Goal: Communication & Community: Answer question/provide support

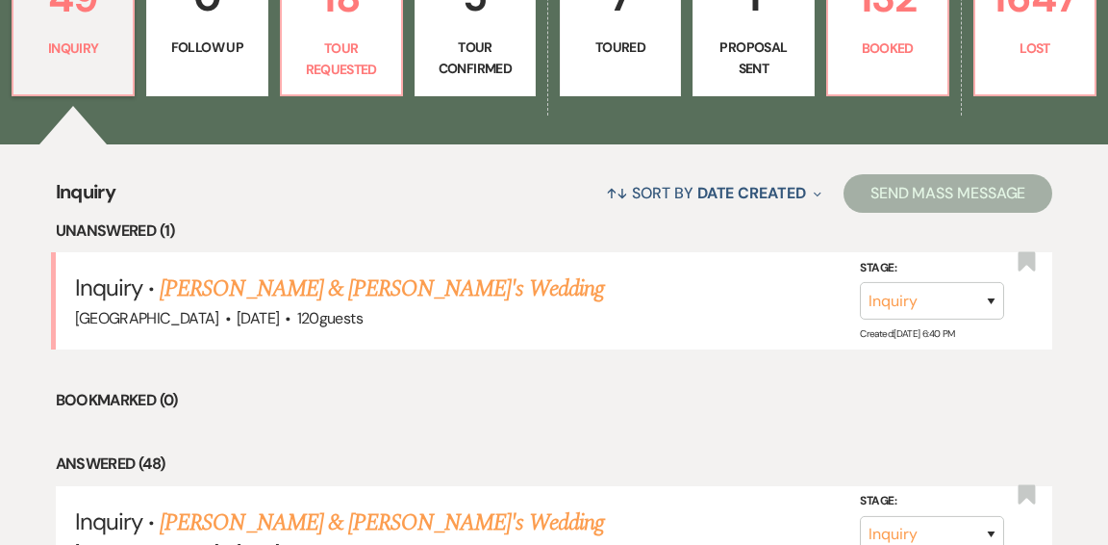
scroll to position [629, 0]
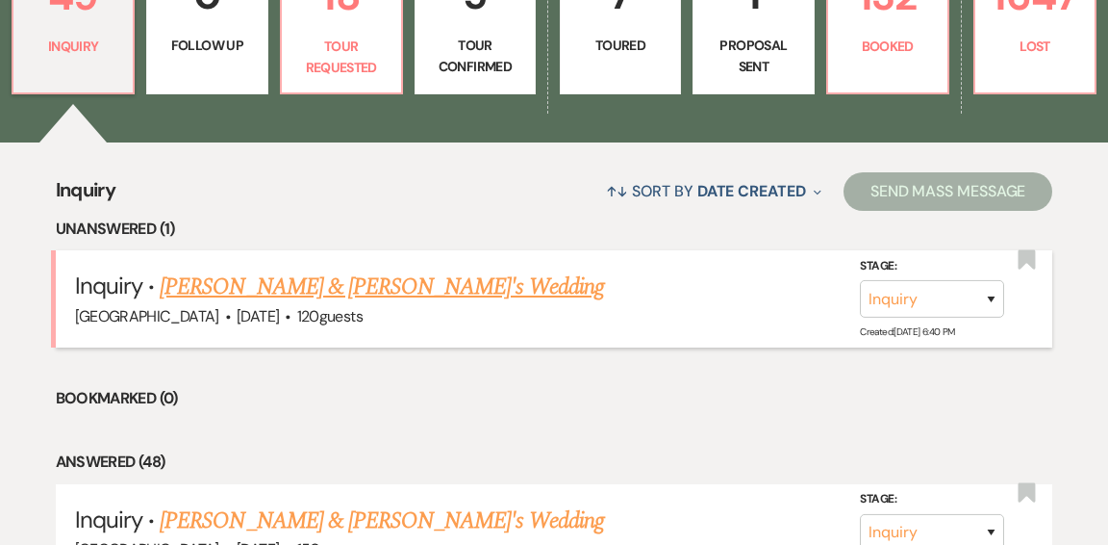
click at [408, 269] on link "[PERSON_NAME] & [PERSON_NAME]'s Wedding" at bounding box center [382, 286] width 445 height 35
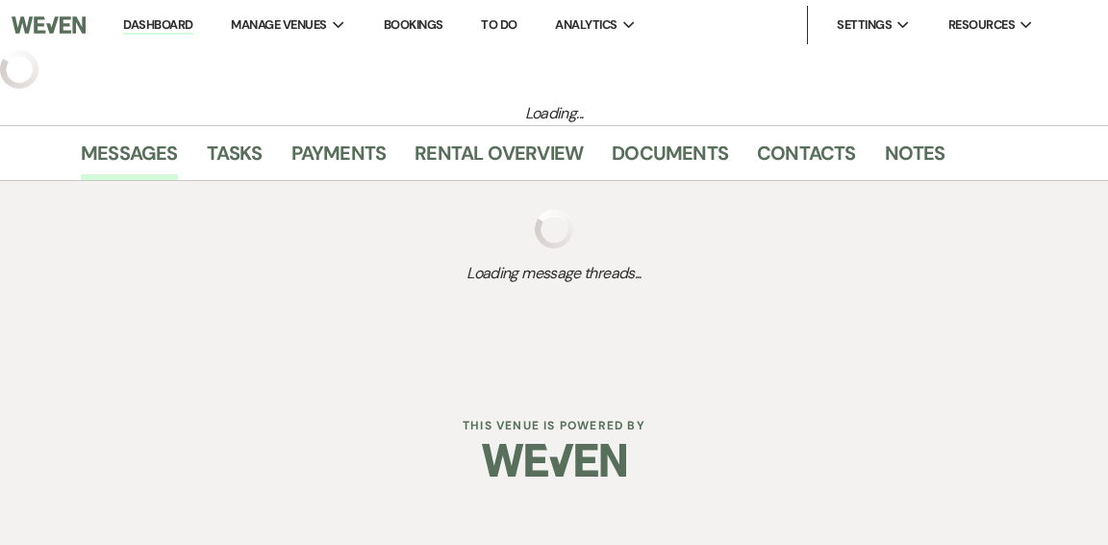
select select "5"
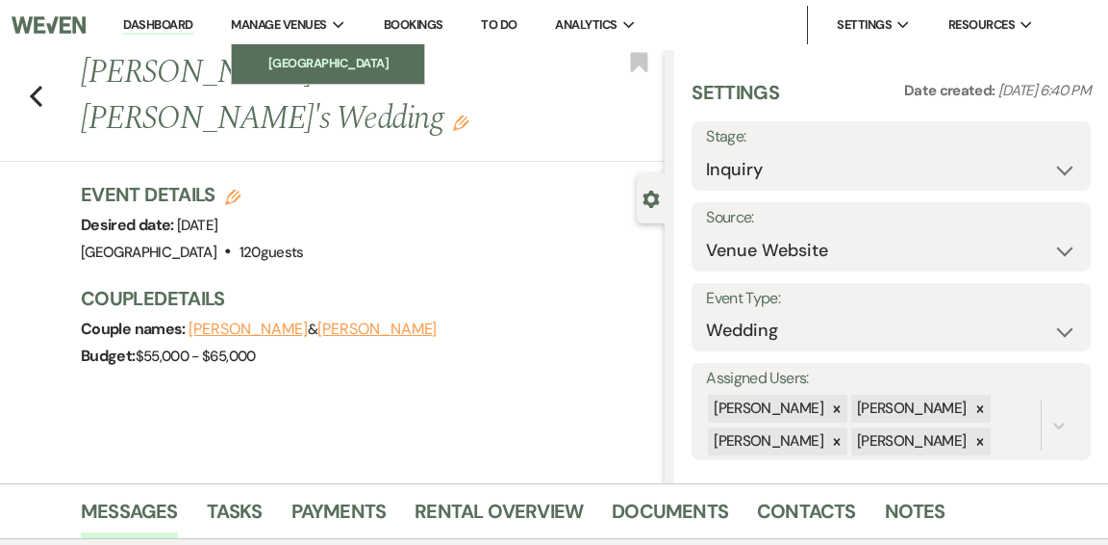
click at [339, 73] on li "[GEOGRAPHIC_DATA]" at bounding box center [327, 63] width 173 height 19
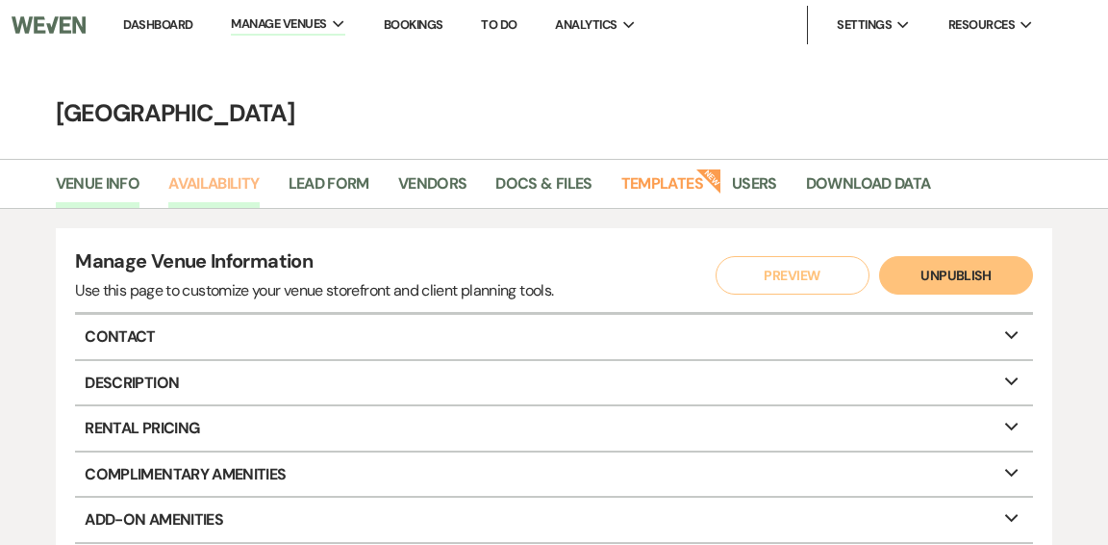
click at [226, 192] on link "Availability" at bounding box center [213, 189] width 90 height 37
select select "2"
select select "2026"
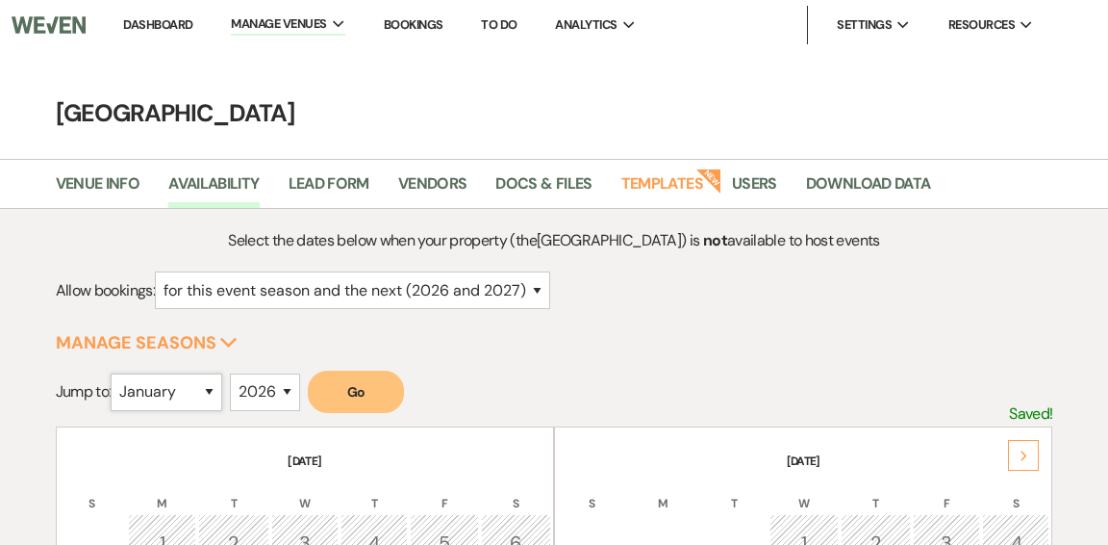
click at [205, 386] on select "January February March April May June July August September October November De…" at bounding box center [167, 392] width 112 height 38
select select "8"
click at [115, 373] on select "January February March April May June July August September October November De…" at bounding box center [167, 392] width 112 height 38
click at [378, 387] on button "Go" at bounding box center [356, 391] width 96 height 42
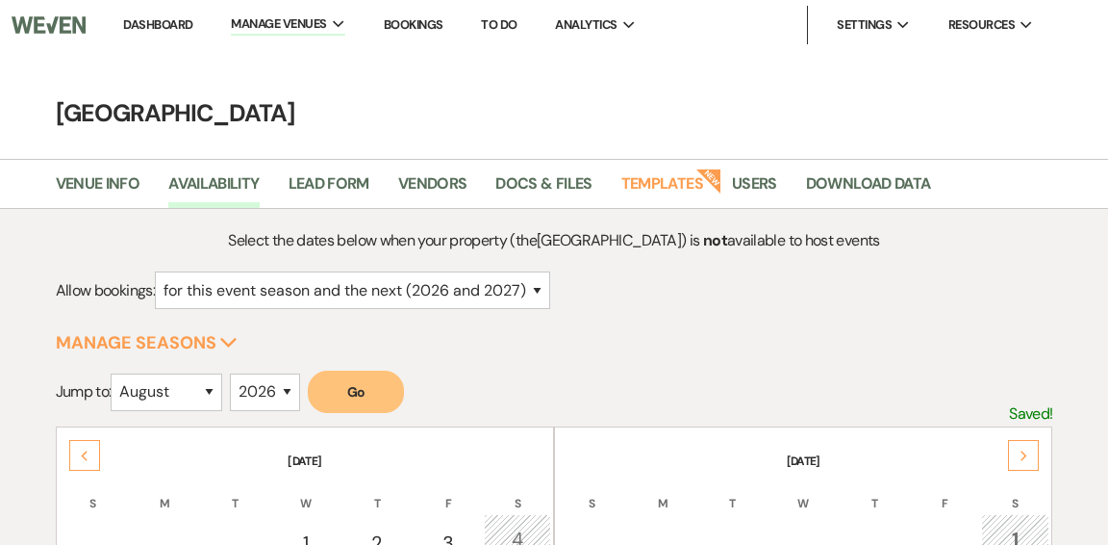
click at [140, 18] on link "Dashboard" at bounding box center [157, 24] width 69 height 16
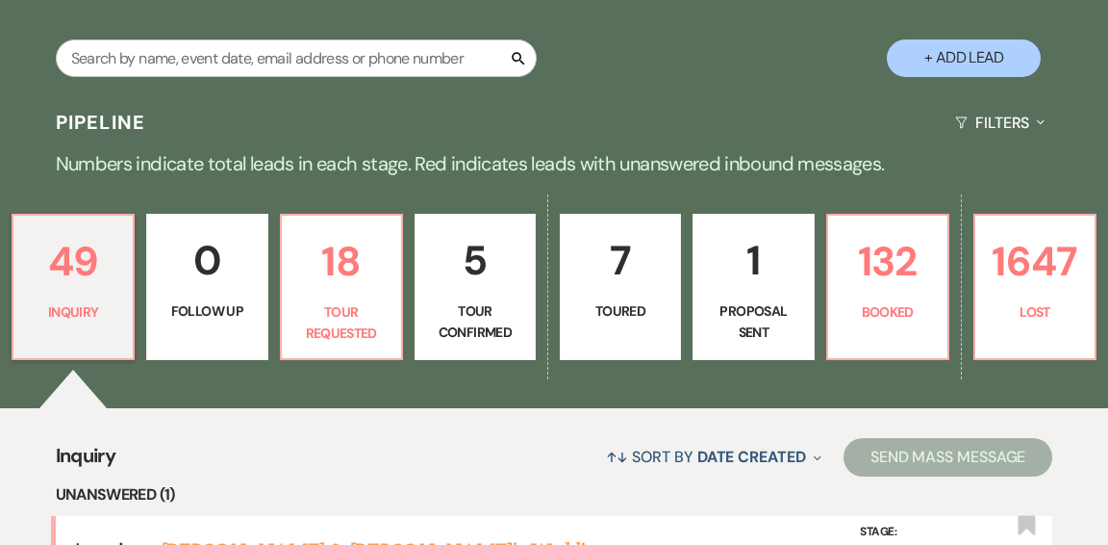
scroll to position [366, 0]
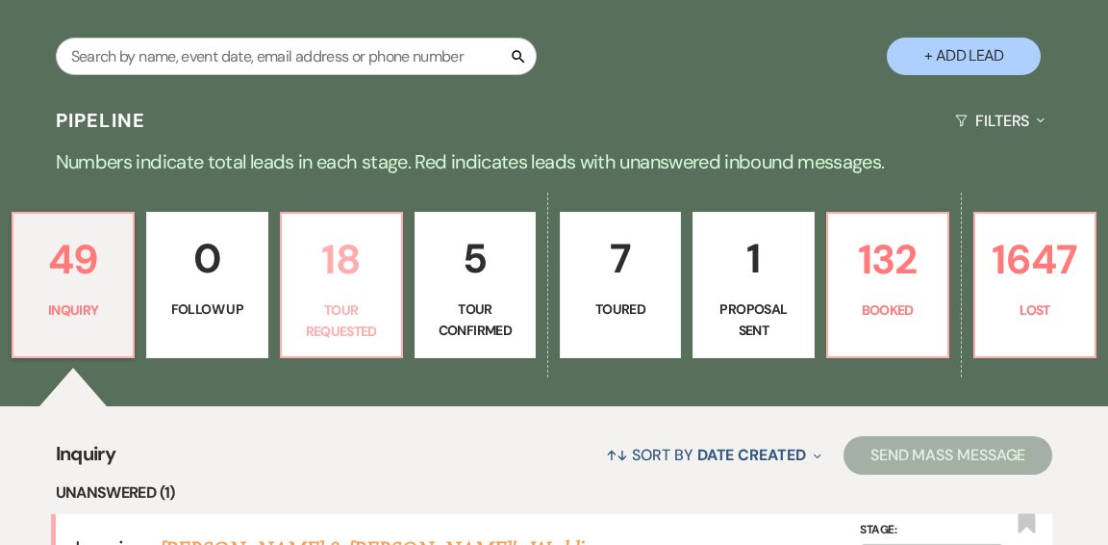
click at [359, 299] on p "Tour Requested" at bounding box center [341, 320] width 96 height 43
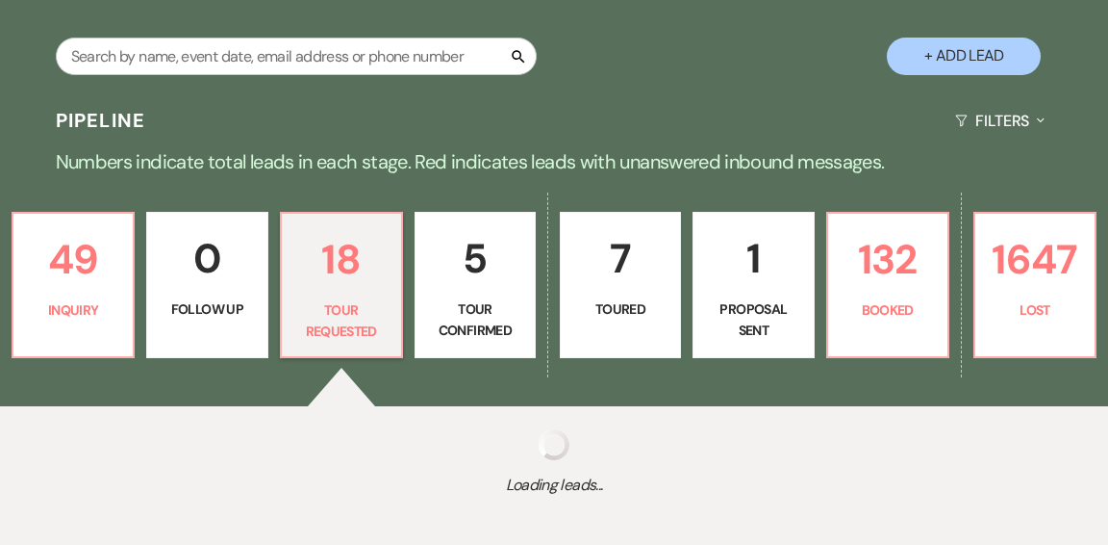
select select "2"
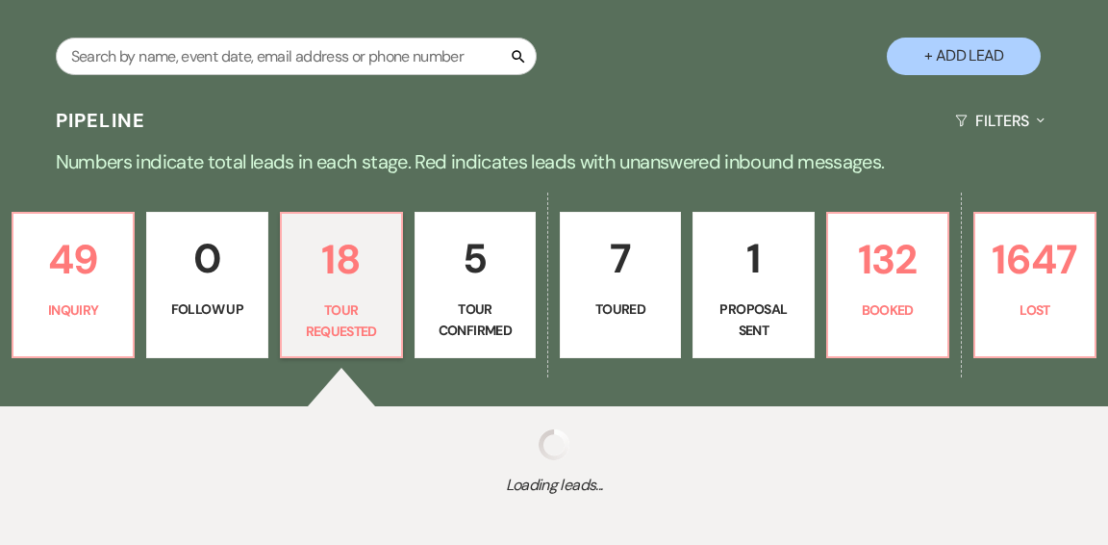
select select "2"
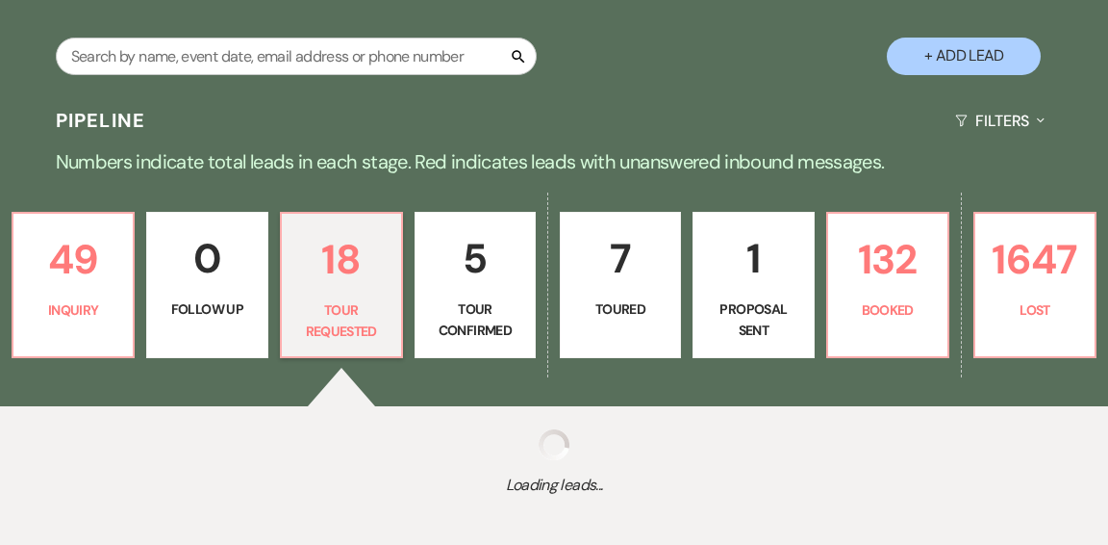
select select "2"
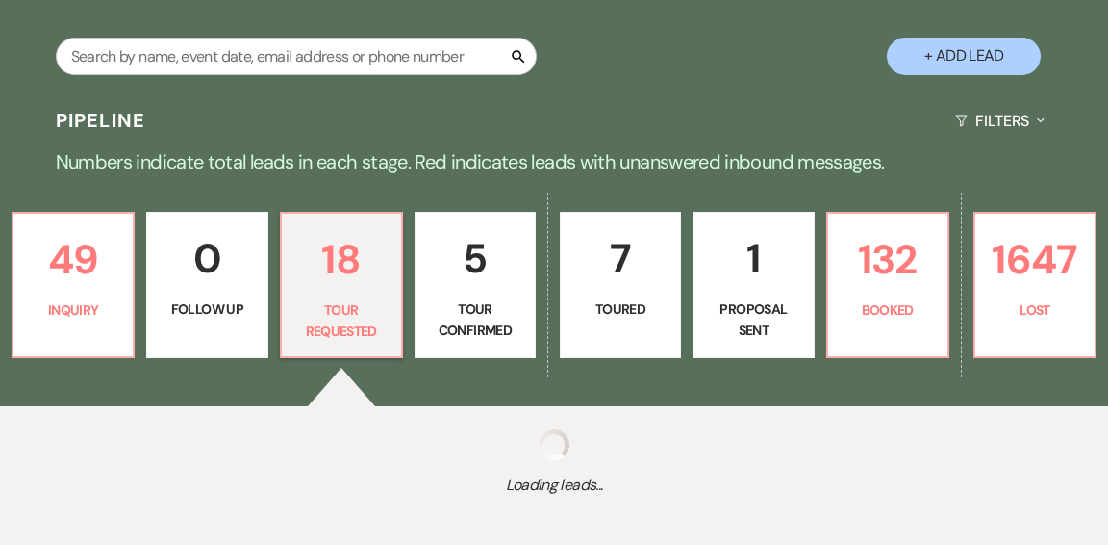
select select "2"
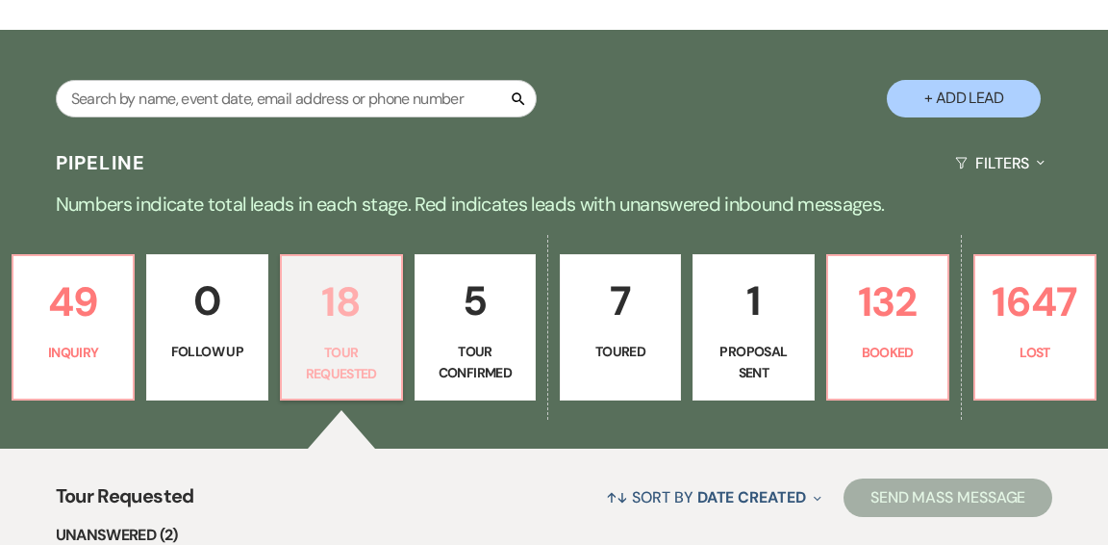
scroll to position [317, 0]
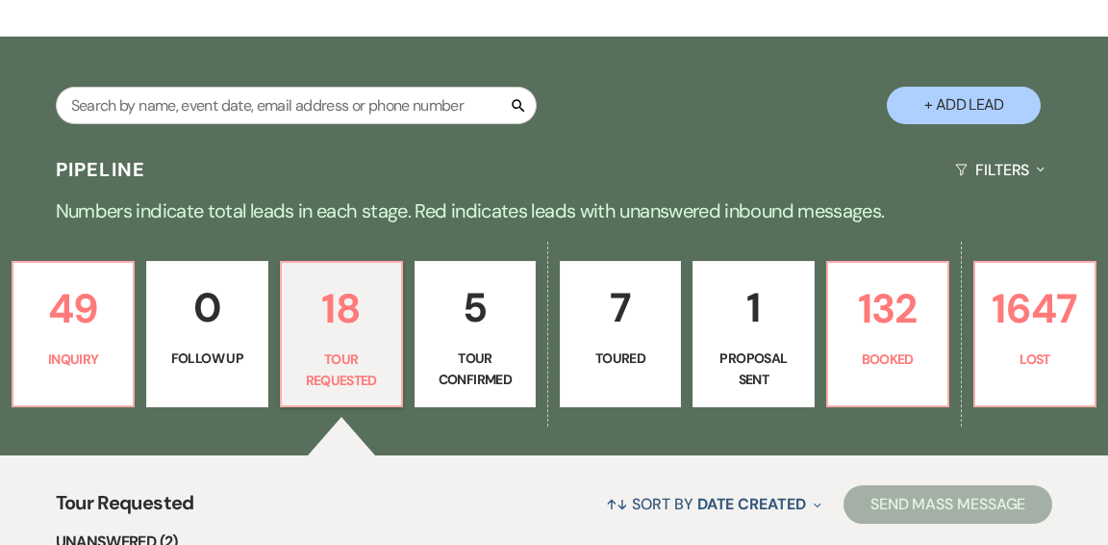
click at [474, 300] on link "5 Tour Confirmed" at bounding box center [475, 334] width 121 height 146
select select "4"
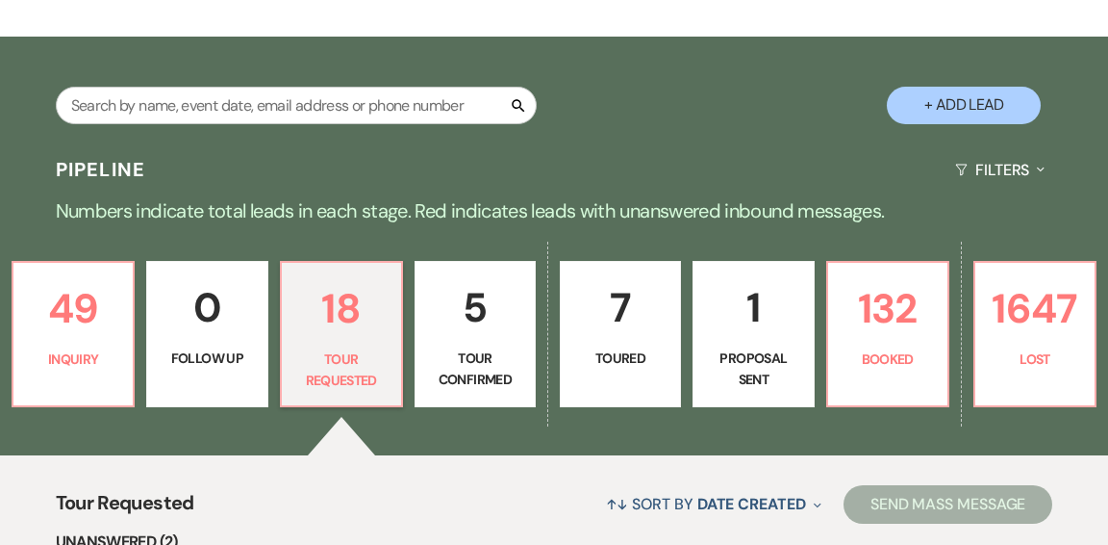
select select "4"
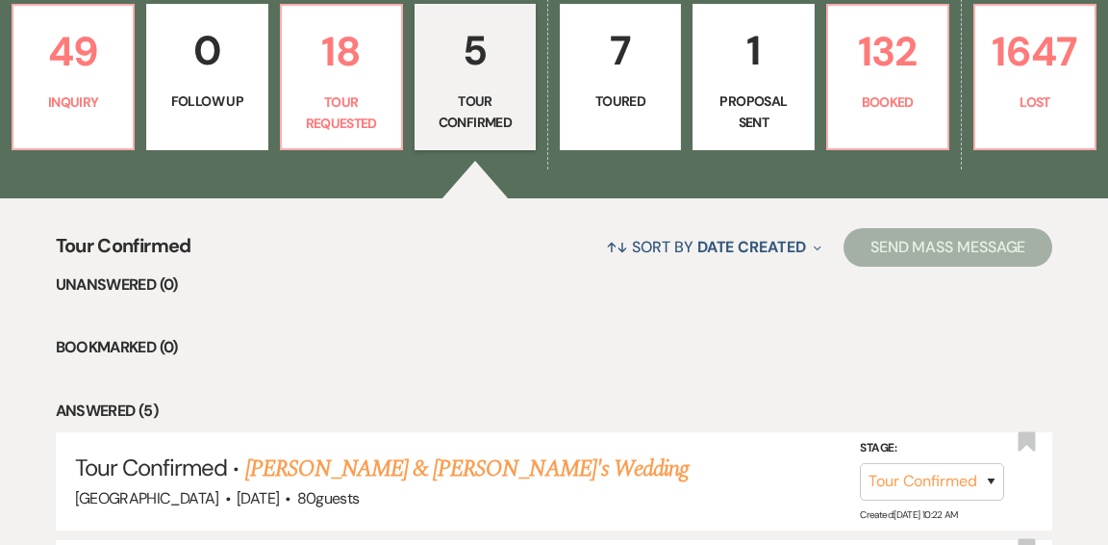
scroll to position [542, 0]
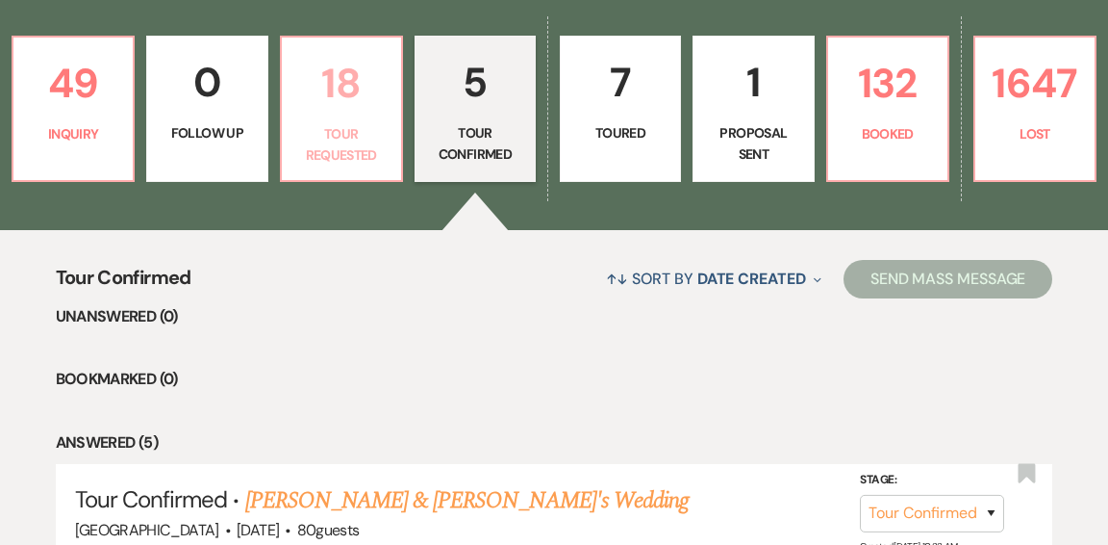
click at [307, 123] on p "Tour Requested" at bounding box center [341, 144] width 96 height 43
select select "2"
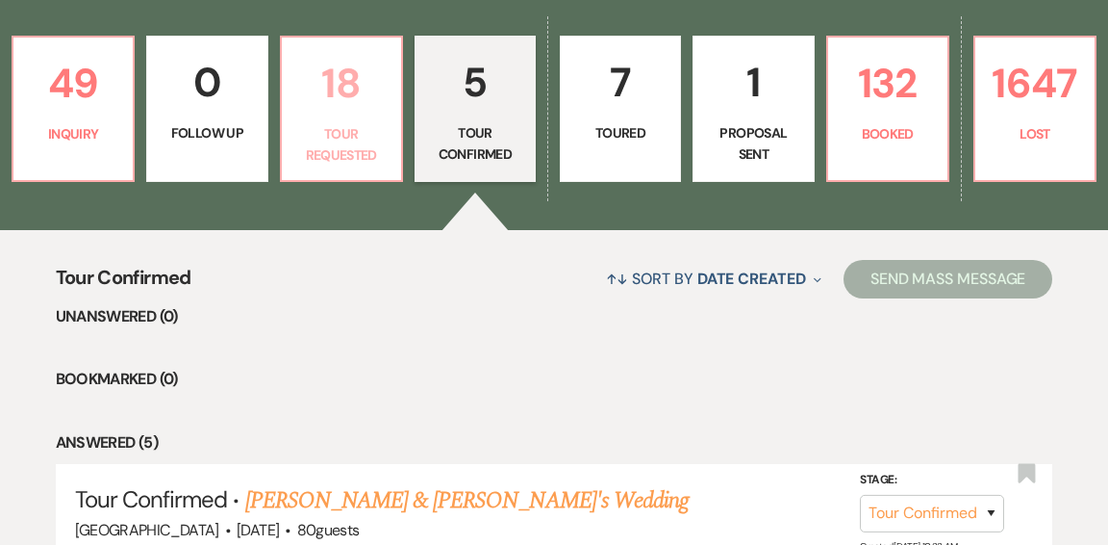
select select "2"
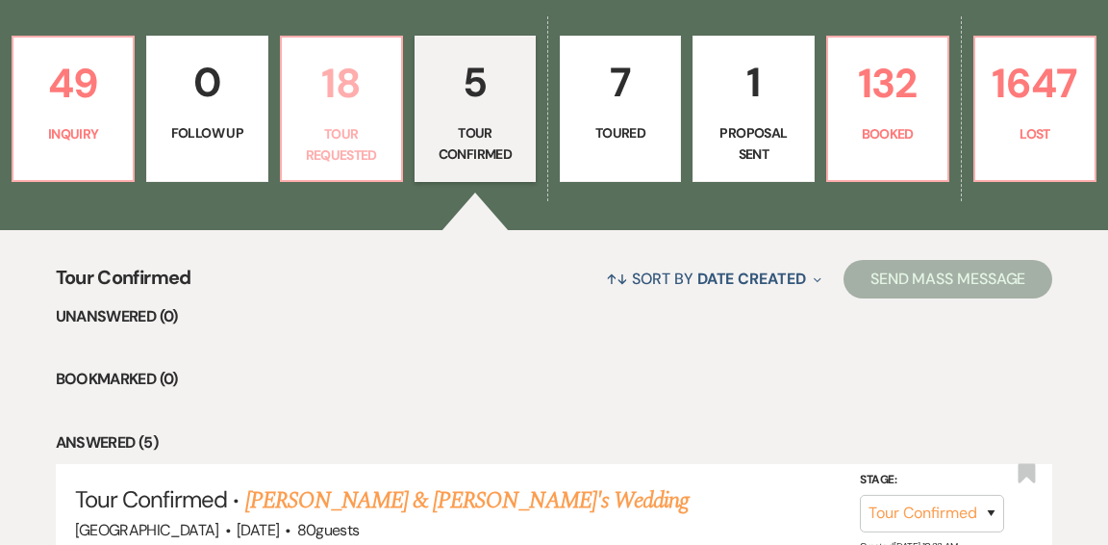
select select "2"
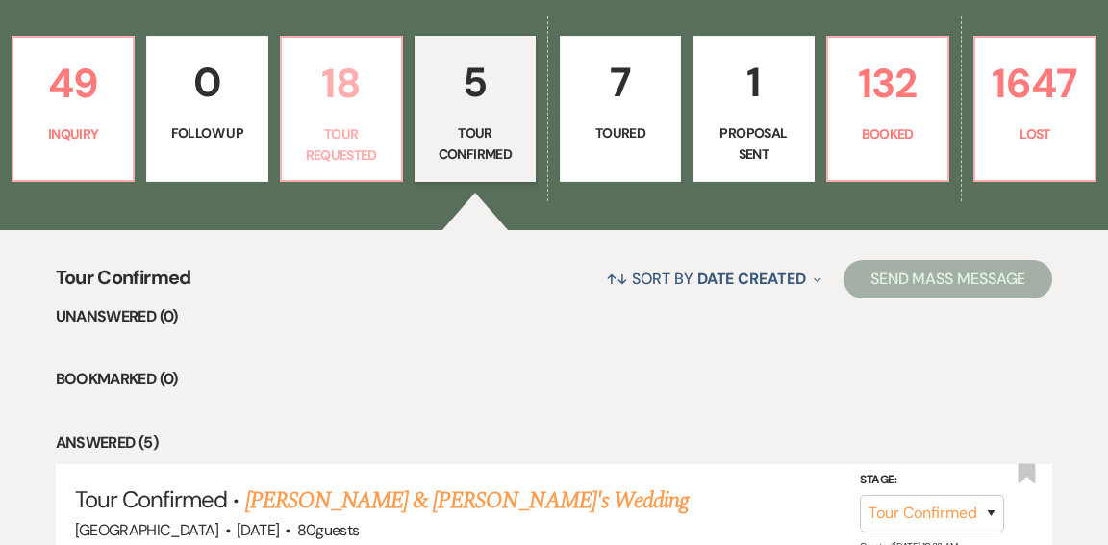
select select "2"
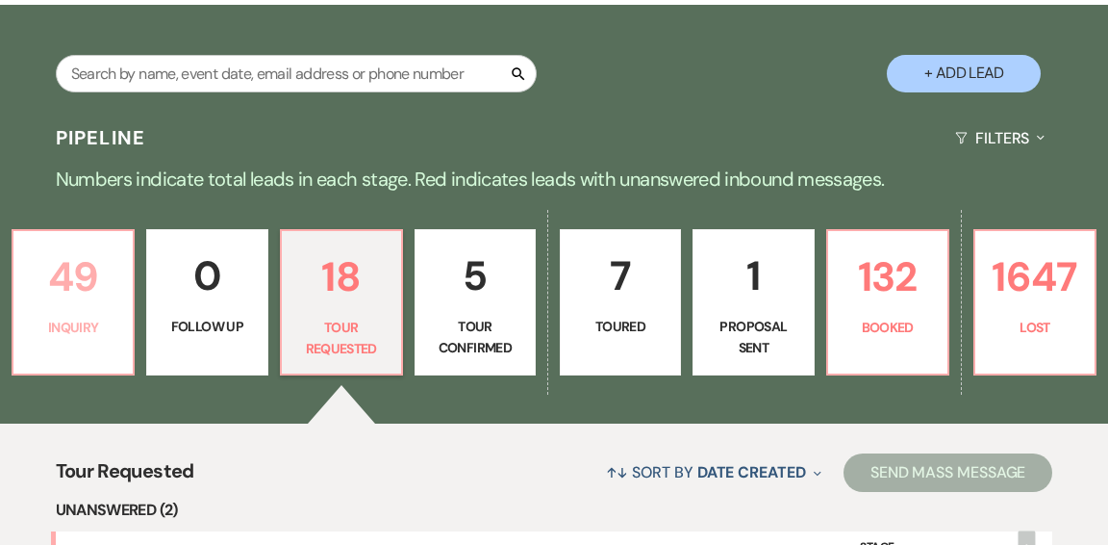
click at [73, 244] on p "49" at bounding box center [73, 276] width 96 height 64
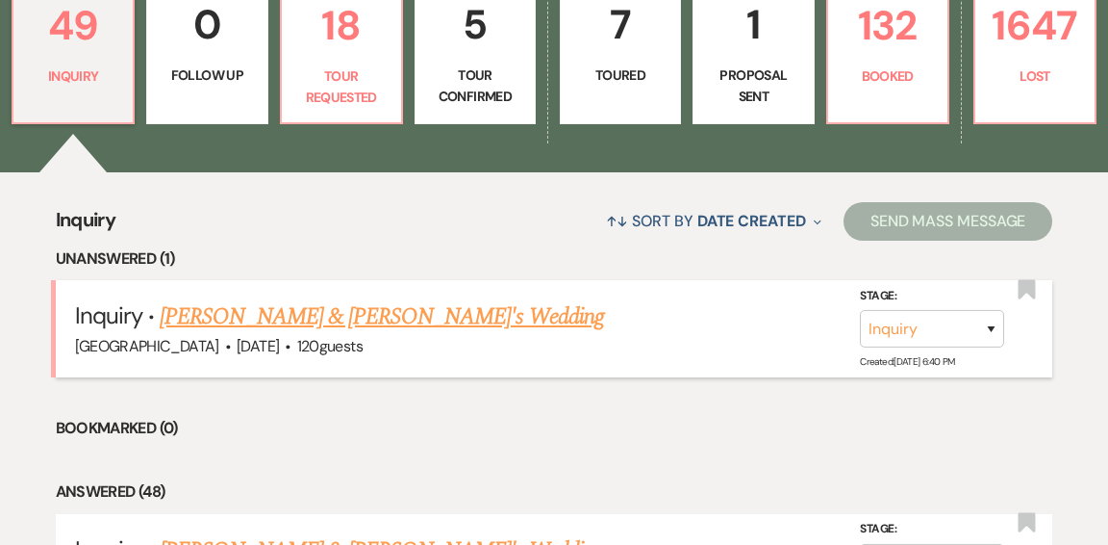
click at [344, 299] on link "[PERSON_NAME] & [PERSON_NAME]'s Wedding" at bounding box center [382, 316] width 445 height 35
select select "5"
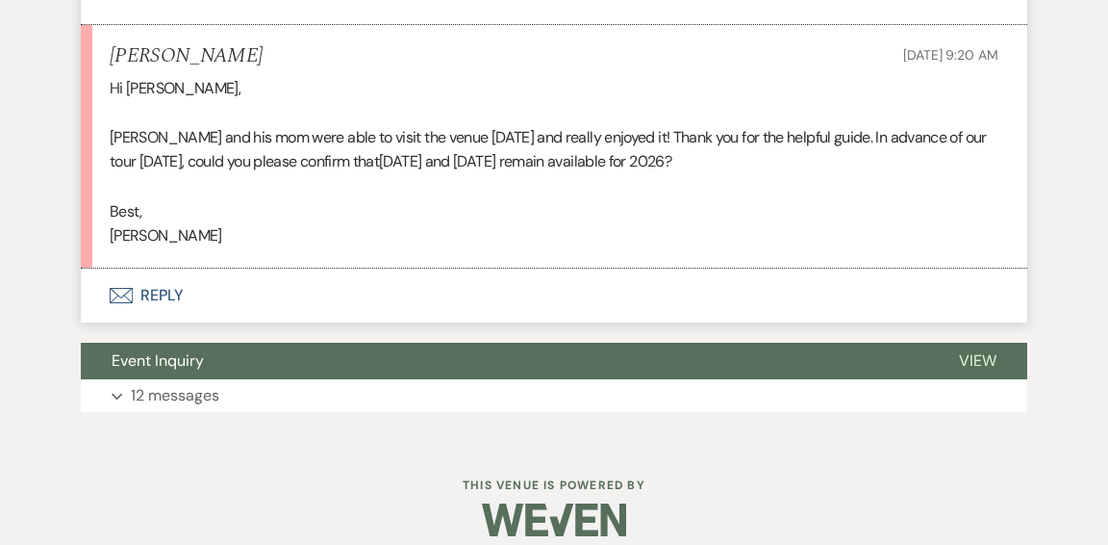
scroll to position [1573, 0]
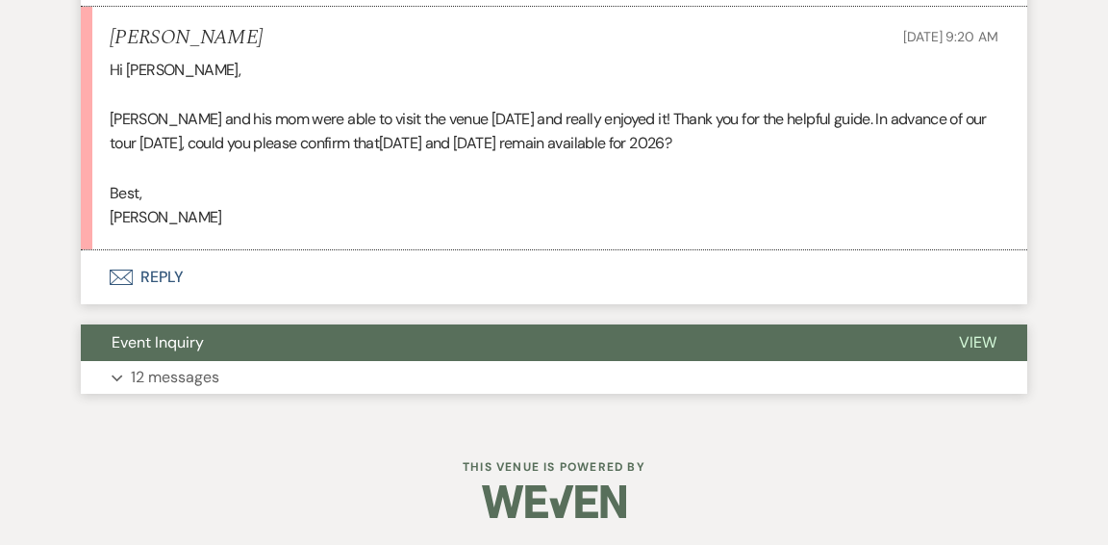
click at [192, 375] on p "12 messages" at bounding box center [175, 377] width 89 height 25
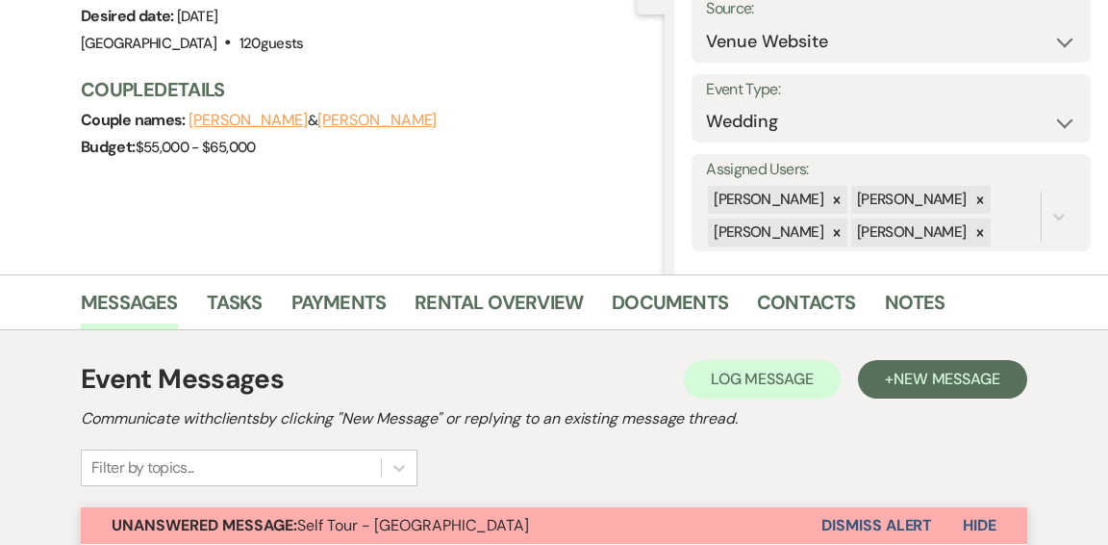
scroll to position [0, 0]
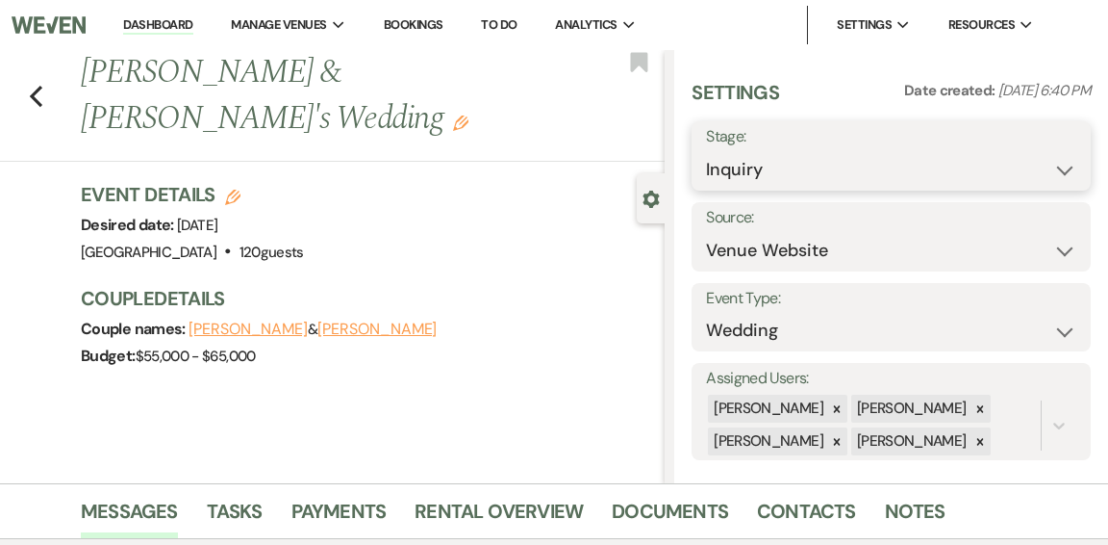
click at [1060, 171] on select "Inquiry Follow Up Tour Requested Tour Confirmed Toured Proposal Sent Booked Lost" at bounding box center [891, 170] width 370 height 38
select select "2"
click at [706, 150] on select "Inquiry Follow Up Tour Requested Tour Confirmed Toured Proposal Sent Booked Lost" at bounding box center [891, 169] width 370 height 38
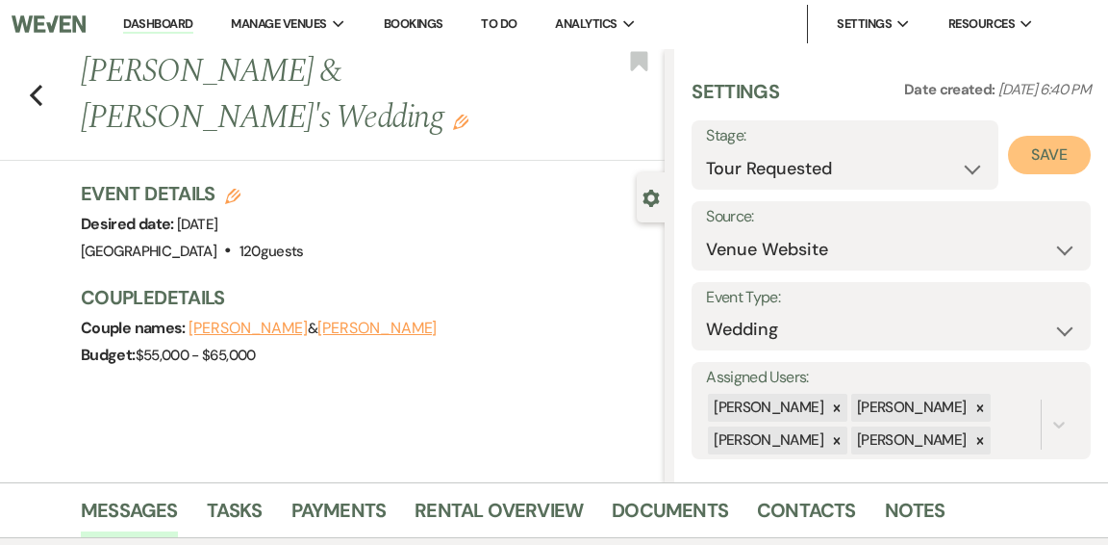
click at [1032, 159] on button "Save" at bounding box center [1049, 155] width 83 height 38
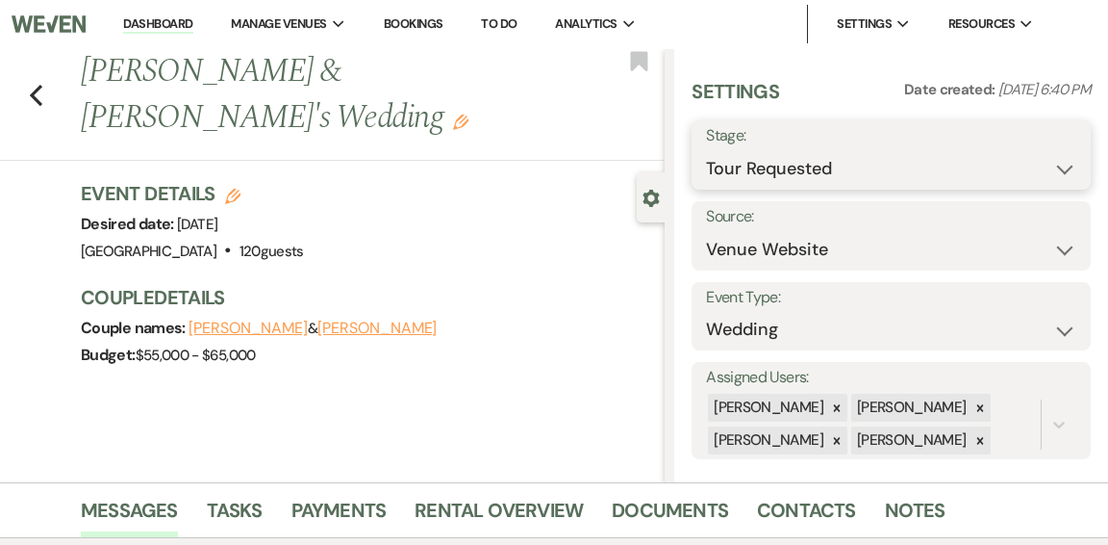
click at [1061, 170] on select "Inquiry Follow Up Tour Requested Tour Confirmed Toured Proposal Sent Booked Lost" at bounding box center [891, 169] width 370 height 38
select select "4"
click at [706, 150] on select "Inquiry Follow Up Tour Requested Tour Confirmed Toured Proposal Sent Booked Lost" at bounding box center [891, 169] width 370 height 38
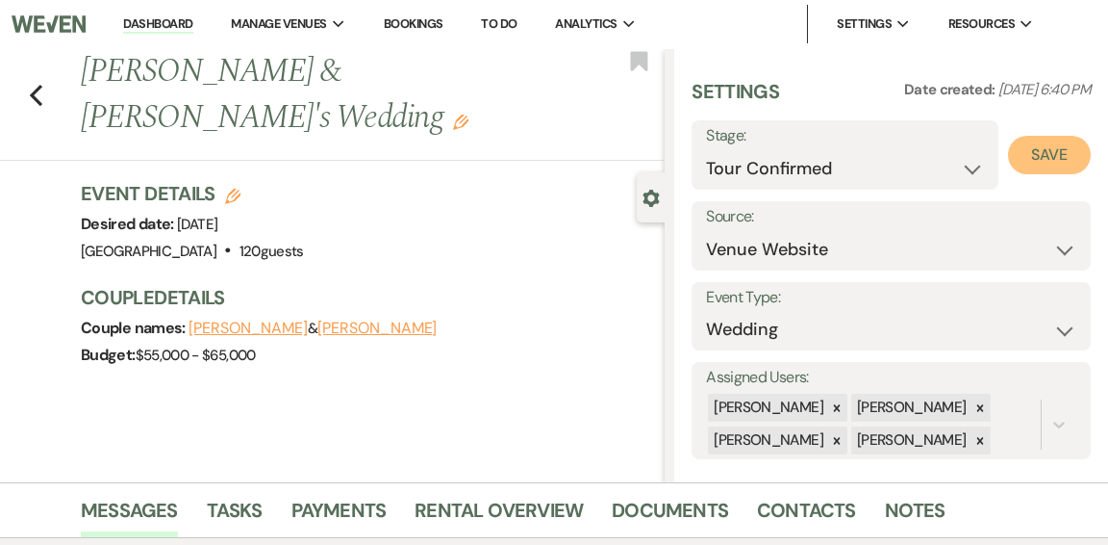
click at [1041, 151] on button "Save" at bounding box center [1049, 155] width 83 height 38
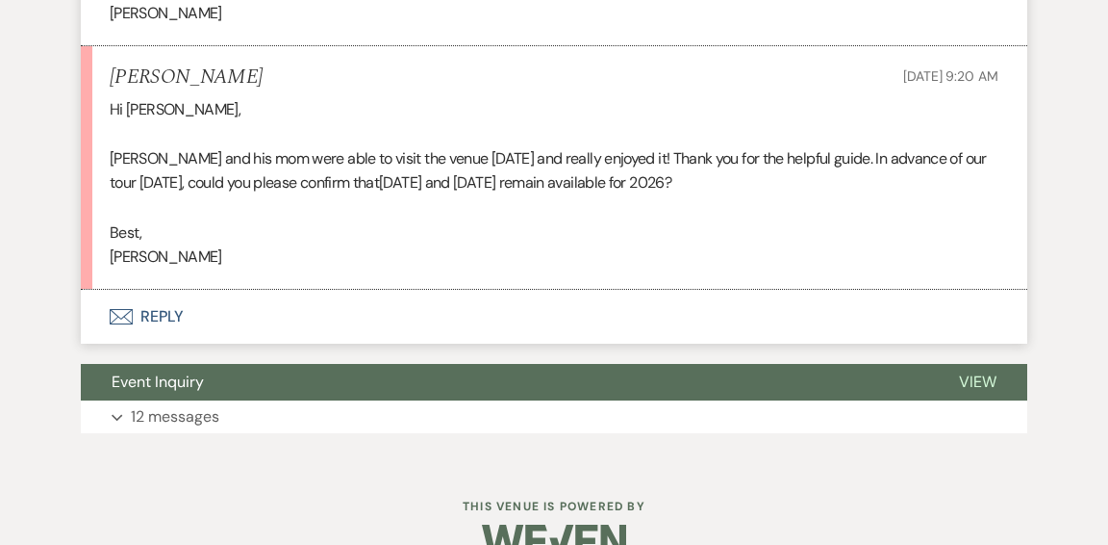
scroll to position [1573, 0]
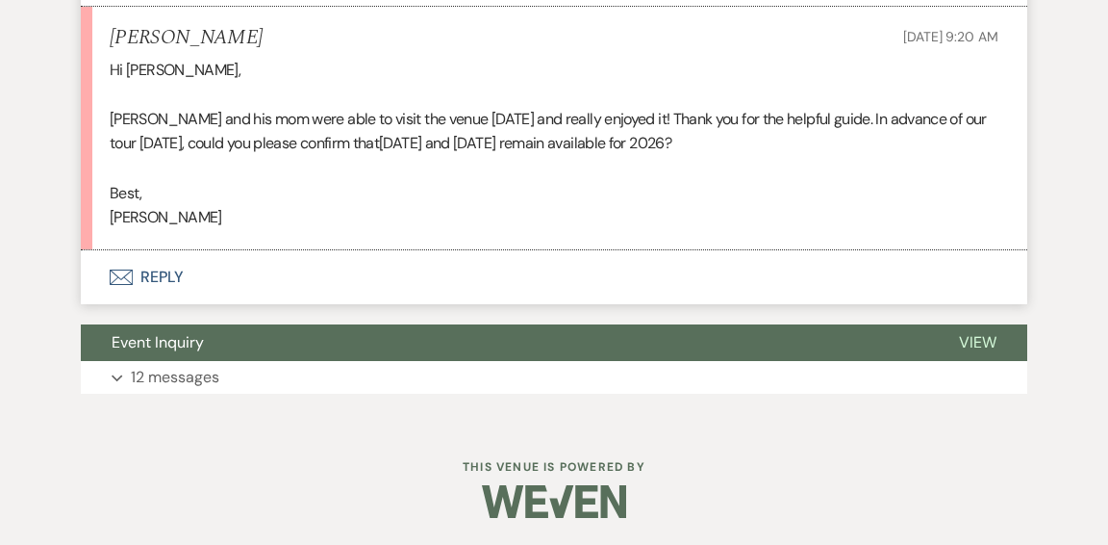
click at [175, 277] on button "Envelope Reply" at bounding box center [554, 277] width 947 height 54
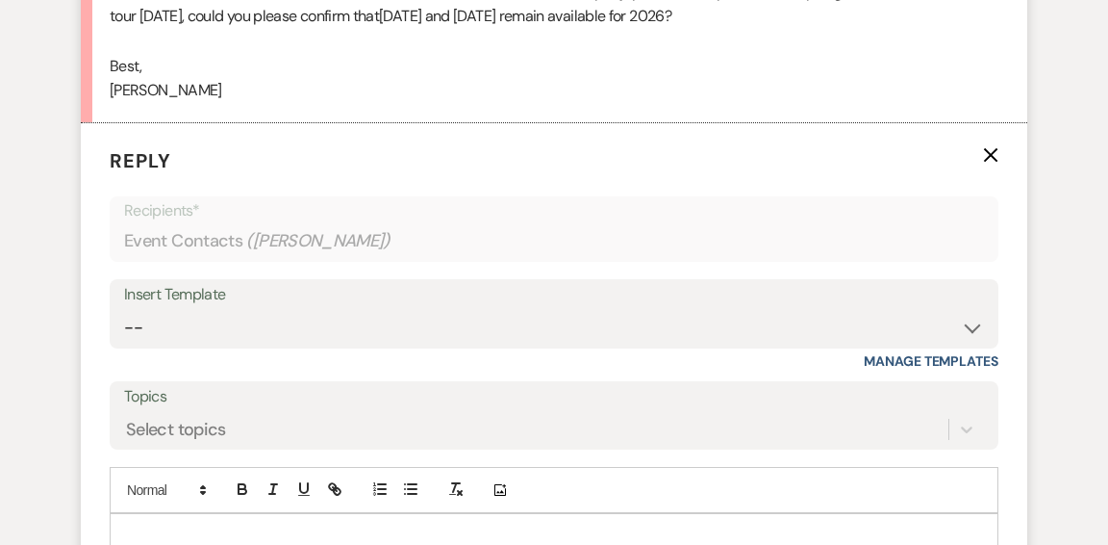
scroll to position [1749, 0]
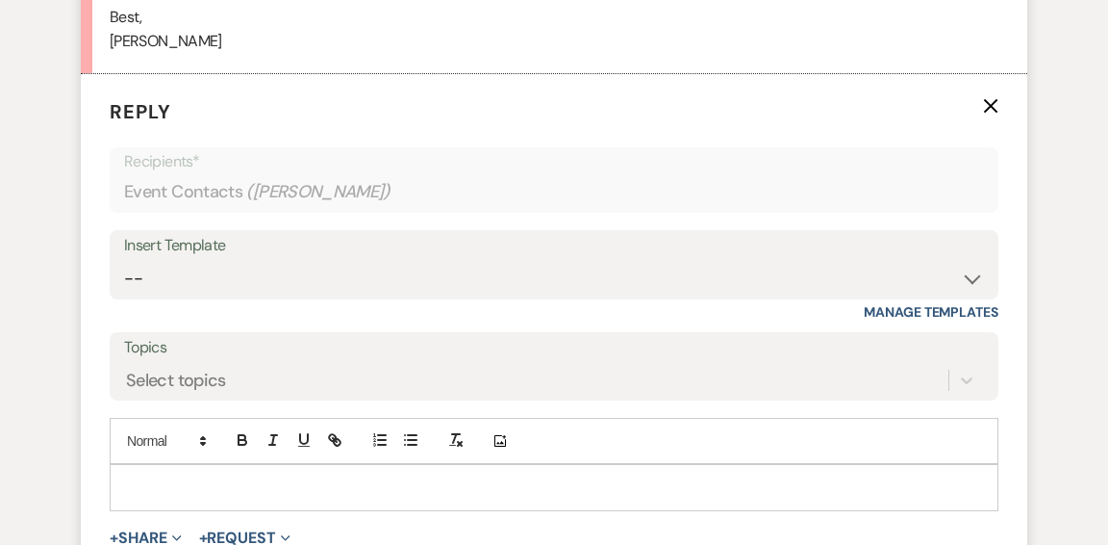
click at [507, 488] on p at bounding box center [554, 486] width 858 height 21
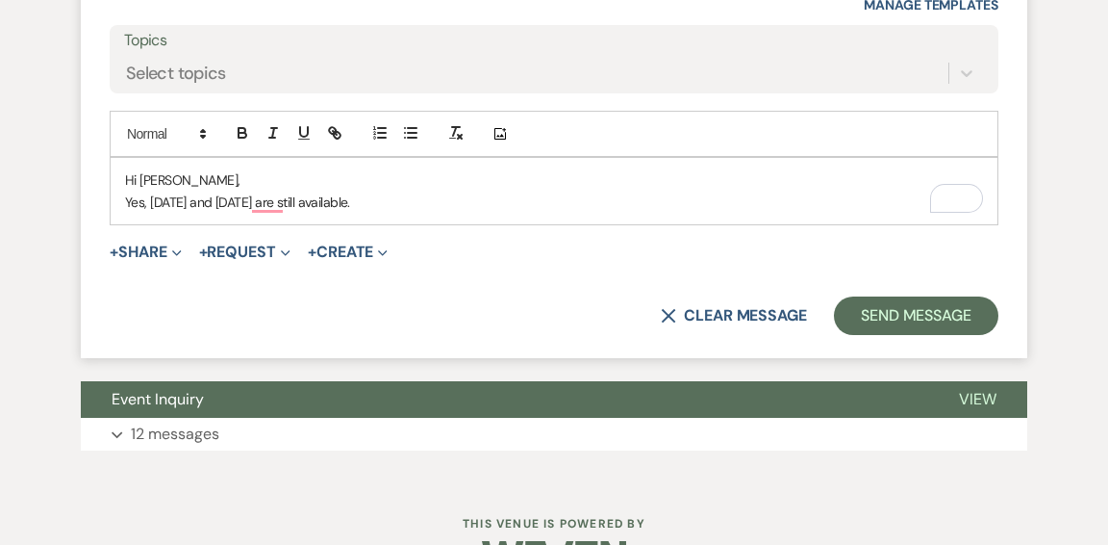
scroll to position [2059, 0]
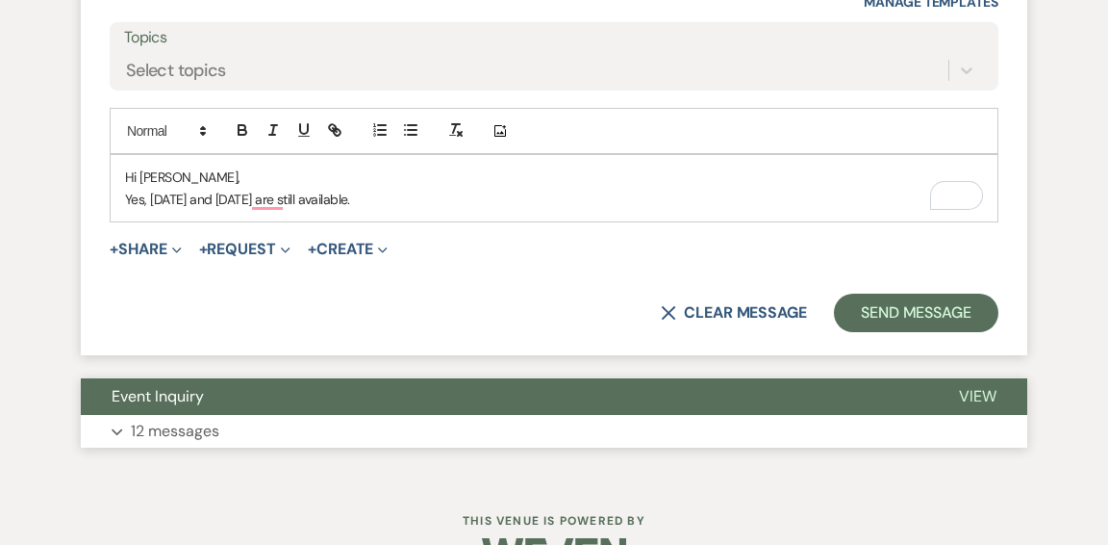
click at [456, 415] on button "Expand 12 messages" at bounding box center [554, 431] width 947 height 33
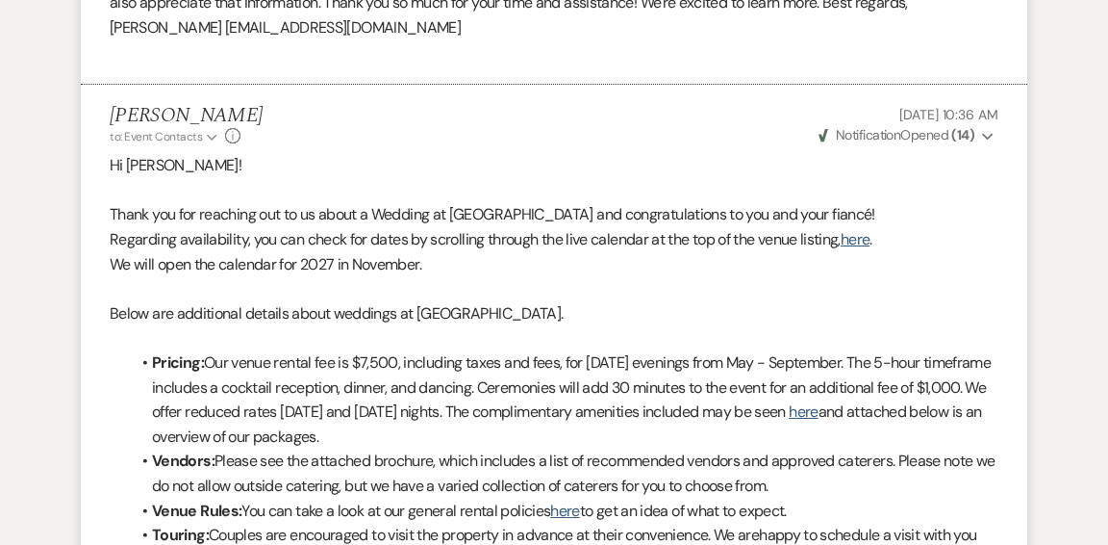
scroll to position [2882, 0]
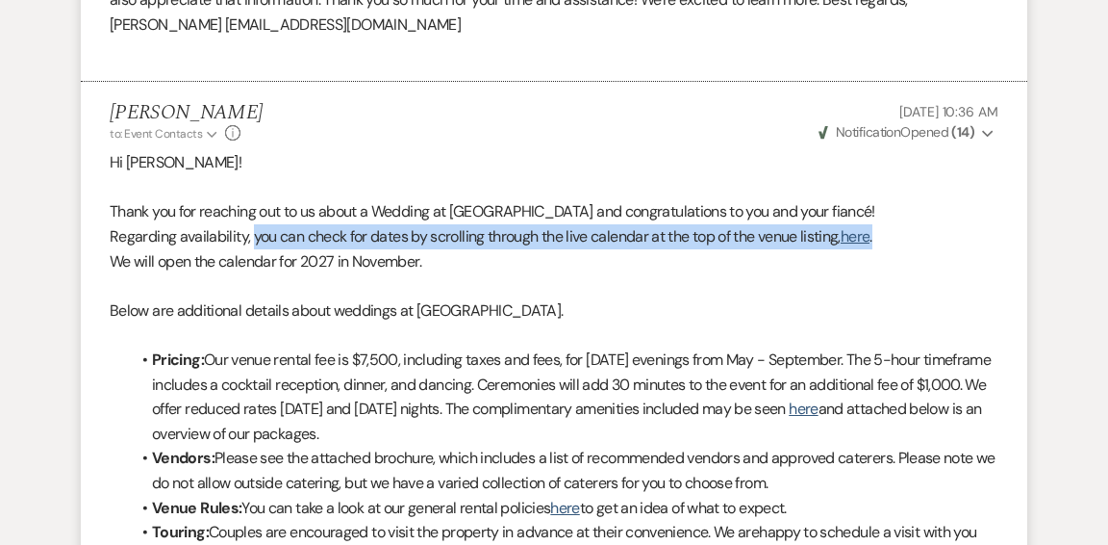
drag, startPoint x: 253, startPoint y: 210, endPoint x: 887, endPoint y: 212, distance: 634.1
click at [887, 224] on p "Regarding availability, you can check for dates by scrolling through the live c…" at bounding box center [554, 236] width 889 height 25
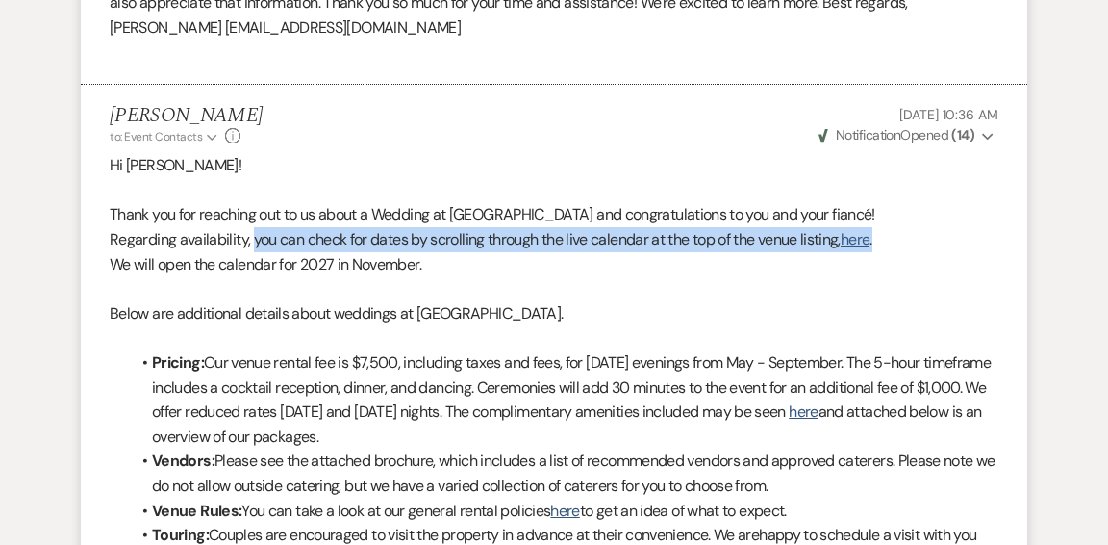
copy p "you can check for dates by scrolling through the live calendar at the top of th…"
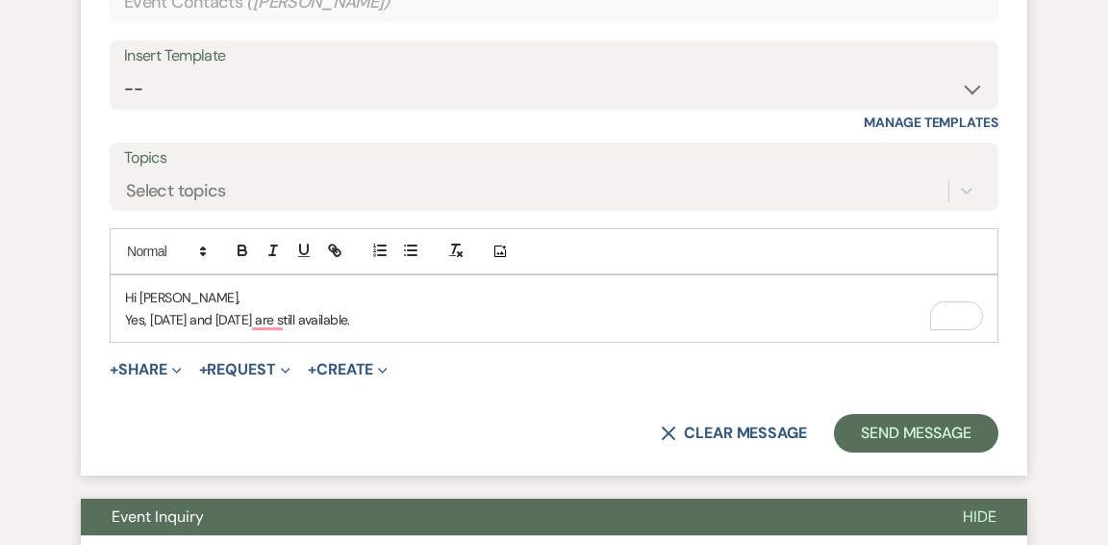
scroll to position [1979, 0]
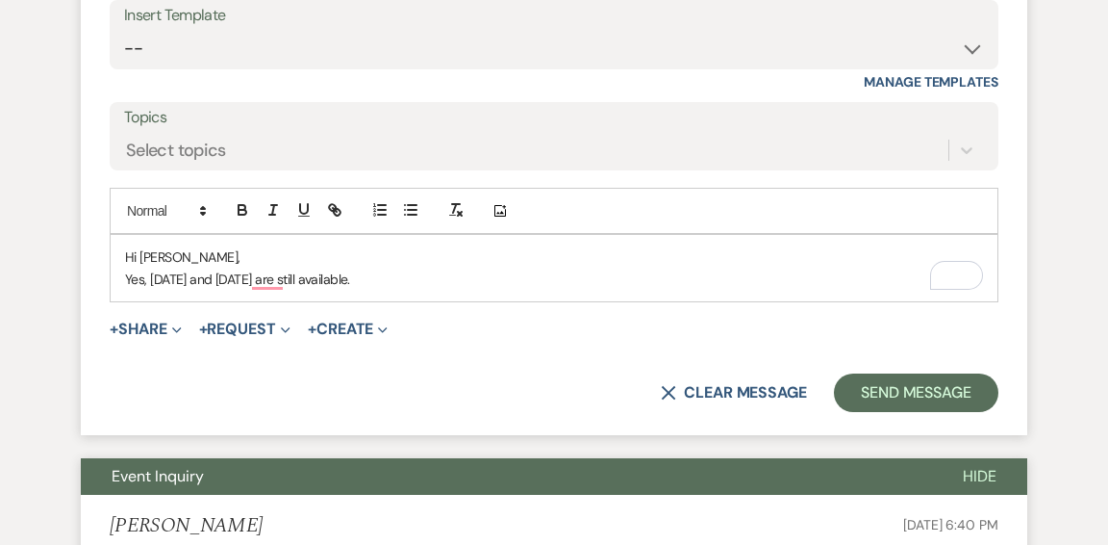
click at [424, 273] on p "Yes, August 16 and 23, 2026 are still available." at bounding box center [554, 278] width 858 height 21
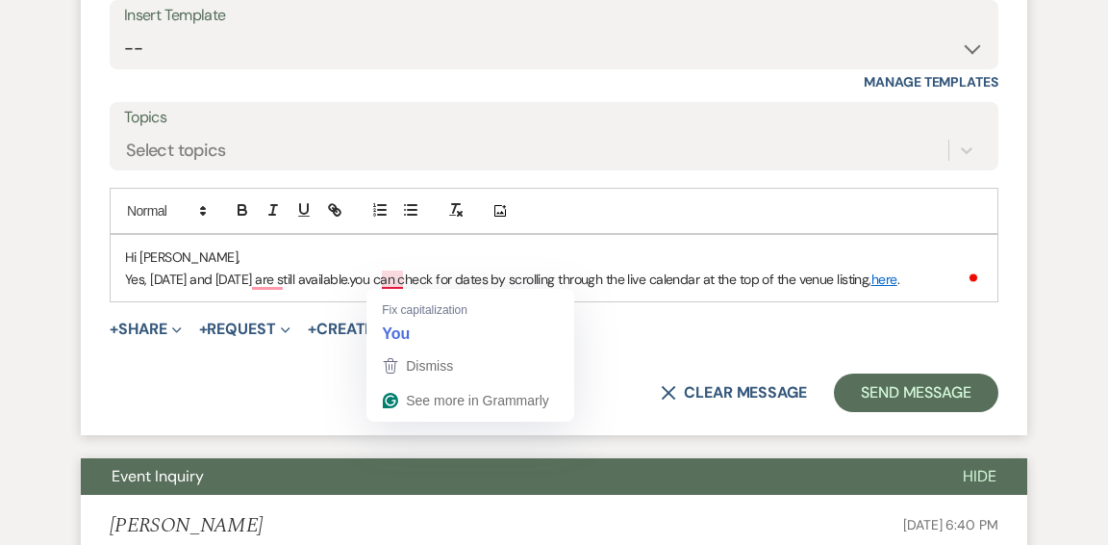
click at [391, 278] on span "you can check for dates by scrolling through the live calendar at the top of th…" at bounding box center [610, 278] width 522 height 17
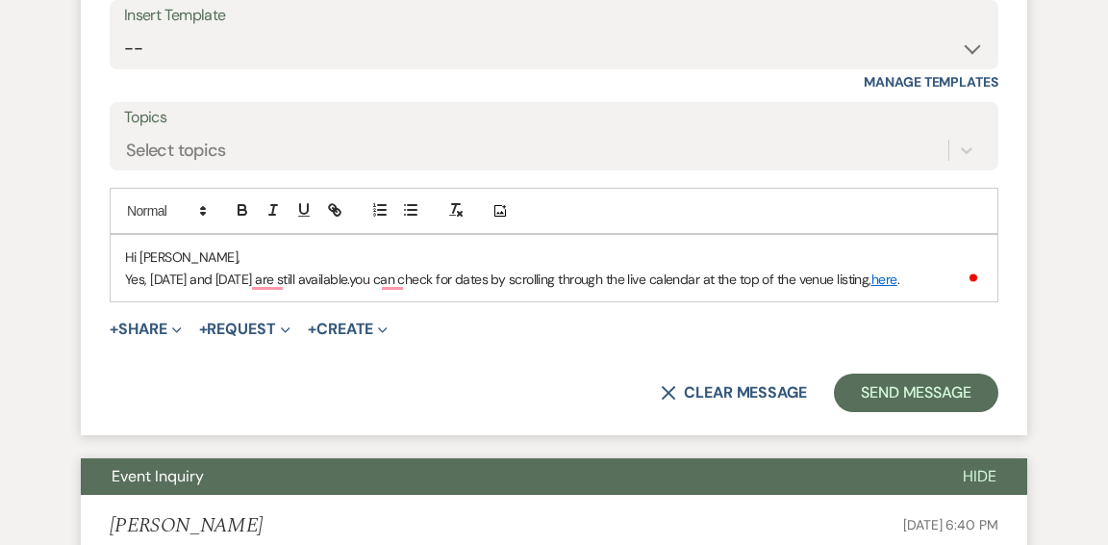
scroll to position [1980, 0]
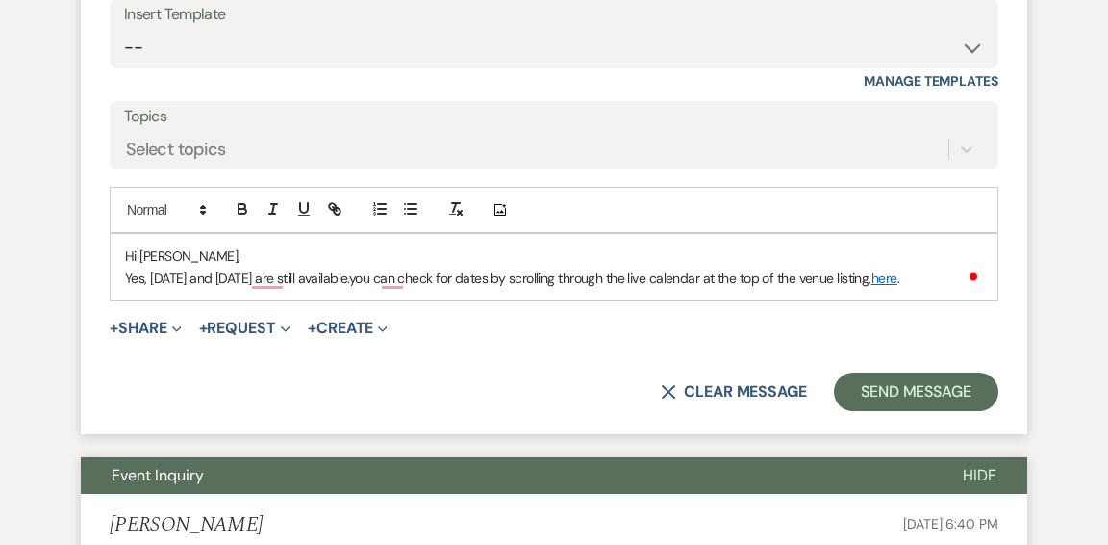
click at [388, 275] on span "you can check for dates by scrolling through the live calendar at the top of th…" at bounding box center [610, 277] width 522 height 17
click at [949, 280] on p "Yes, August 16 and 23, 2026 are still available. You can check for dates by scr…" at bounding box center [554, 277] width 858 height 21
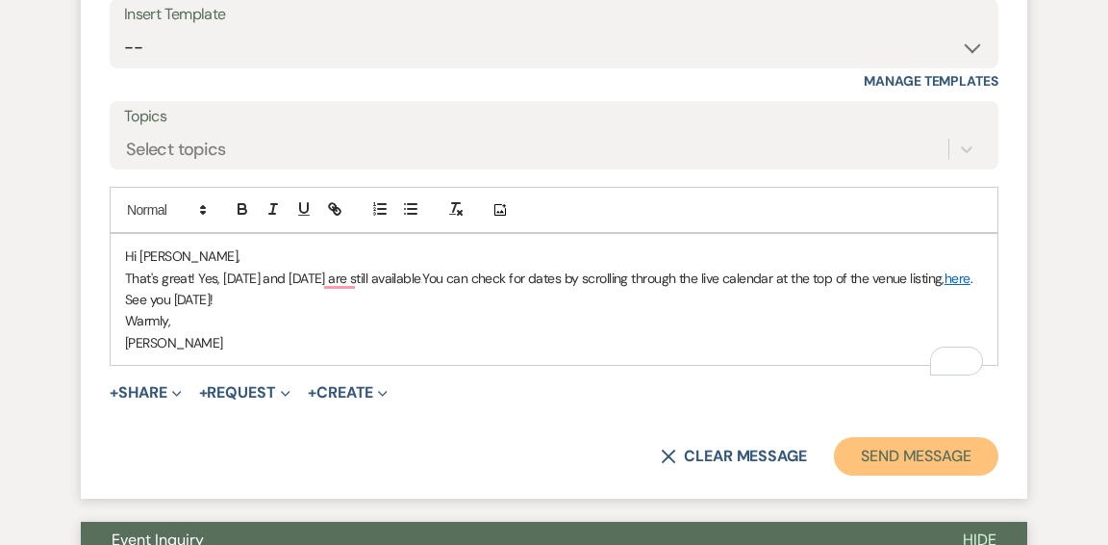
click at [874, 470] on button "Send Message" at bounding box center [916, 456] width 165 height 38
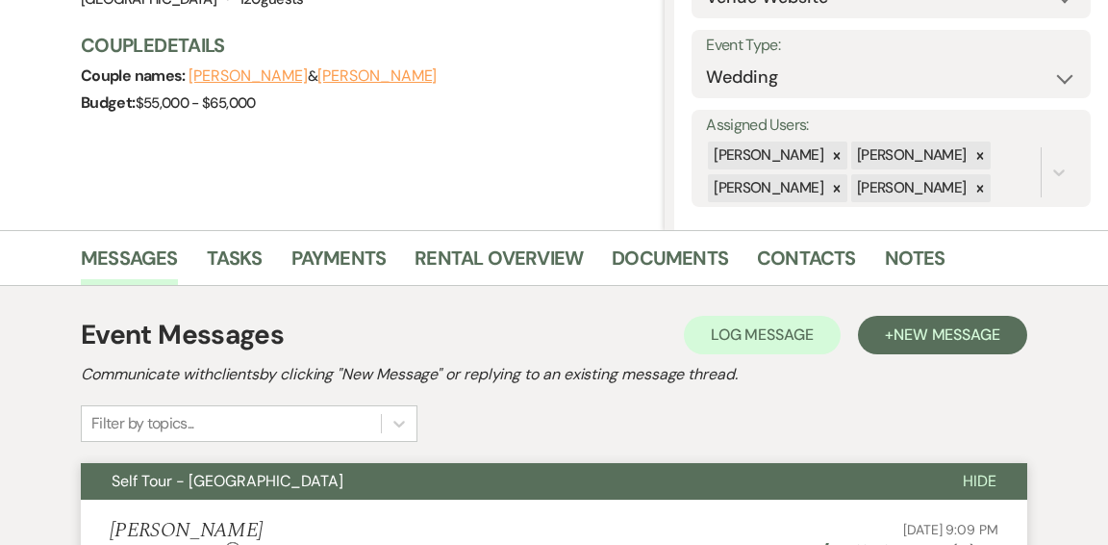
scroll to position [0, 0]
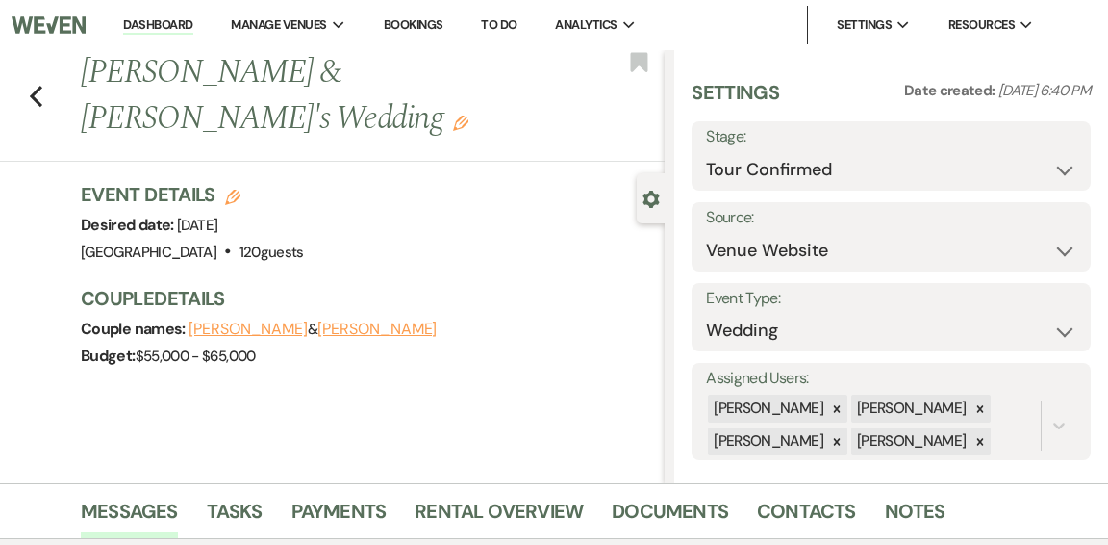
click at [163, 23] on link "Dashboard" at bounding box center [157, 25] width 69 height 18
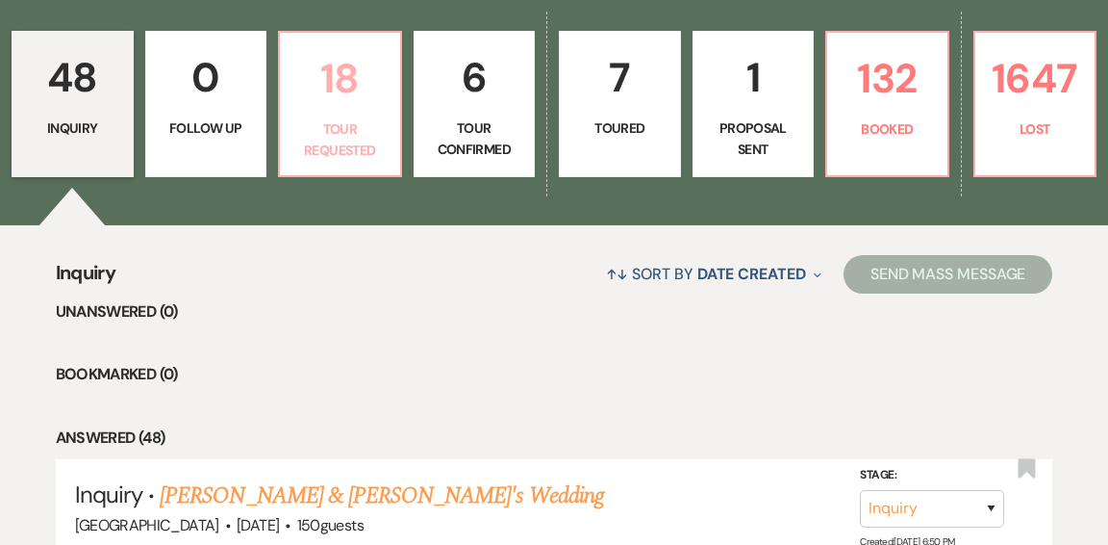
scroll to position [552, 0]
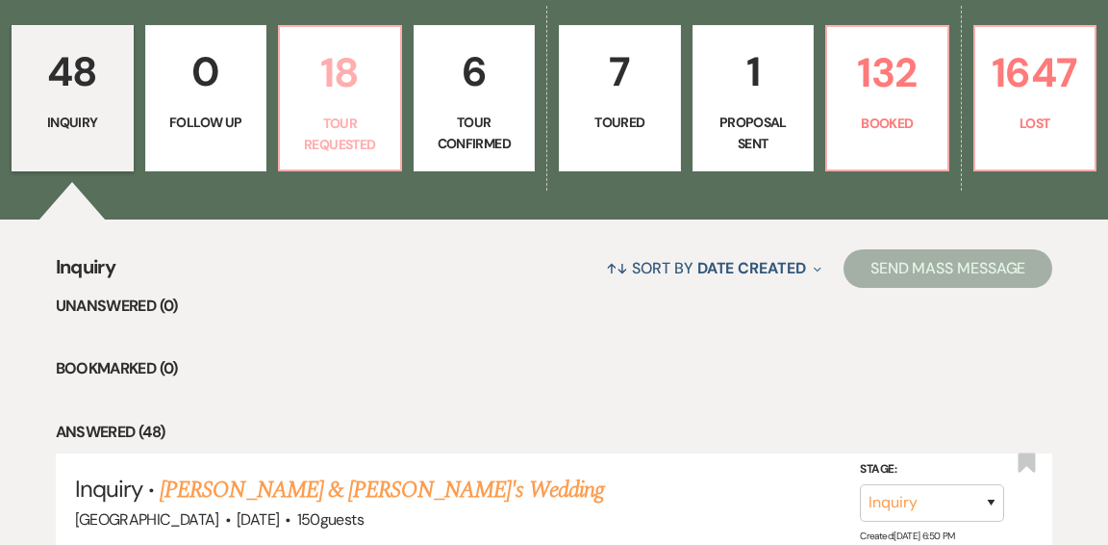
click at [338, 113] on p "Tour Requested" at bounding box center [340, 134] width 97 height 43
select select "2"
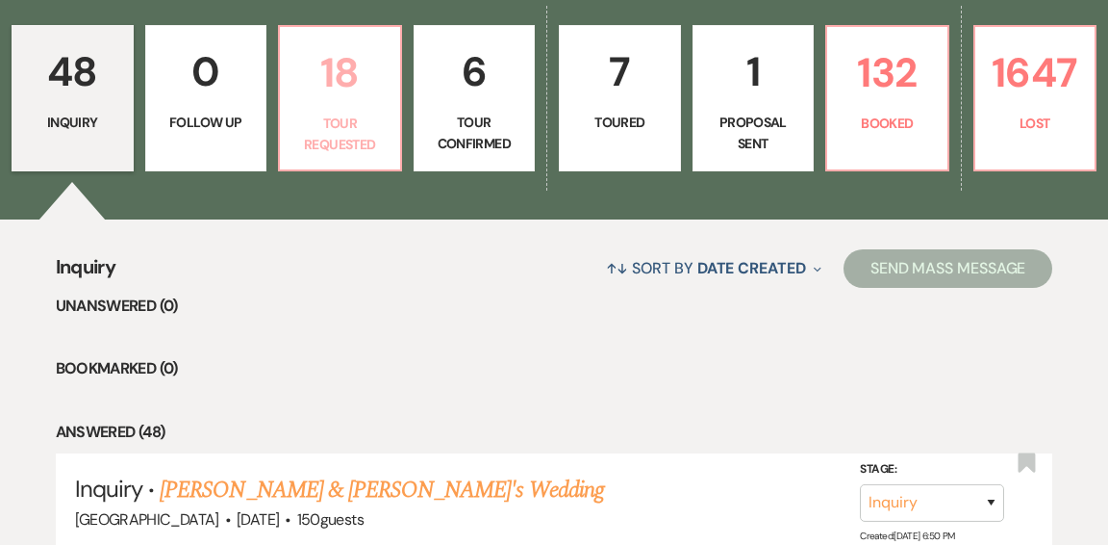
select select "2"
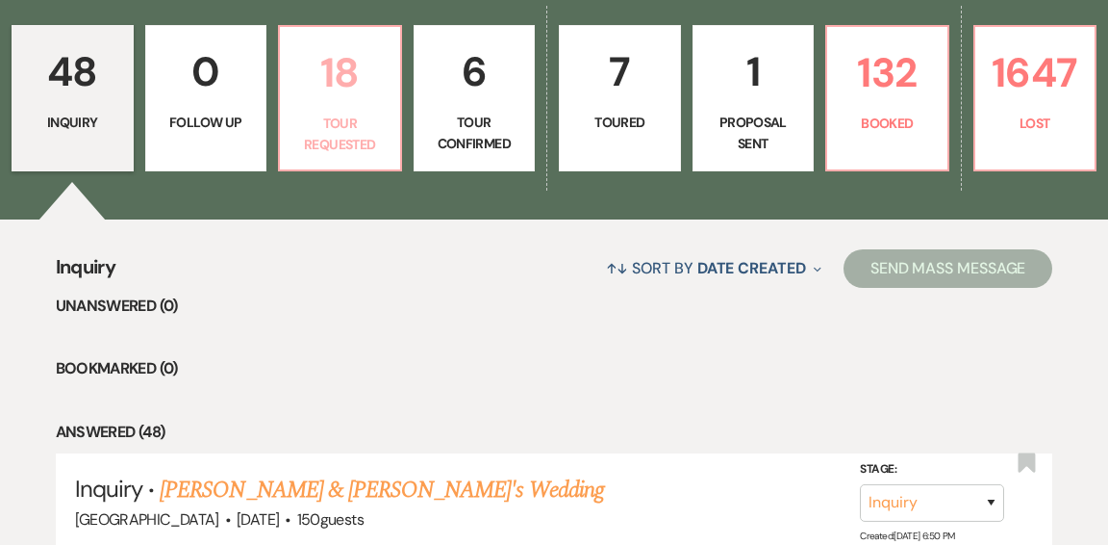
select select "2"
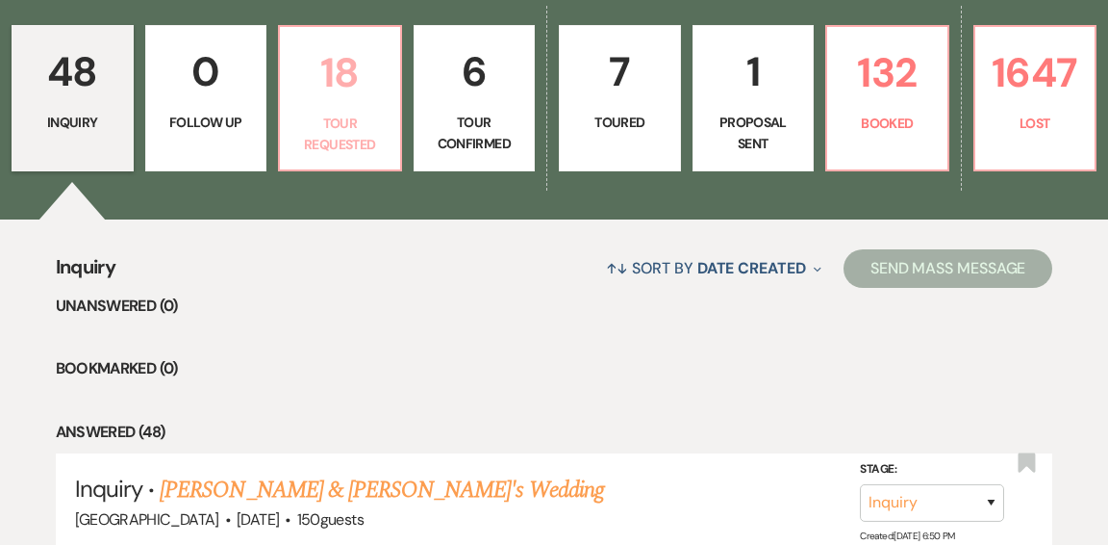
select select "2"
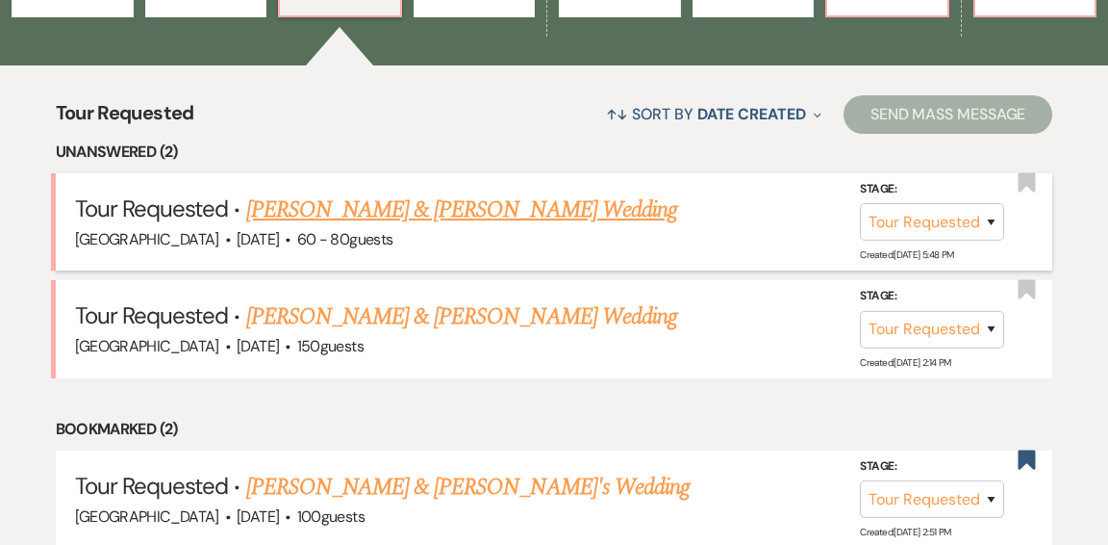
scroll to position [720, 0]
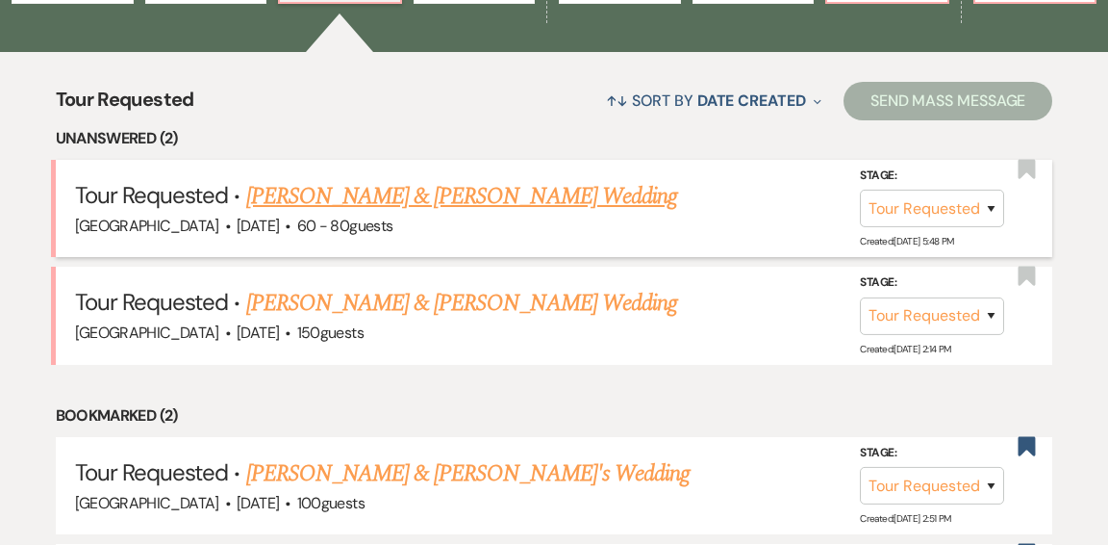
click at [407, 179] on link "[PERSON_NAME] & [PERSON_NAME] Wedding" at bounding box center [461, 196] width 431 height 35
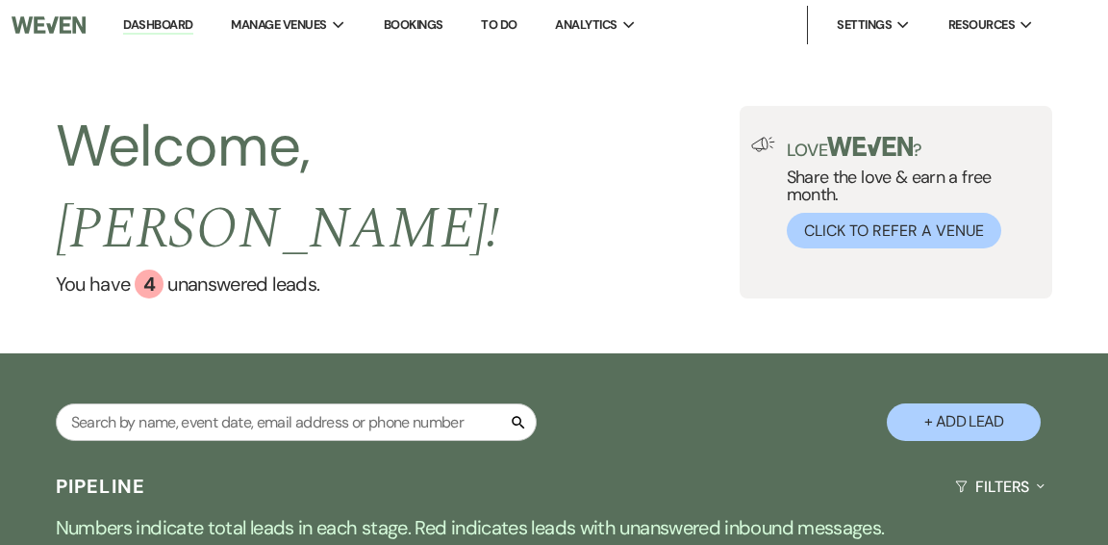
select select "2"
select select "1"
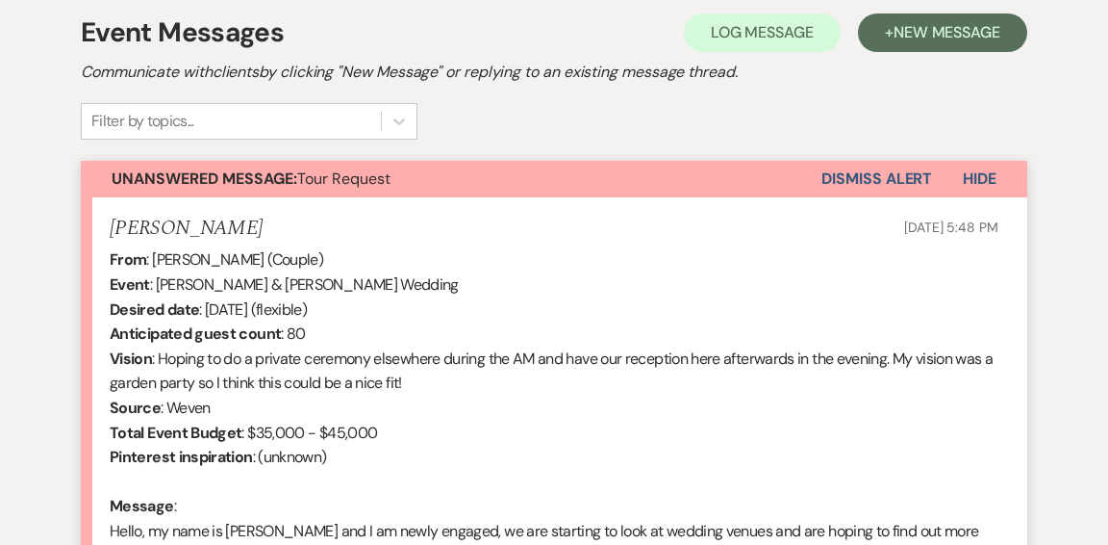
scroll to position [952, 0]
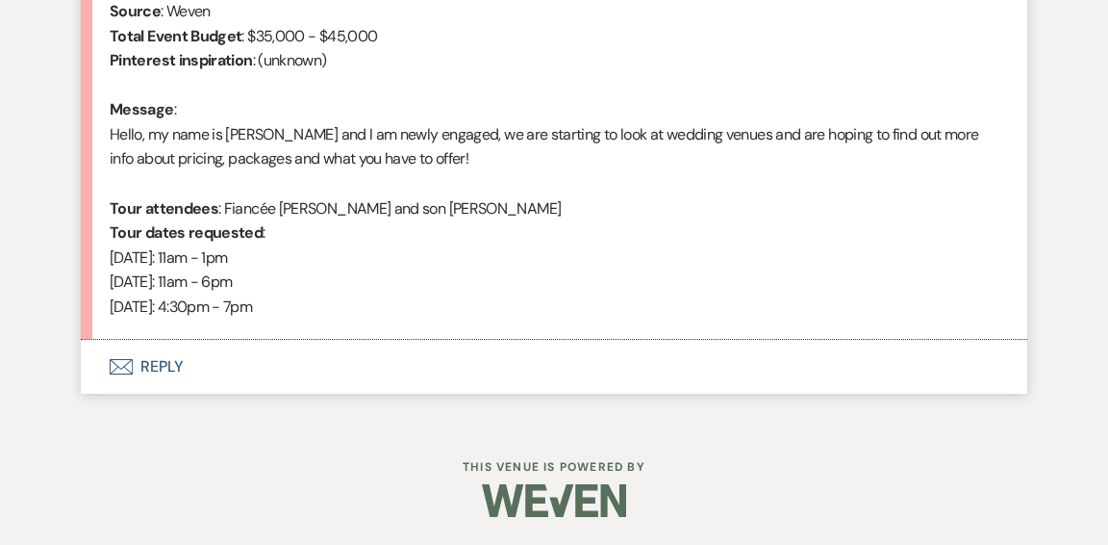
click at [177, 367] on button "Envelope Reply" at bounding box center [554, 367] width 947 height 54
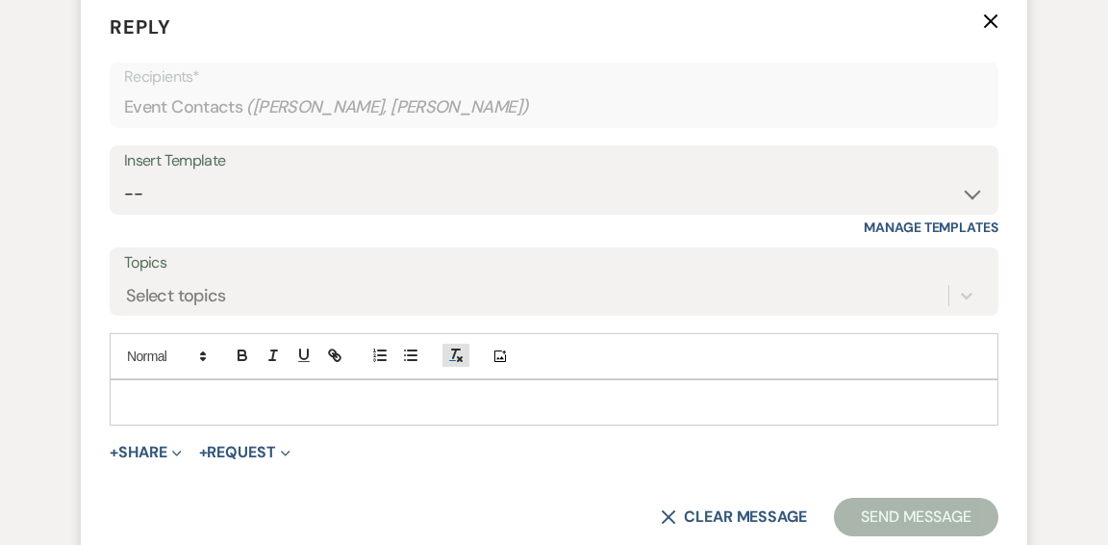
scroll to position [1302, 0]
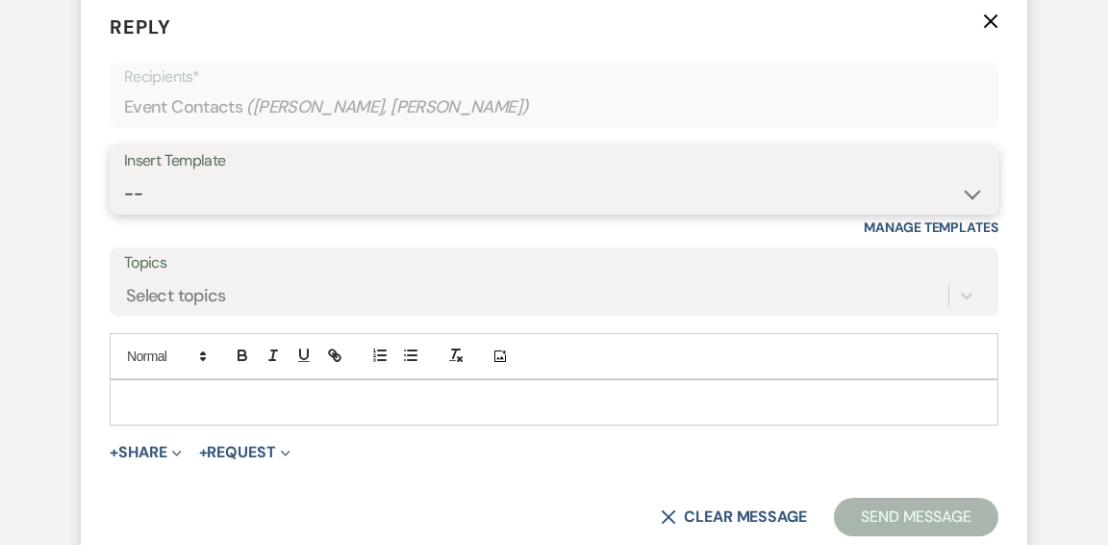
click at [968, 195] on select "-- Weven Planning Portal Introduction (Booked Events) Initial Inquiry Response …" at bounding box center [554, 194] width 860 height 38
select select "600"
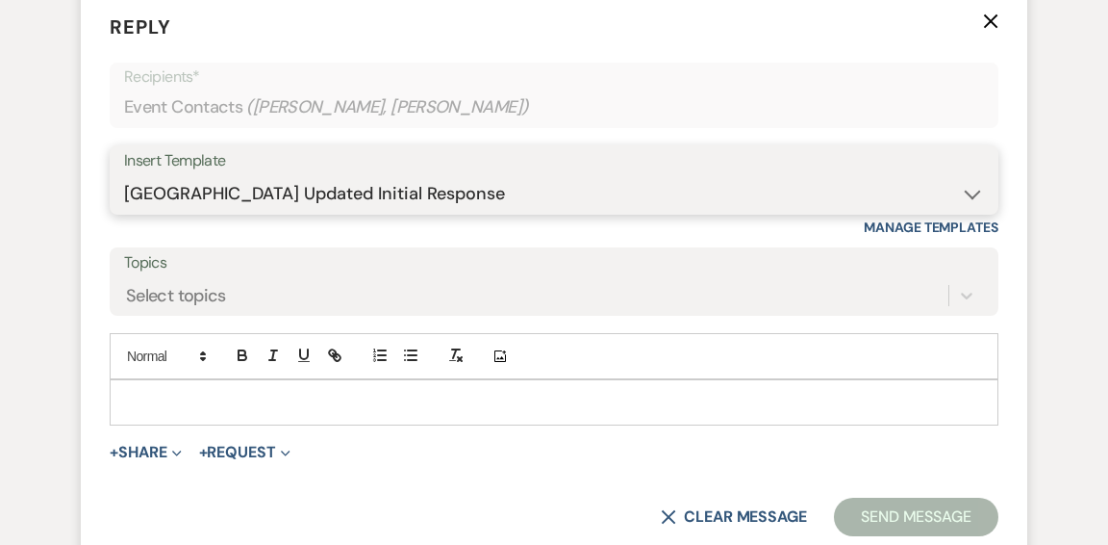
click at [124, 175] on select "-- Weven Planning Portal Introduction (Booked Events) Initial Inquiry Response …" at bounding box center [554, 194] width 860 height 38
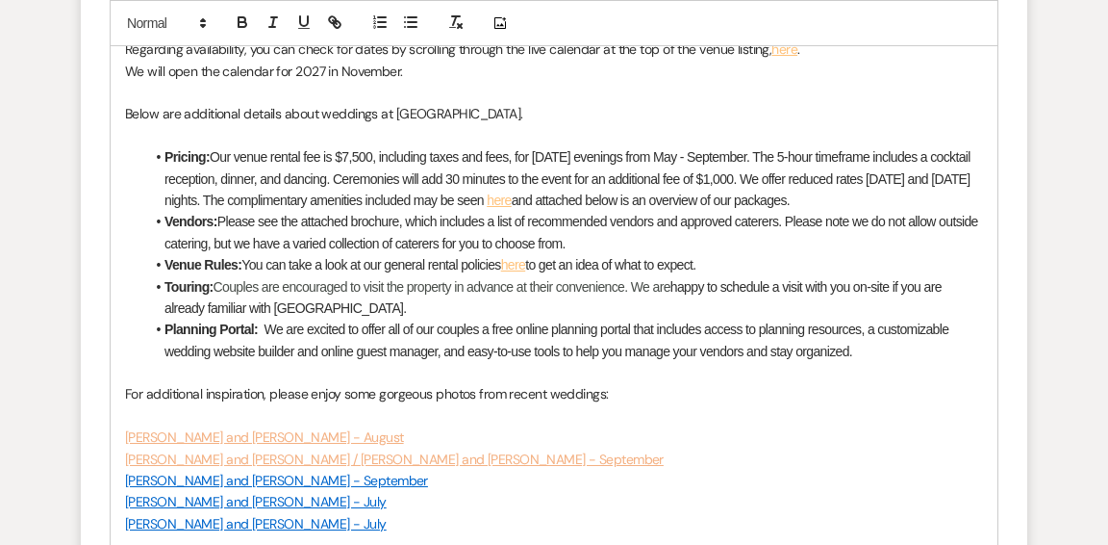
scroll to position [1722, 0]
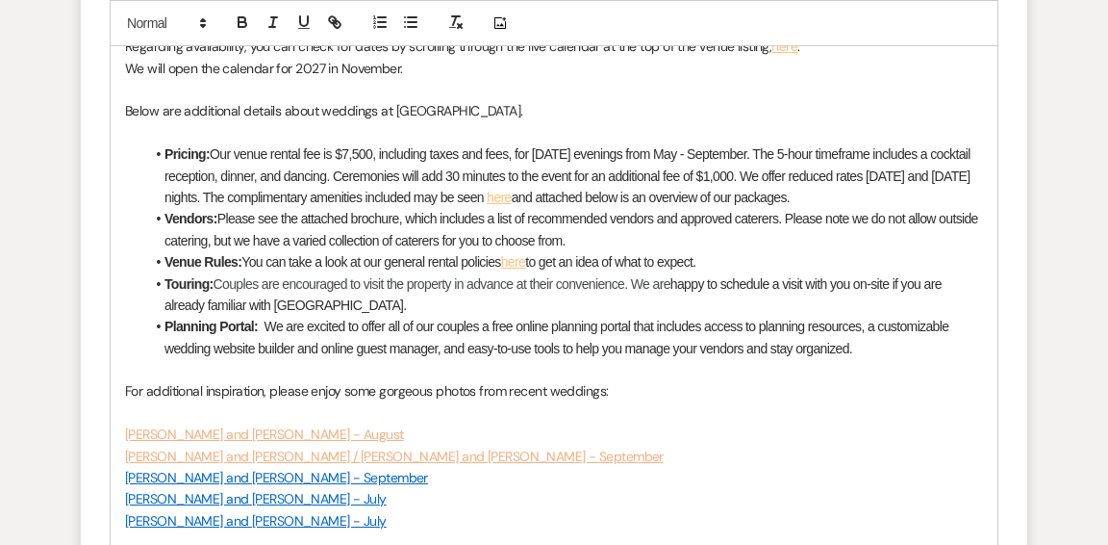
click at [413, 307] on li "Touring: Couples are encouraged to visit the property in advance at their conve…" at bounding box center [563, 294] width 839 height 43
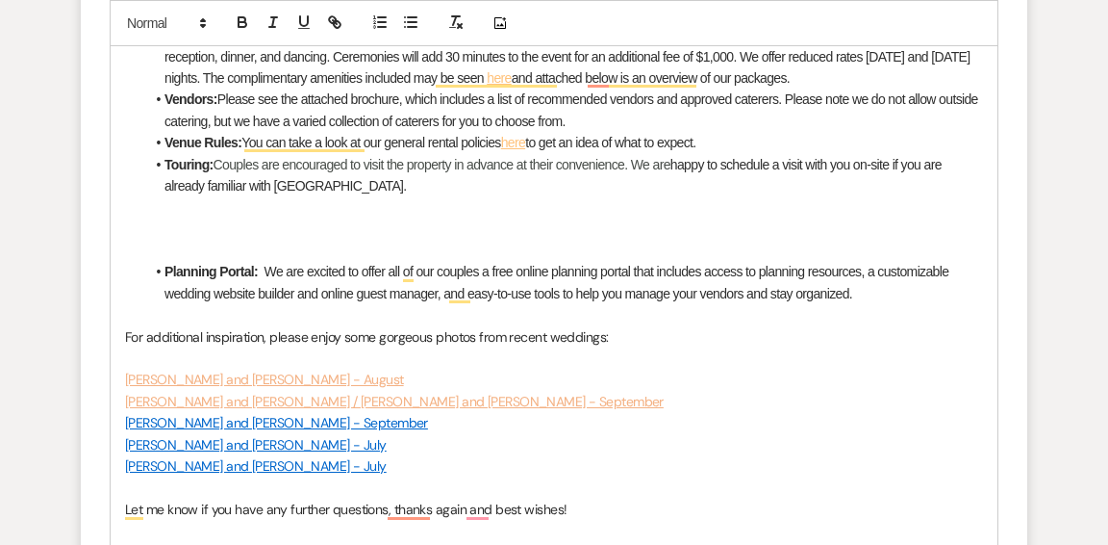
scroll to position [1845, 0]
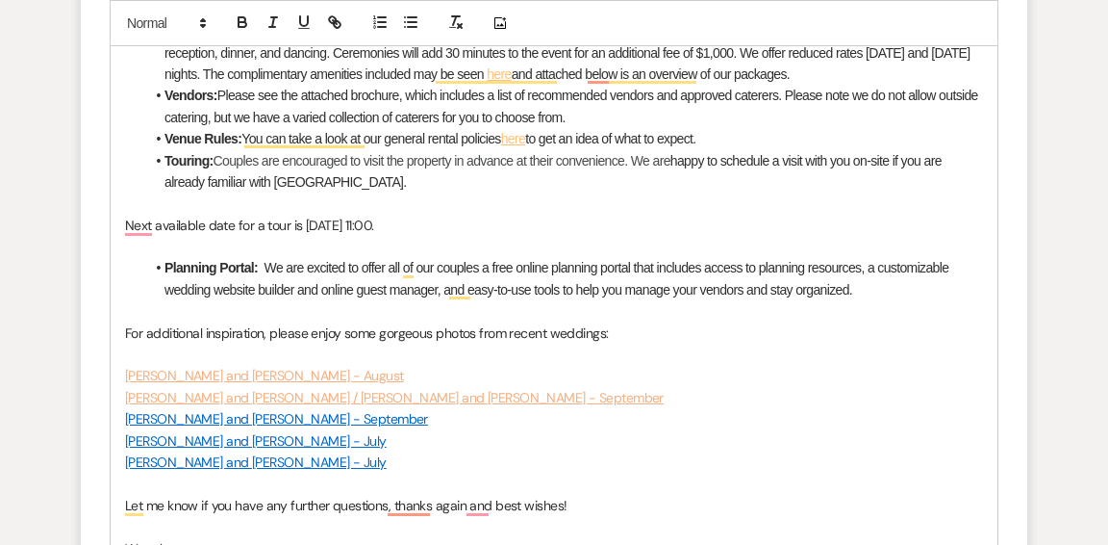
drag, startPoint x: 529, startPoint y: 223, endPoint x: 124, endPoint y: 219, distance: 405.1
click at [124, 219] on div "Hi David & Maeve! Thank you for reaching out to us about a Wedding at Long Hill…" at bounding box center [554, 267] width 887 height 863
drag, startPoint x: 305, startPoint y: 23, endPoint x: 291, endPoint y: 24, distance: 14.5
click at [305, 24] on icon "button" at bounding box center [303, 21] width 17 height 17
click at [241, 22] on icon "button" at bounding box center [243, 24] width 8 height 5
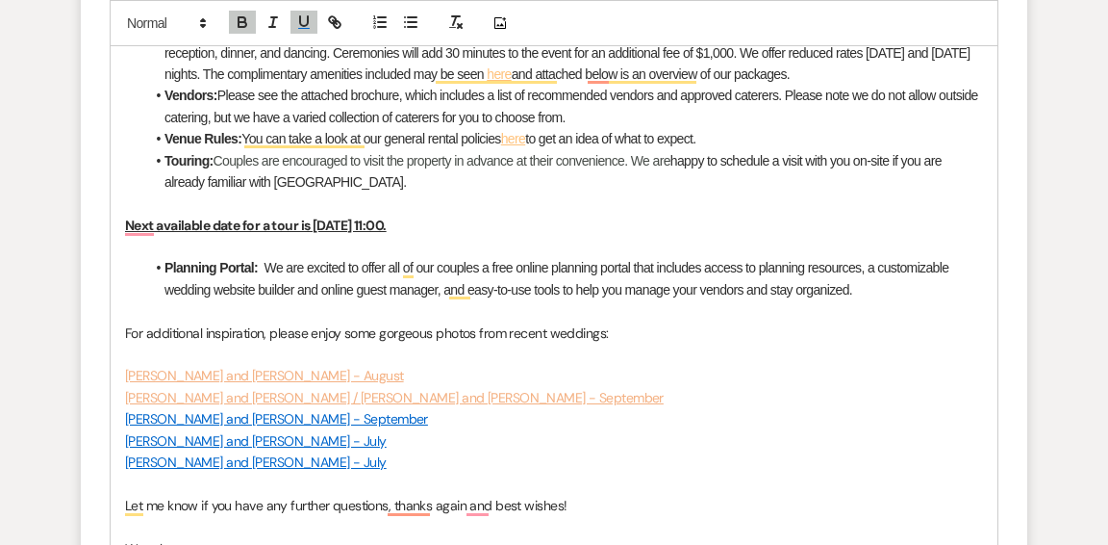
click at [623, 198] on p "To enrich screen reader interactions, please activate Accessibility in Grammarl…" at bounding box center [554, 202] width 858 height 21
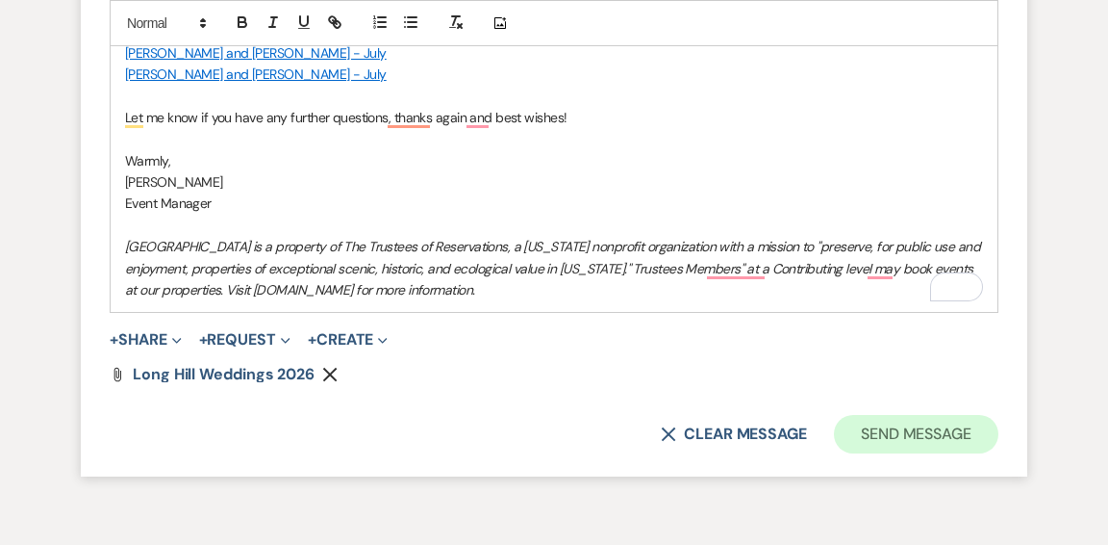
scroll to position [2234, 0]
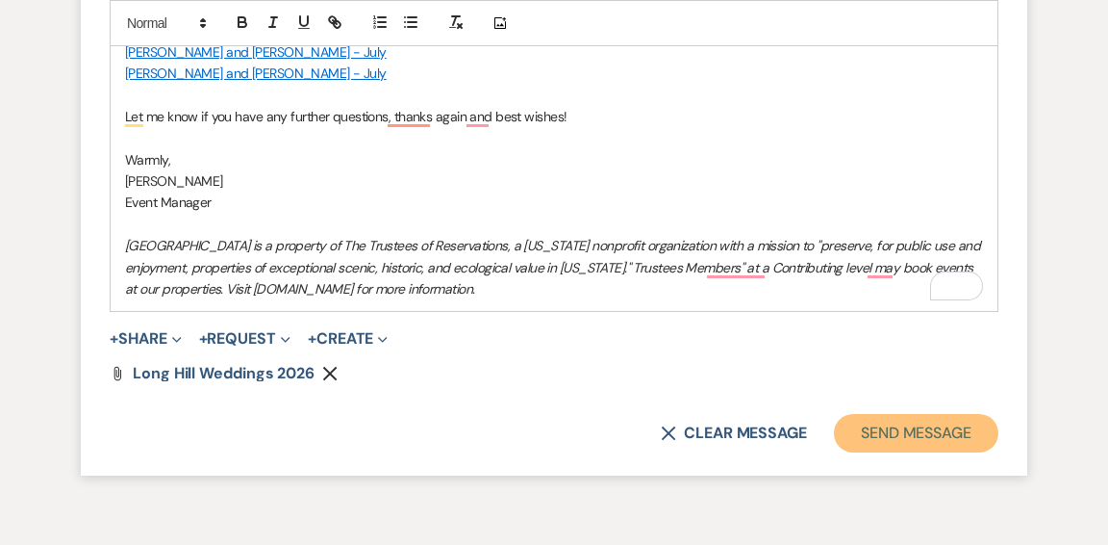
click at [886, 425] on button "Send Message" at bounding box center [916, 433] width 165 height 38
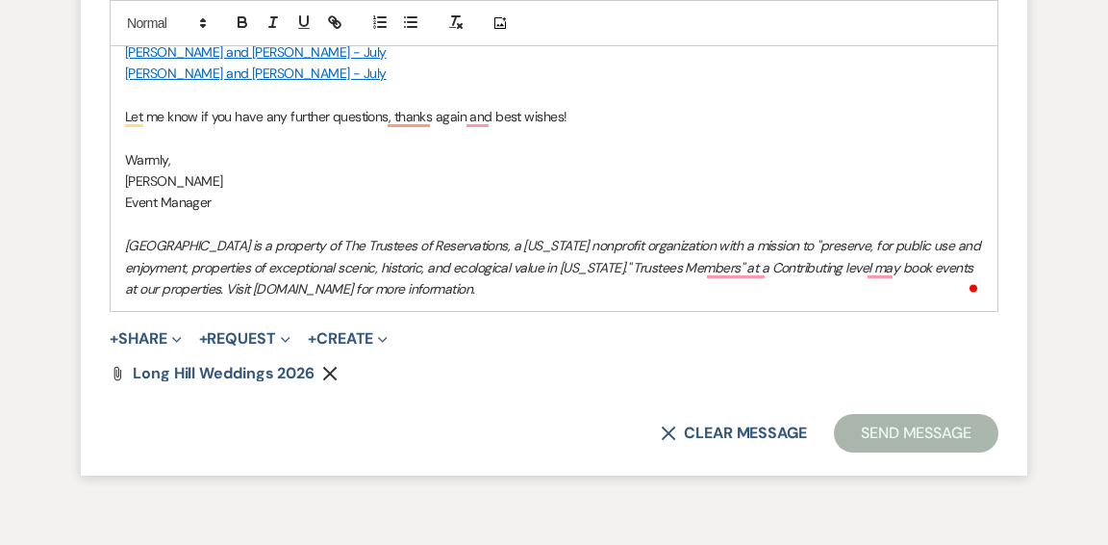
click at [897, 428] on button "Send Message" at bounding box center [916, 433] width 165 height 38
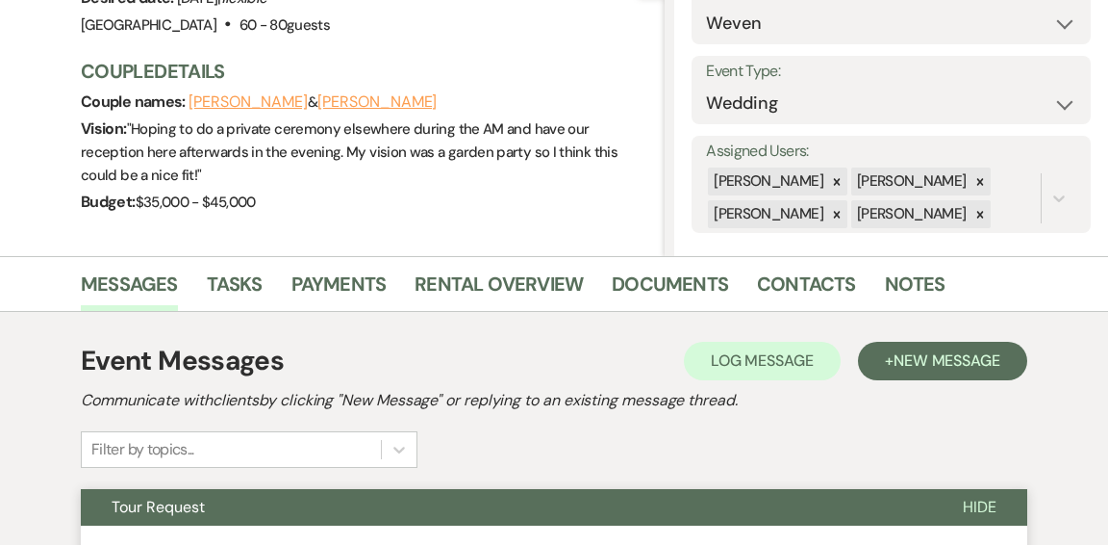
scroll to position [0, 0]
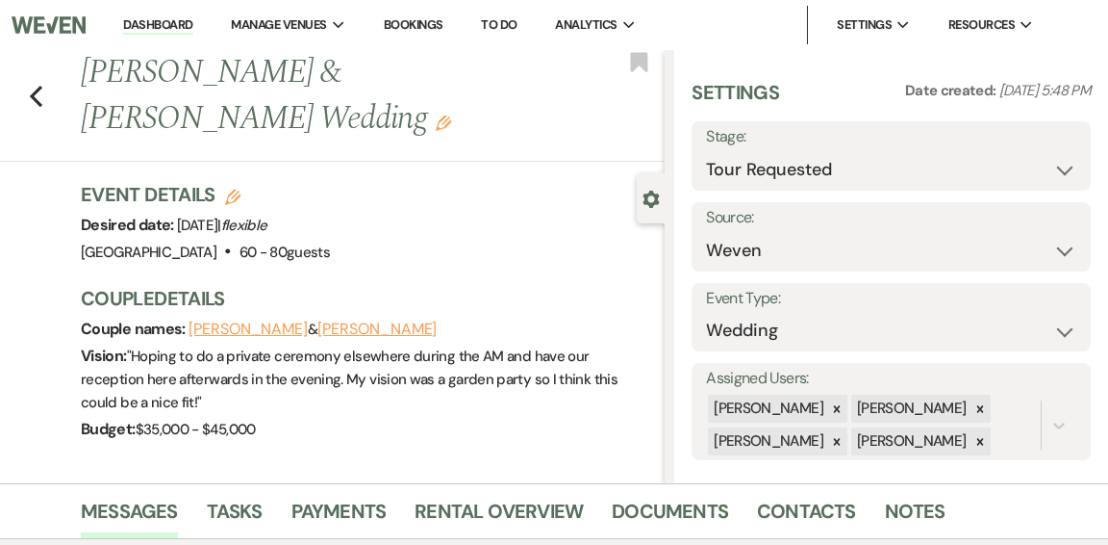
click at [166, 28] on link "Dashboard" at bounding box center [157, 25] width 69 height 18
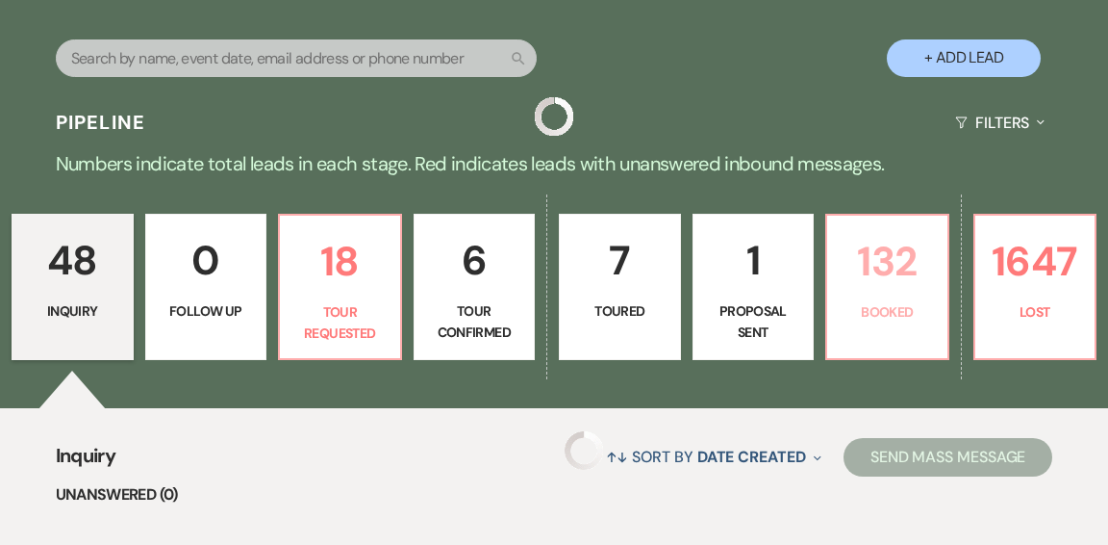
scroll to position [373, 0]
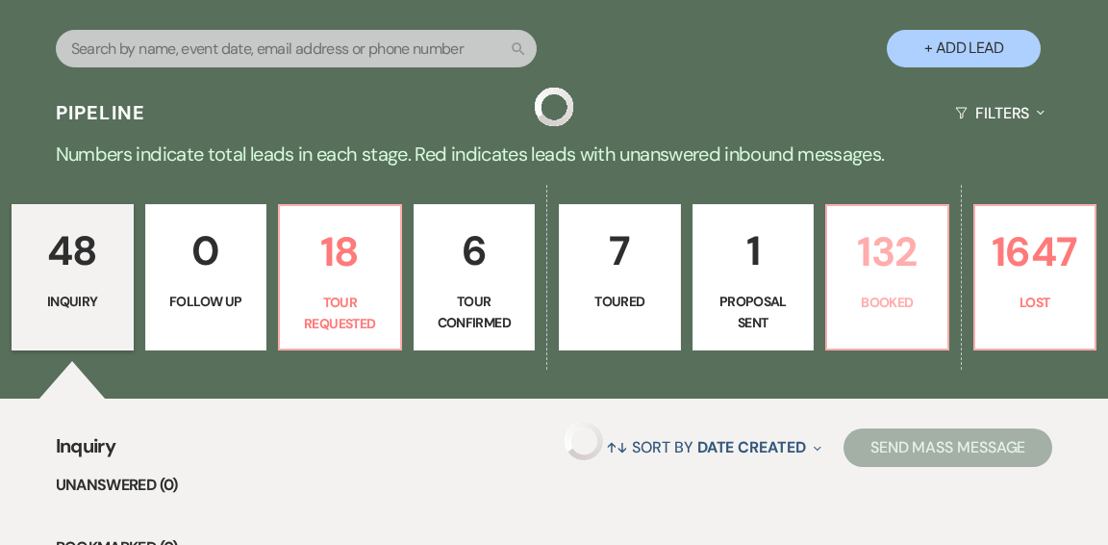
click at [860, 285] on link "132 Booked" at bounding box center [888, 277] width 124 height 146
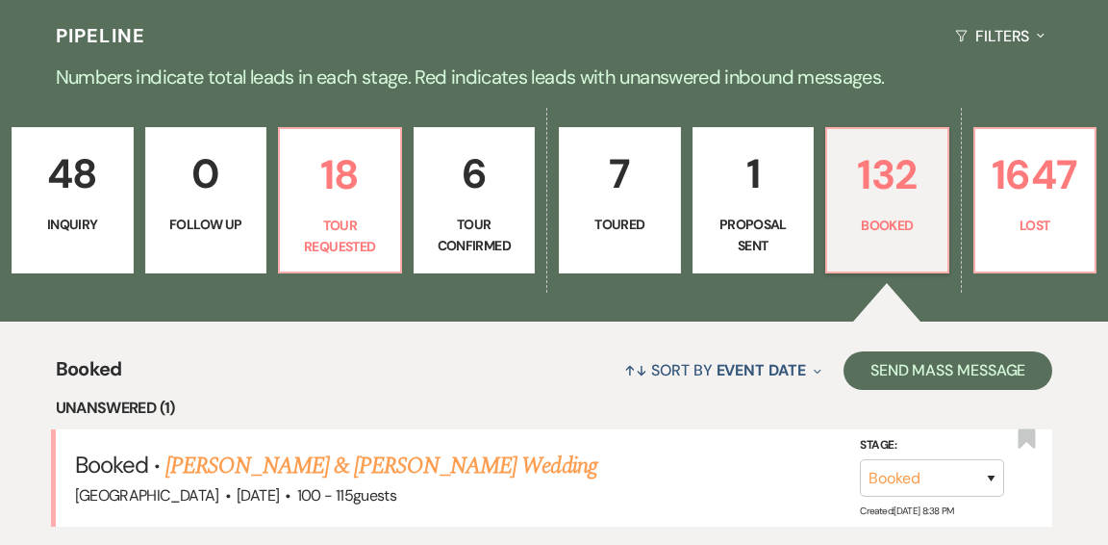
scroll to position [446, 0]
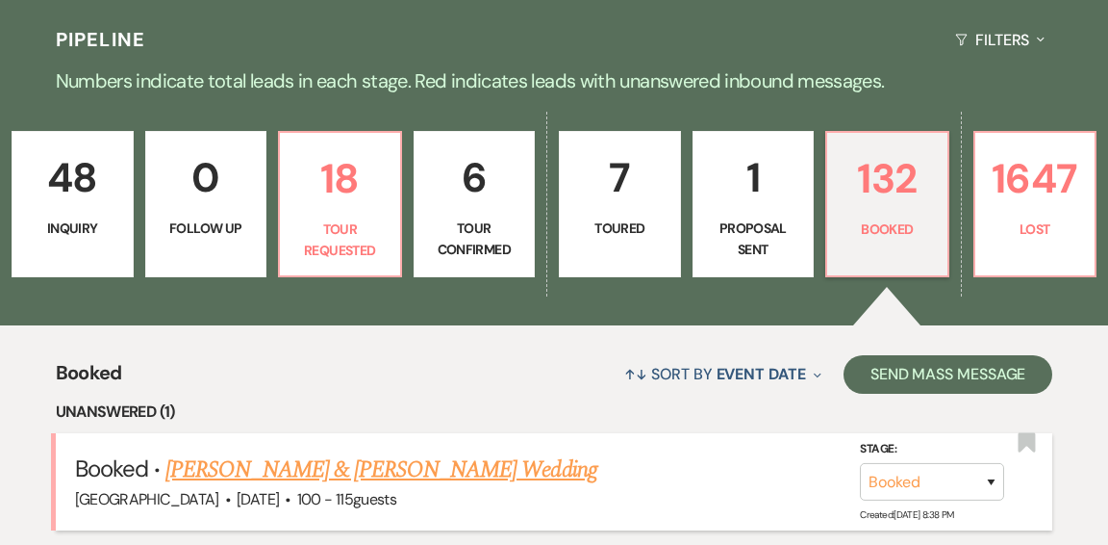
click at [438, 452] on link "Leanne Beedle & Tyler Fouhey's Wedding" at bounding box center [380, 469] width 431 height 35
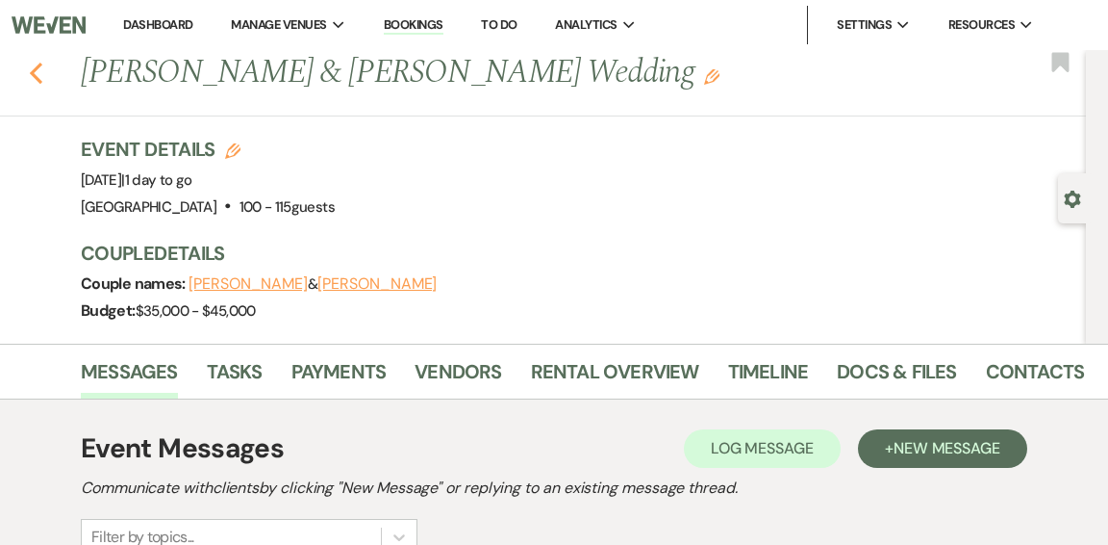
click at [38, 74] on icon "Previous" at bounding box center [36, 73] width 14 height 23
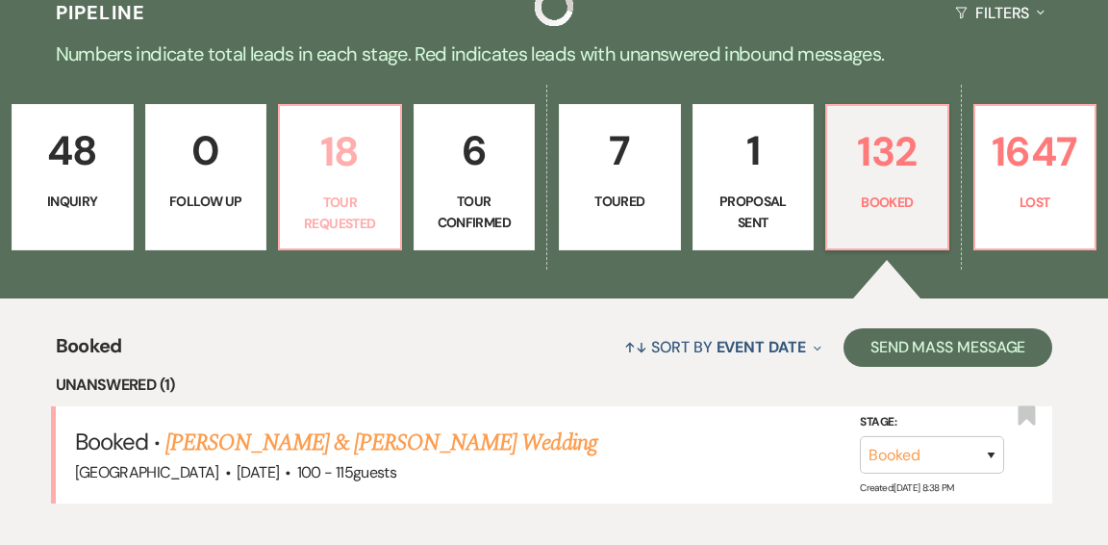
click at [323, 191] on p "Tour Requested" at bounding box center [340, 212] width 97 height 43
select select "2"
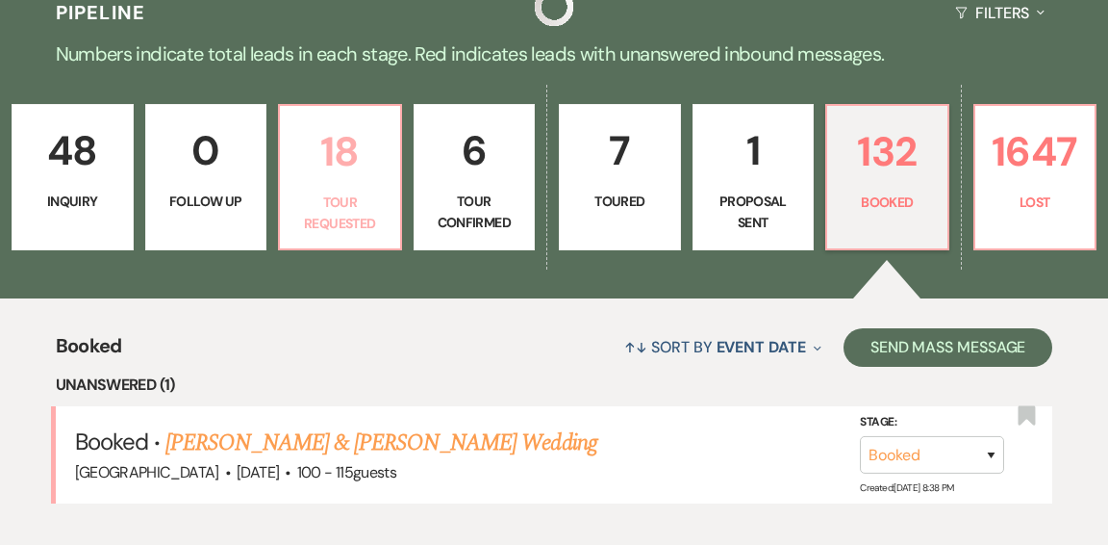
select select "2"
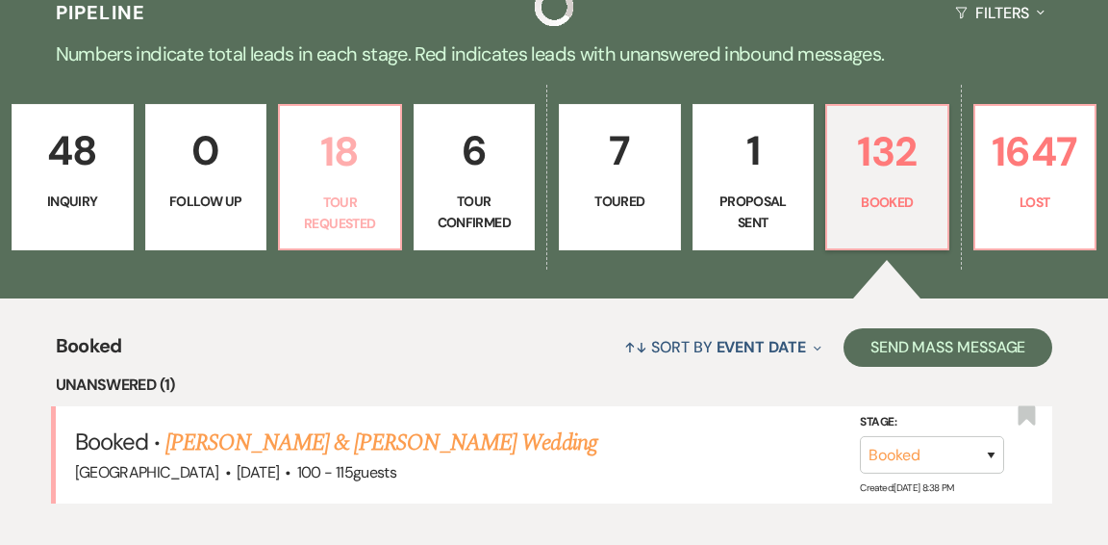
select select "2"
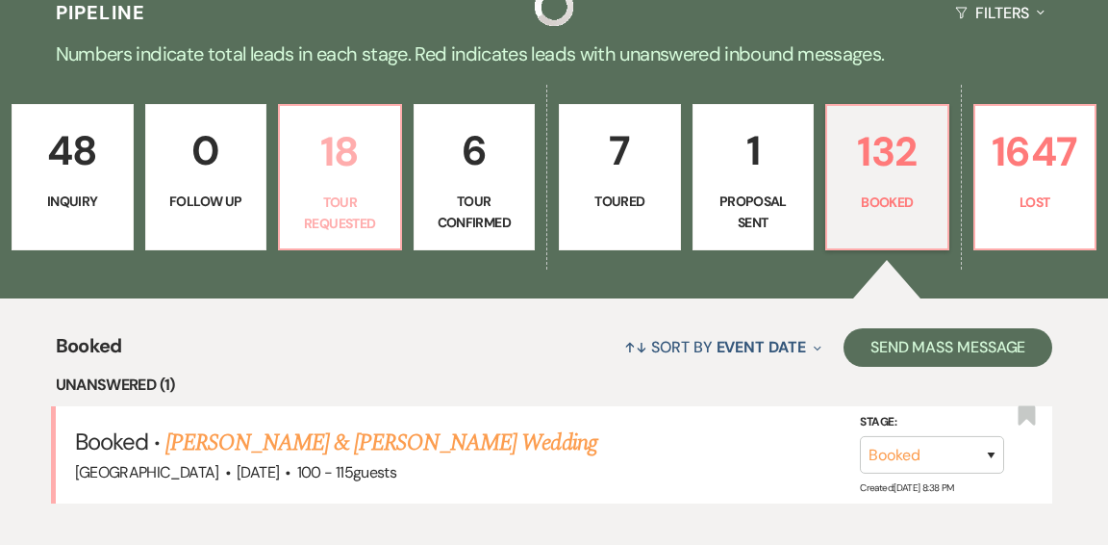
select select "2"
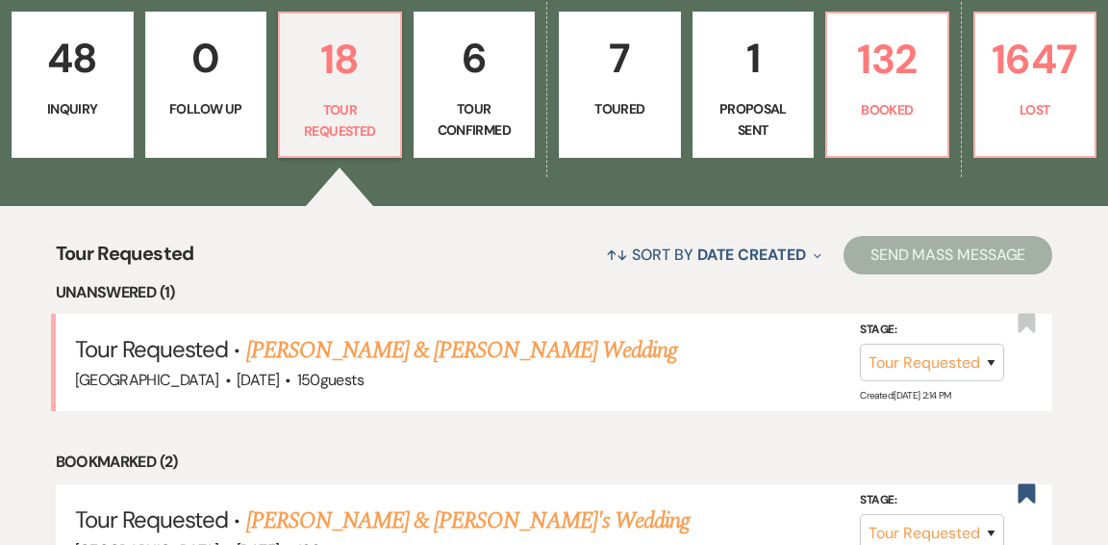
scroll to position [536, 0]
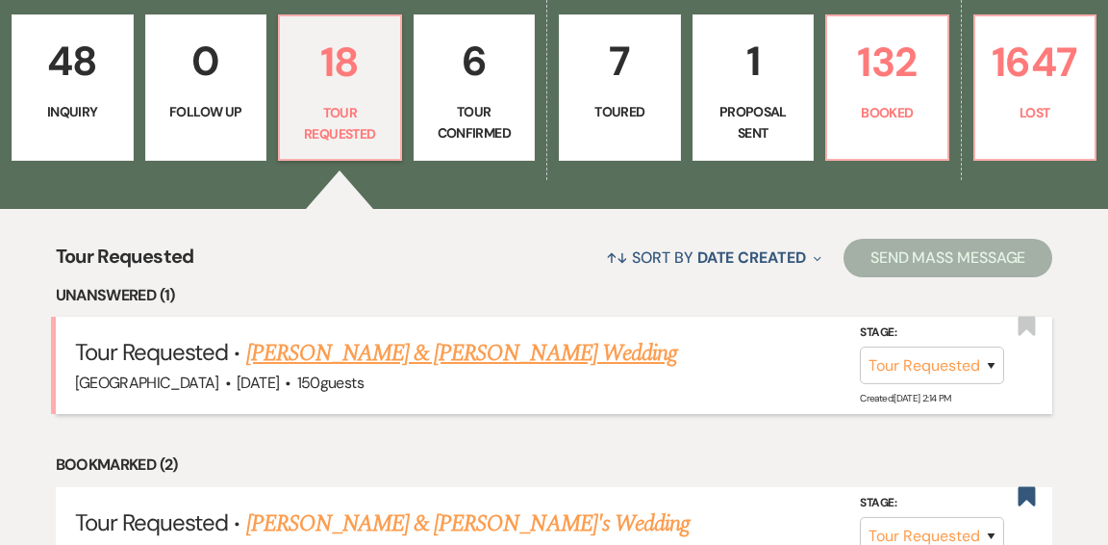
click at [574, 336] on link "[PERSON_NAME] & [PERSON_NAME] Wedding" at bounding box center [461, 353] width 431 height 35
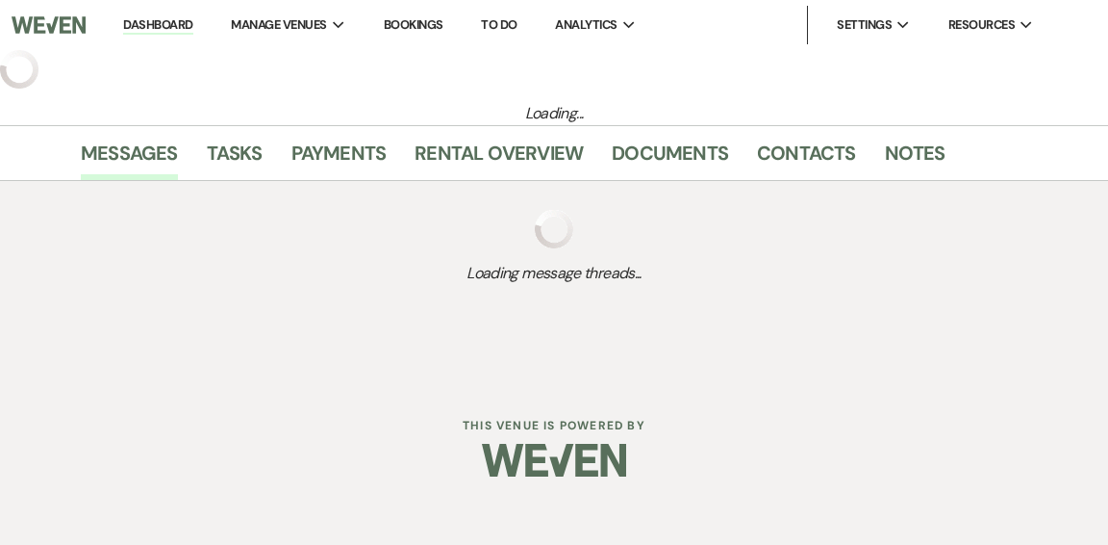
select select "2"
select select "1"
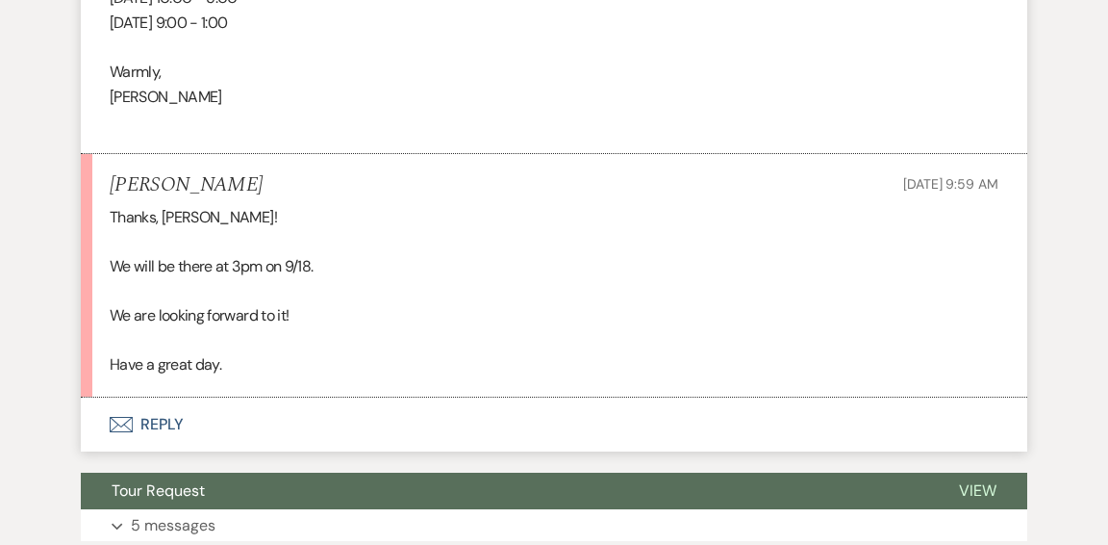
scroll to position [2656, 0]
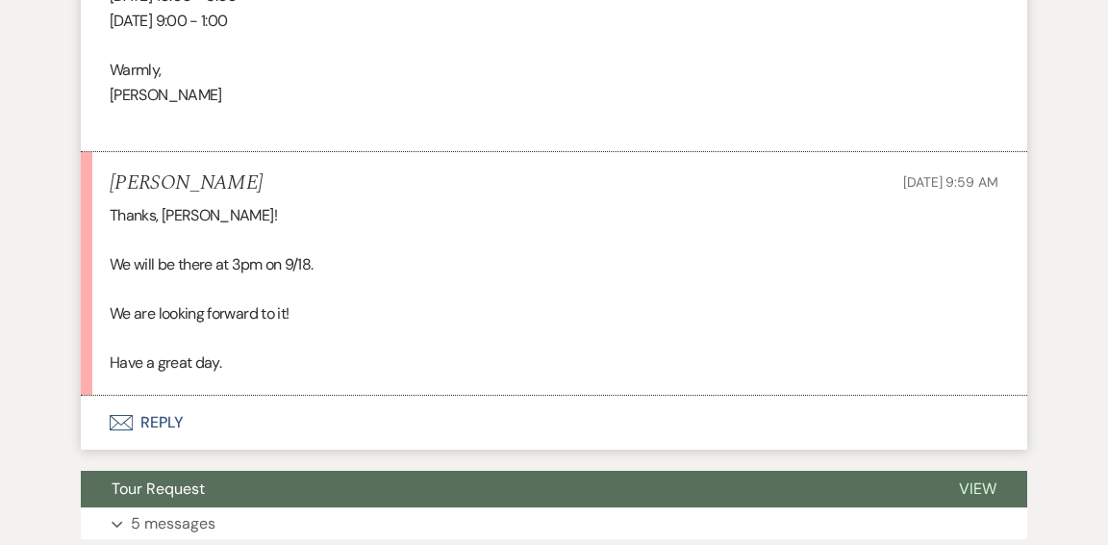
click at [167, 416] on button "Envelope Reply" at bounding box center [554, 422] width 947 height 54
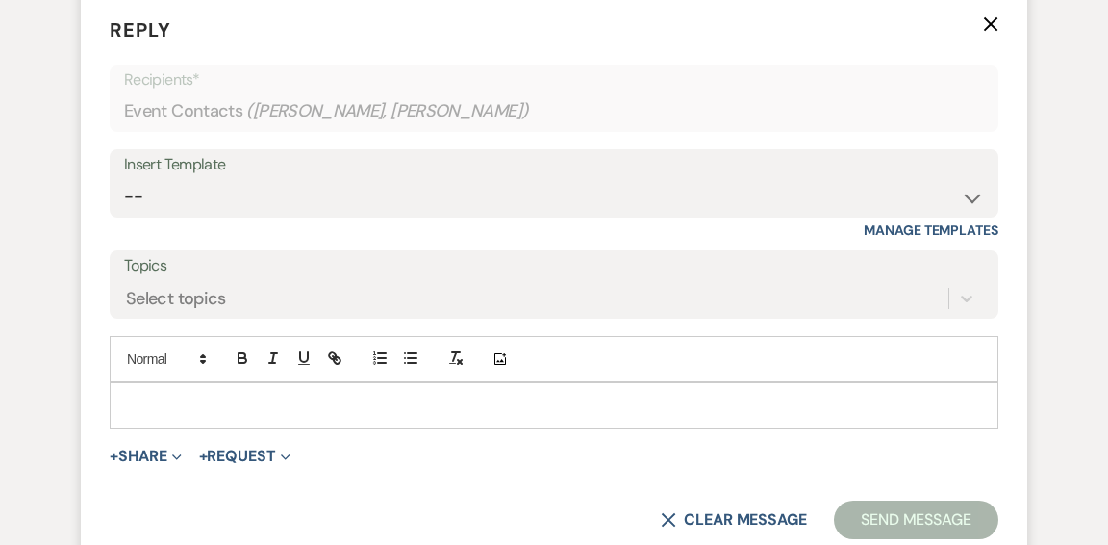
scroll to position [3062, 0]
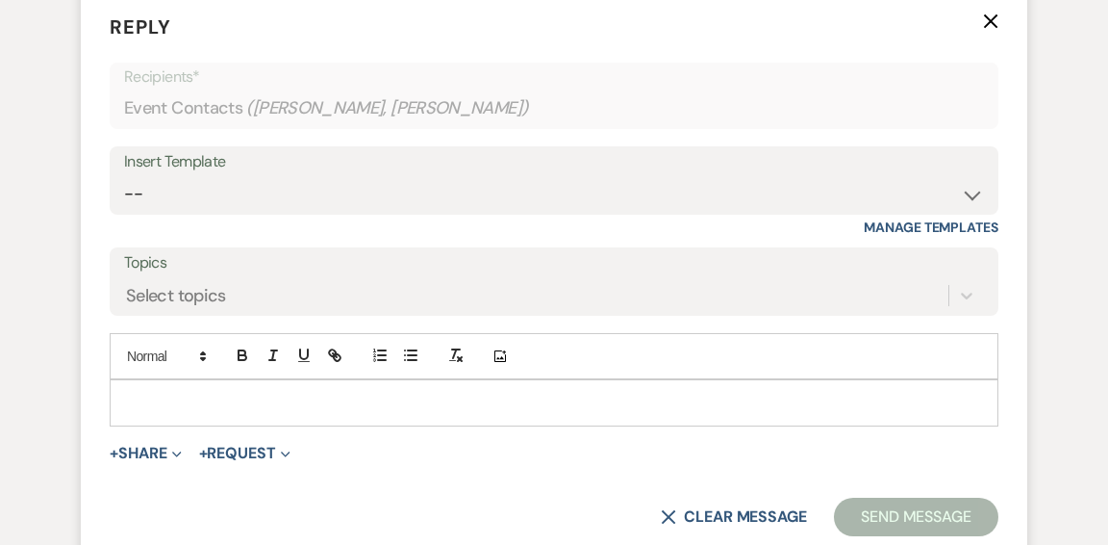
click at [384, 403] on p at bounding box center [554, 402] width 858 height 21
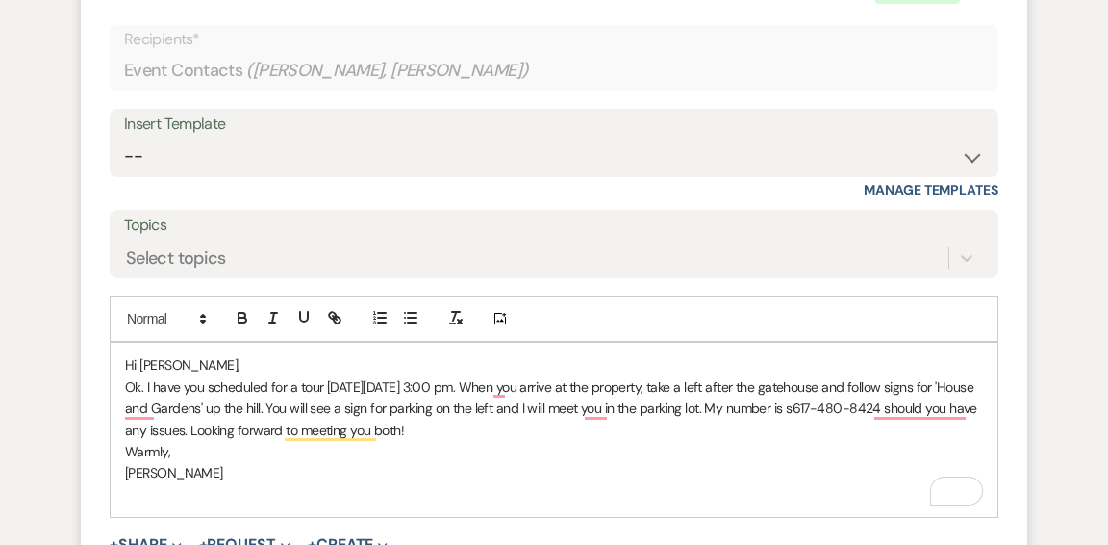
scroll to position [3102, 0]
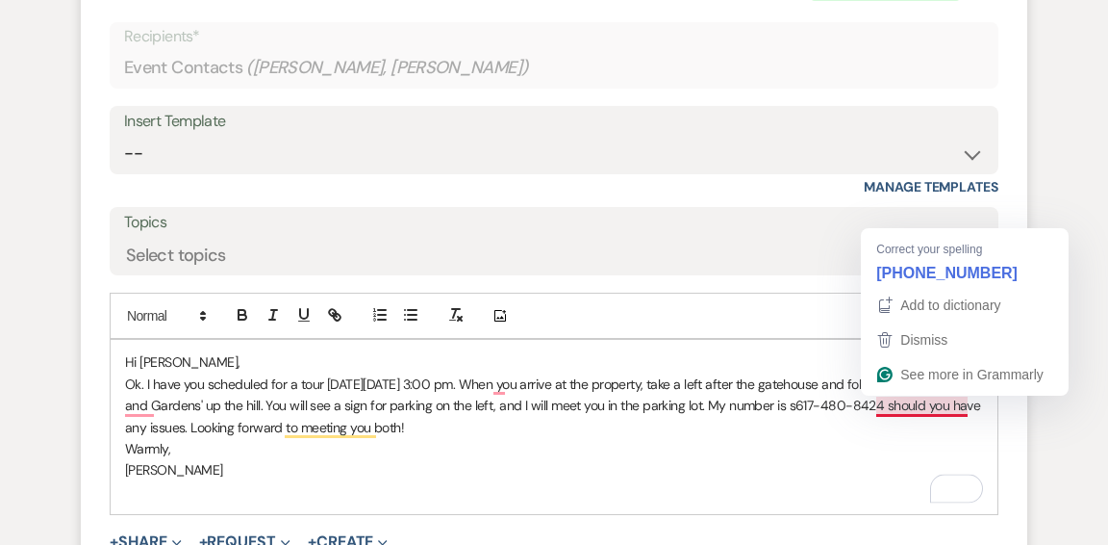
click at [882, 404] on p "Ok. I have you scheduled for a tour on Thursday, September 18th at 3:00 pm. Whe…" at bounding box center [554, 405] width 858 height 64
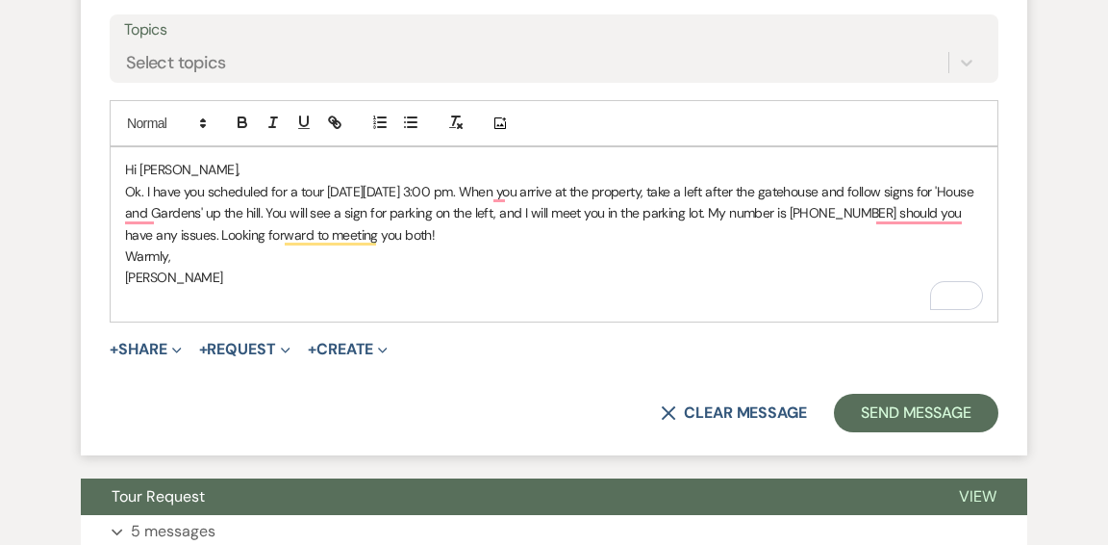
scroll to position [3298, 0]
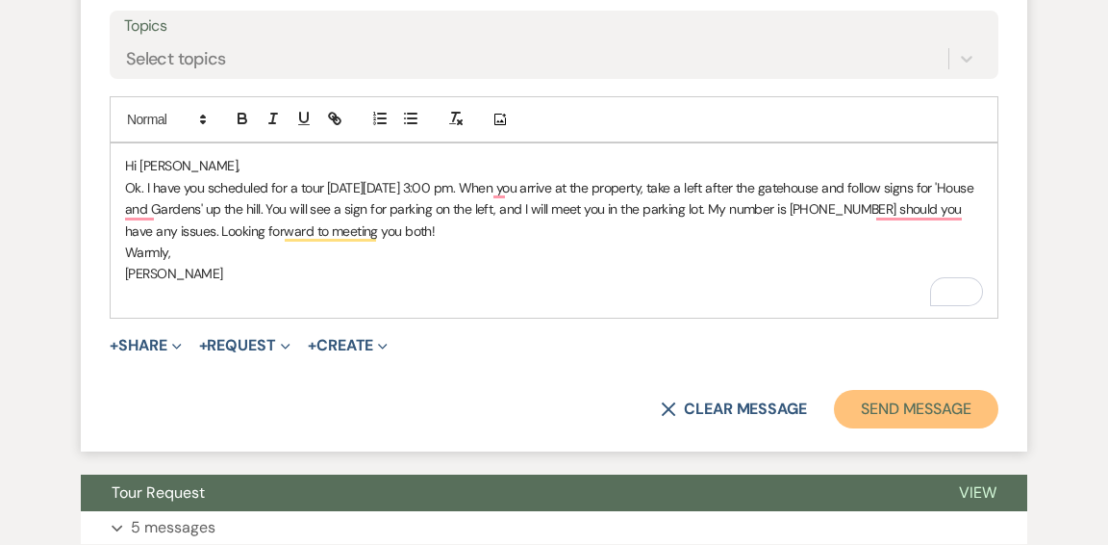
click at [897, 408] on button "Send Message" at bounding box center [916, 409] width 165 height 38
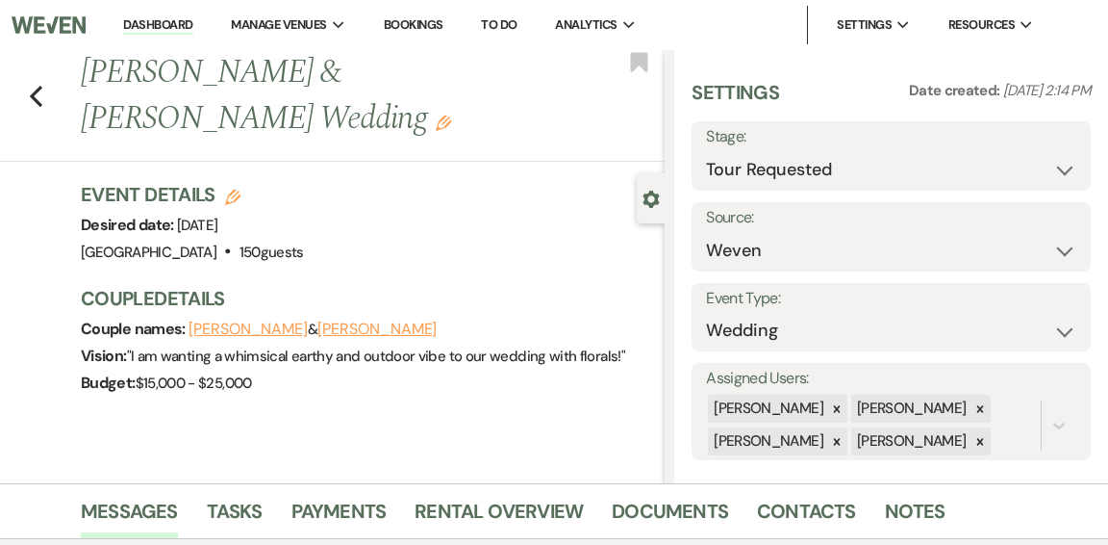
scroll to position [17, 0]
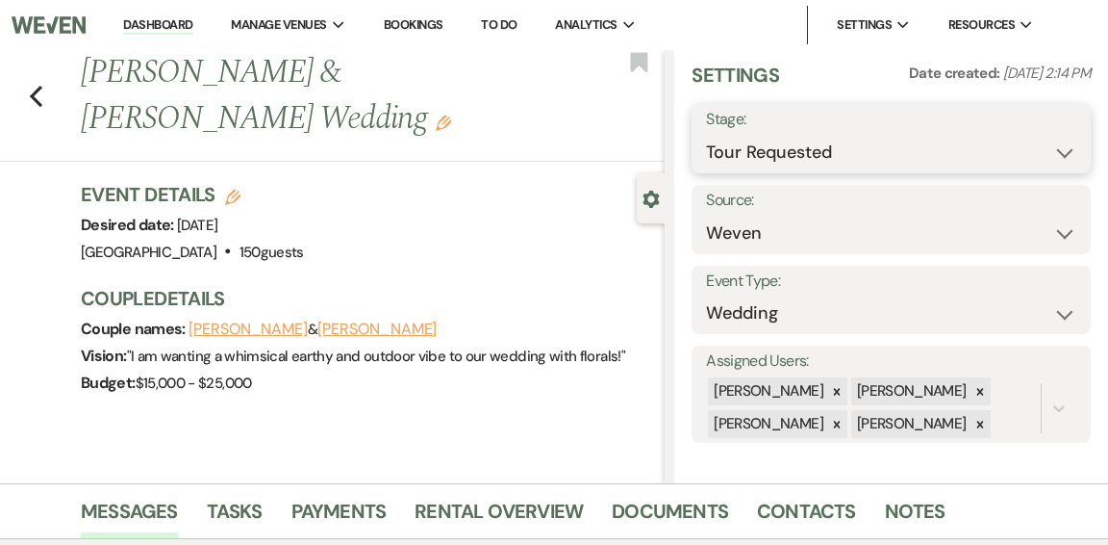
click at [1062, 151] on select "Inquiry Follow Up Tour Requested Tour Confirmed Toured Proposal Sent Booked Lost" at bounding box center [891, 153] width 370 height 38
select select "4"
click at [706, 134] on select "Inquiry Follow Up Tour Requested Tour Confirmed Toured Proposal Sent Booked Lost" at bounding box center [891, 153] width 370 height 38
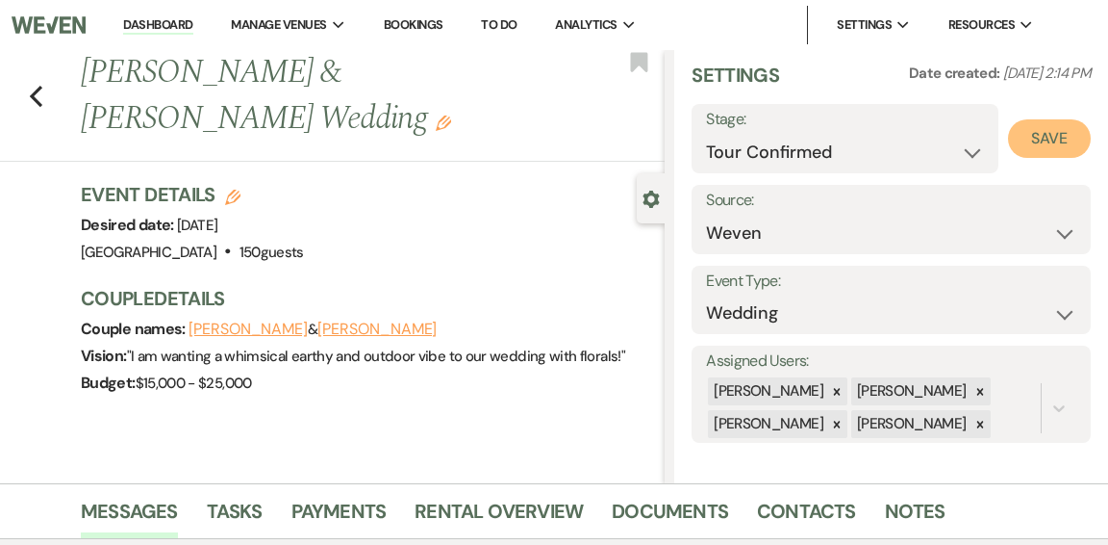
click at [1031, 142] on button "Save" at bounding box center [1049, 138] width 83 height 38
click at [149, 22] on link "Dashboard" at bounding box center [157, 25] width 69 height 18
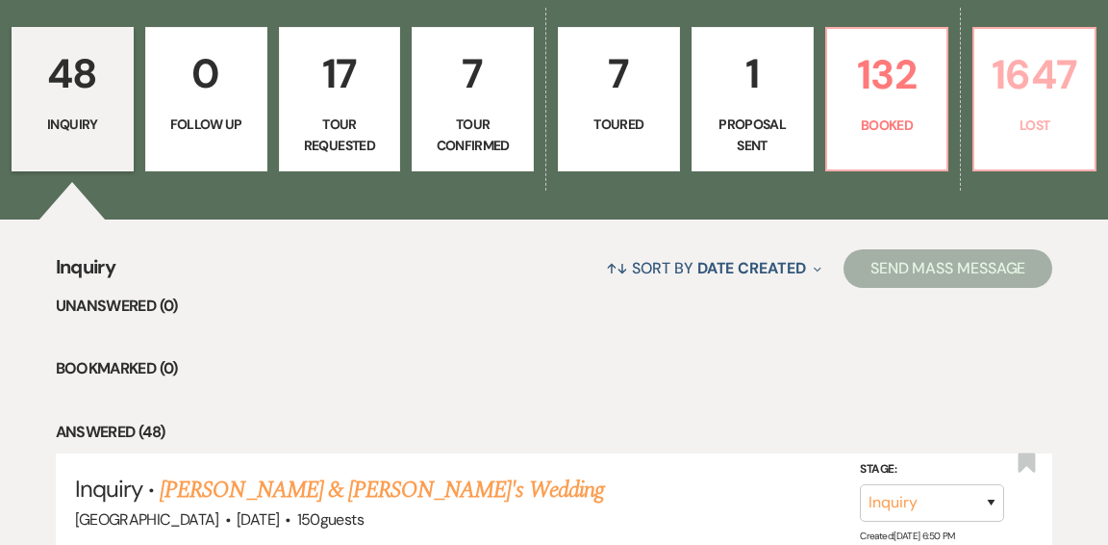
click at [987, 96] on link "1647 Lost" at bounding box center [1035, 99] width 124 height 144
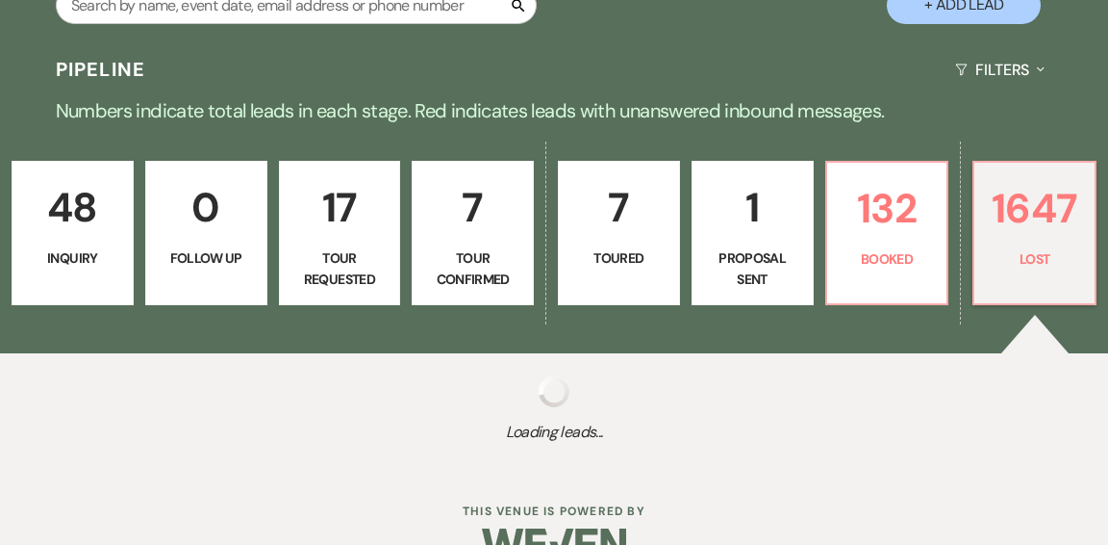
select select "8"
select select "6"
select select "8"
select select "1"
select select "8"
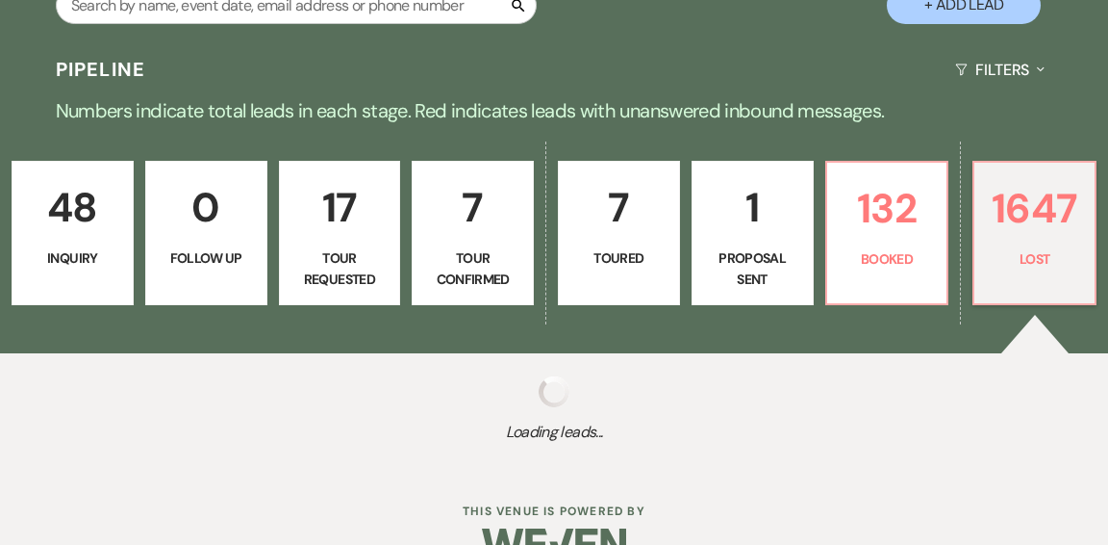
select select "1"
select select "8"
select select "1"
select select "8"
select select "1"
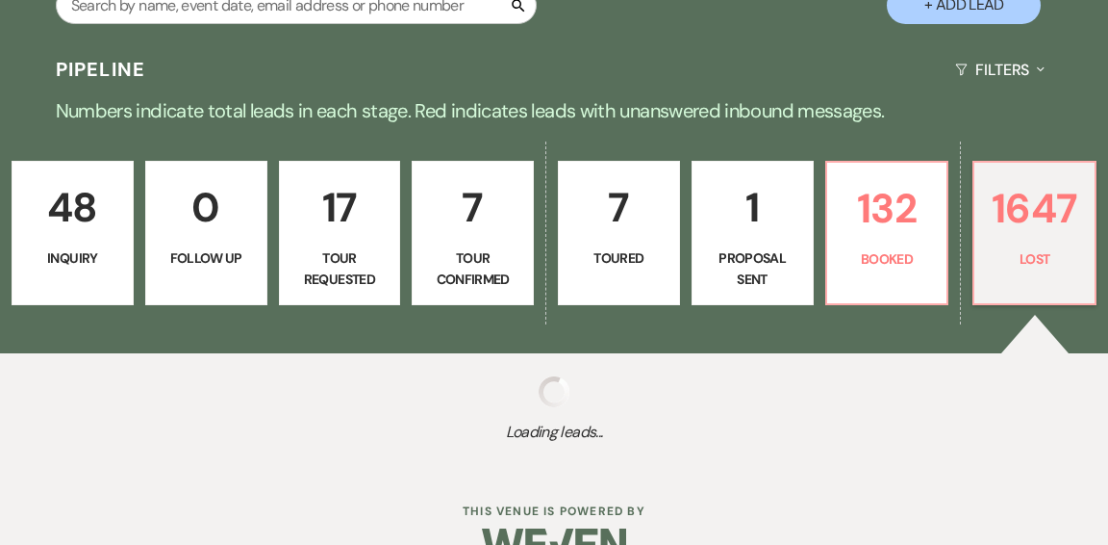
select select "8"
select select "1"
select select "8"
select select "1"
select select "8"
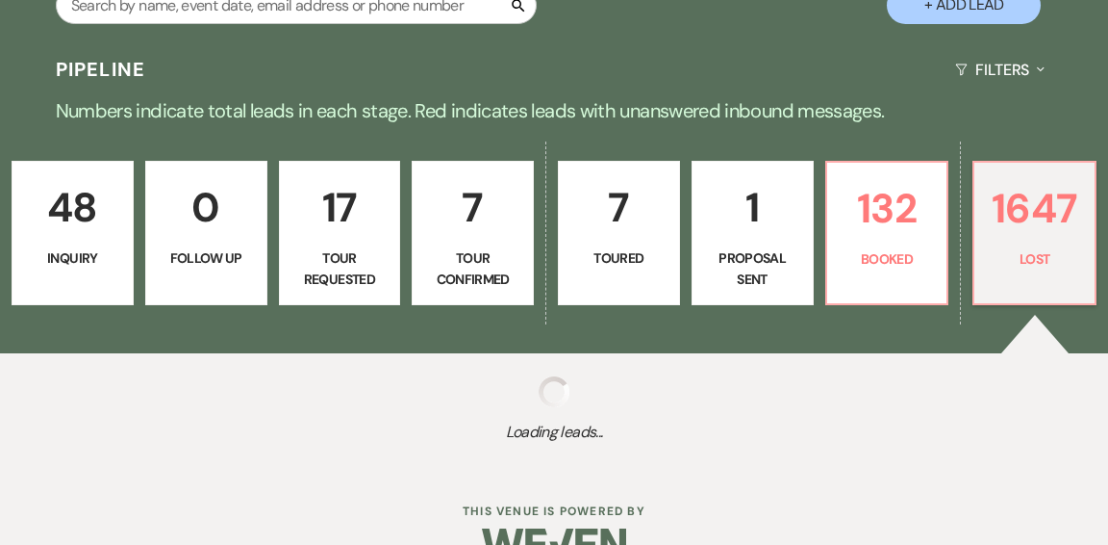
select select "1"
select select "8"
select select "1"
select select "8"
select select "10"
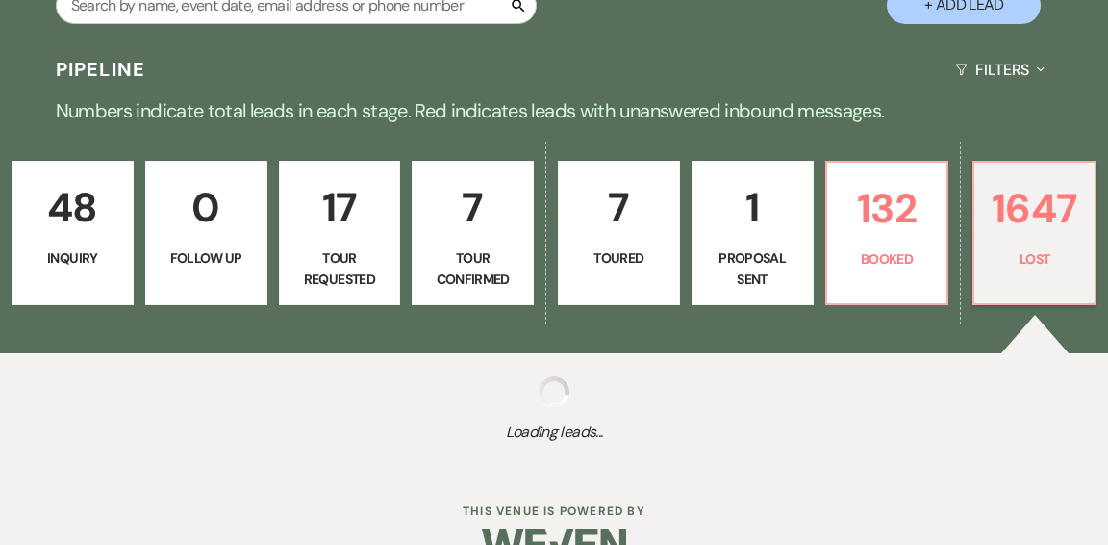
select select "8"
select select "1"
select select "8"
select select "1"
select select "8"
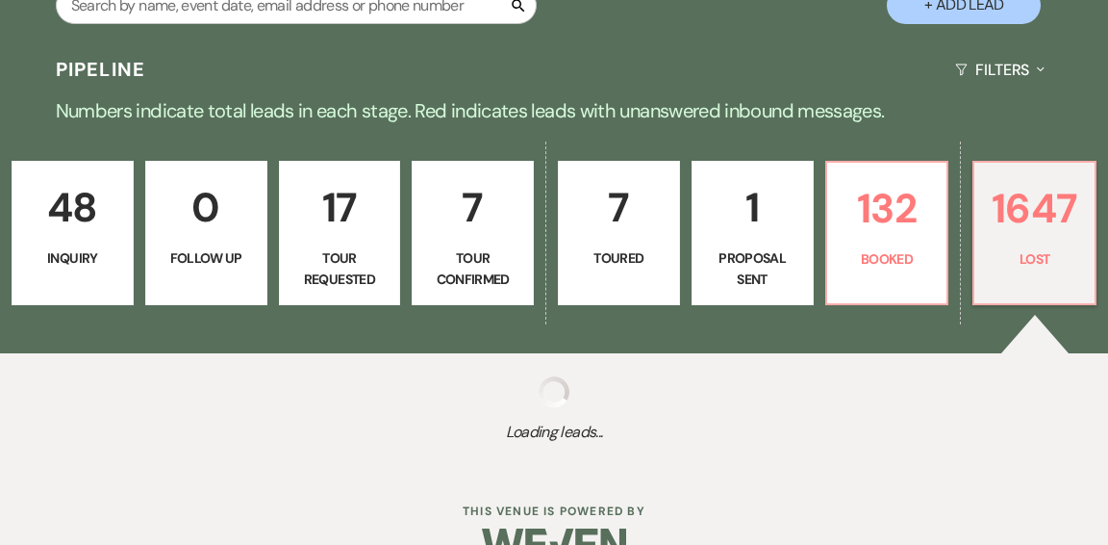
select select "1"
select select "8"
select select "1"
select select "8"
select select "1"
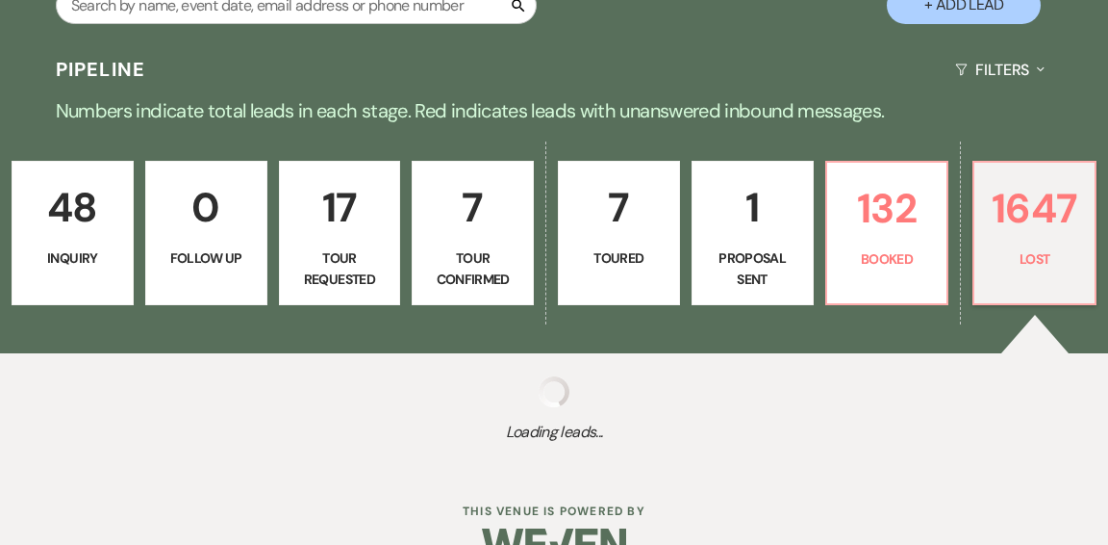
select select "8"
select select "1"
select select "8"
select select "1"
select select "8"
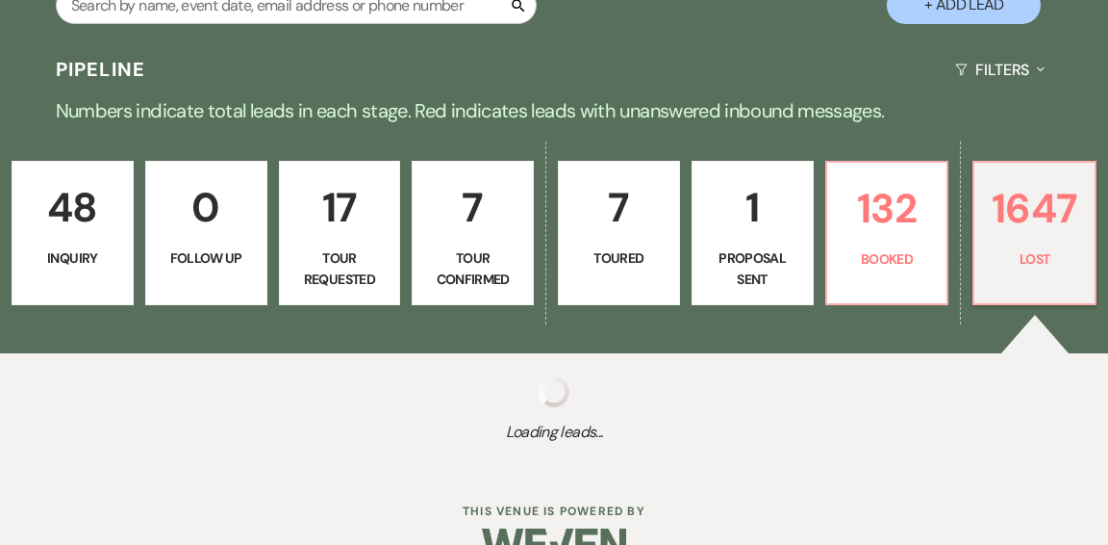
select select "1"
select select "8"
select select "10"
select select "8"
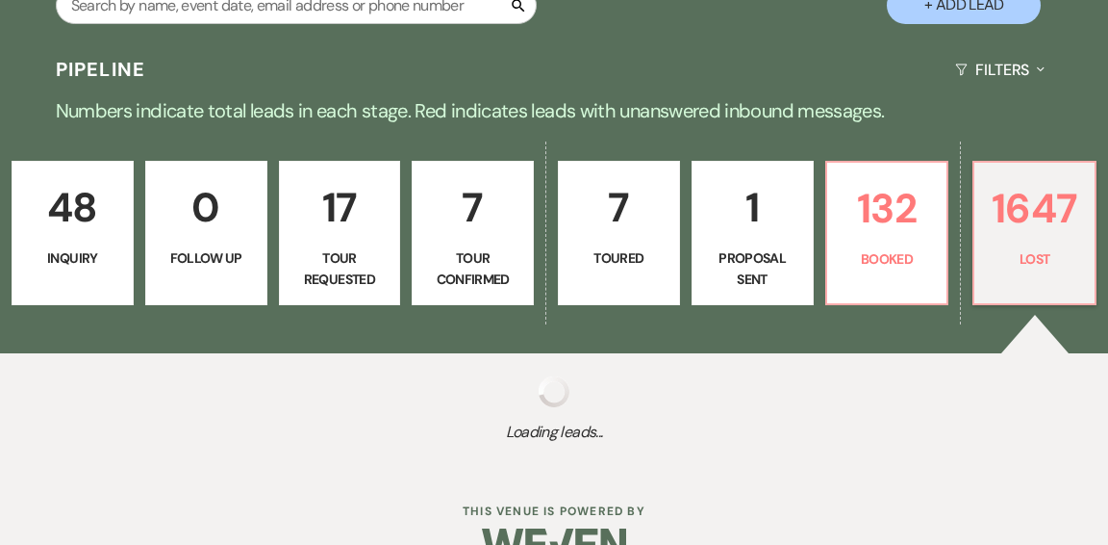
select select "8"
select select "1"
select select "8"
select select "1"
select select "8"
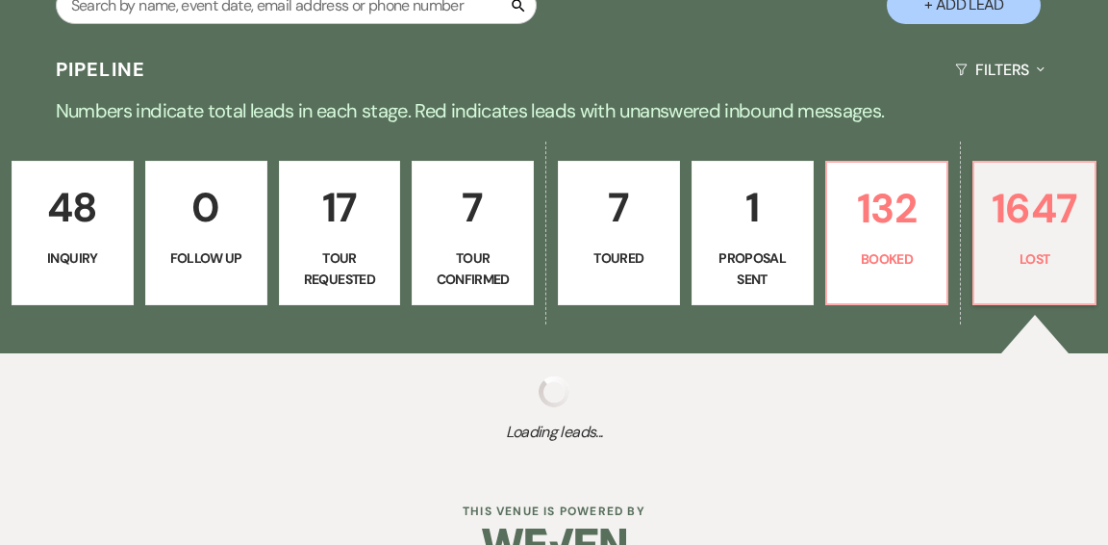
select select "10"
select select "8"
select select "5"
select select "8"
select select "1"
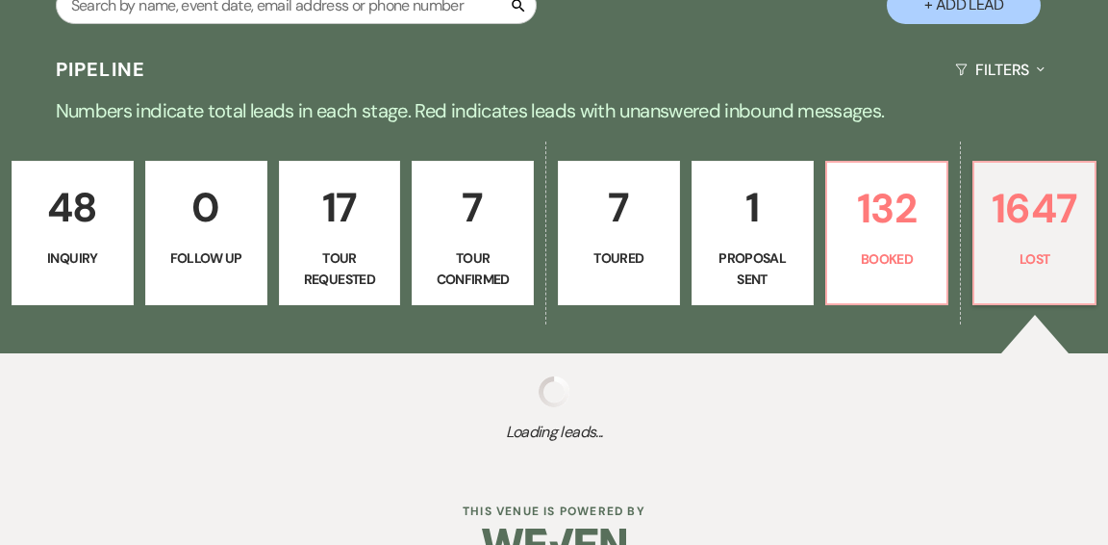
select select "8"
select select "10"
select select "8"
select select "9"
select select "8"
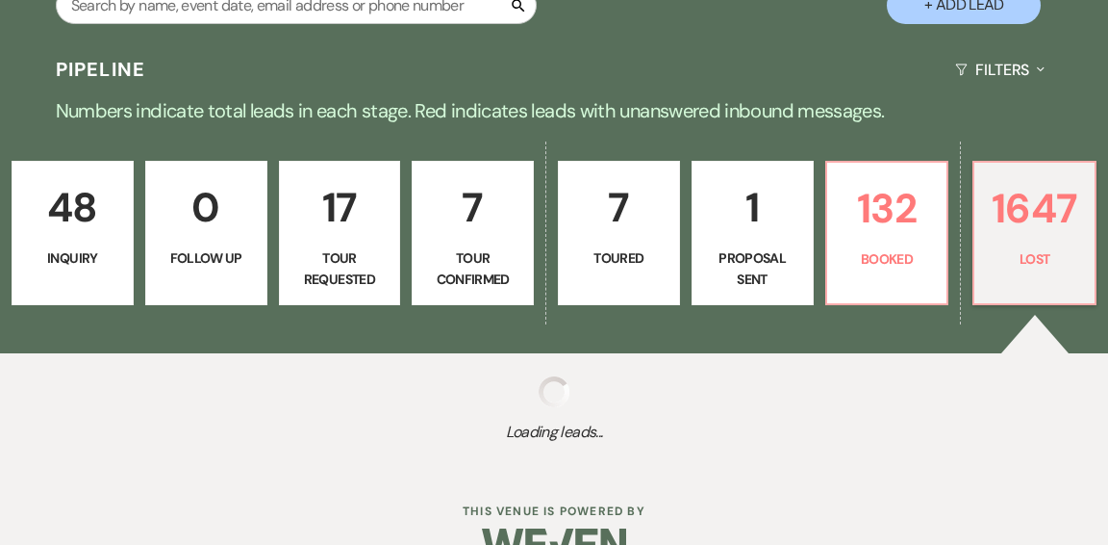
select select "1"
select select "8"
select select "1"
select select "8"
select select "1"
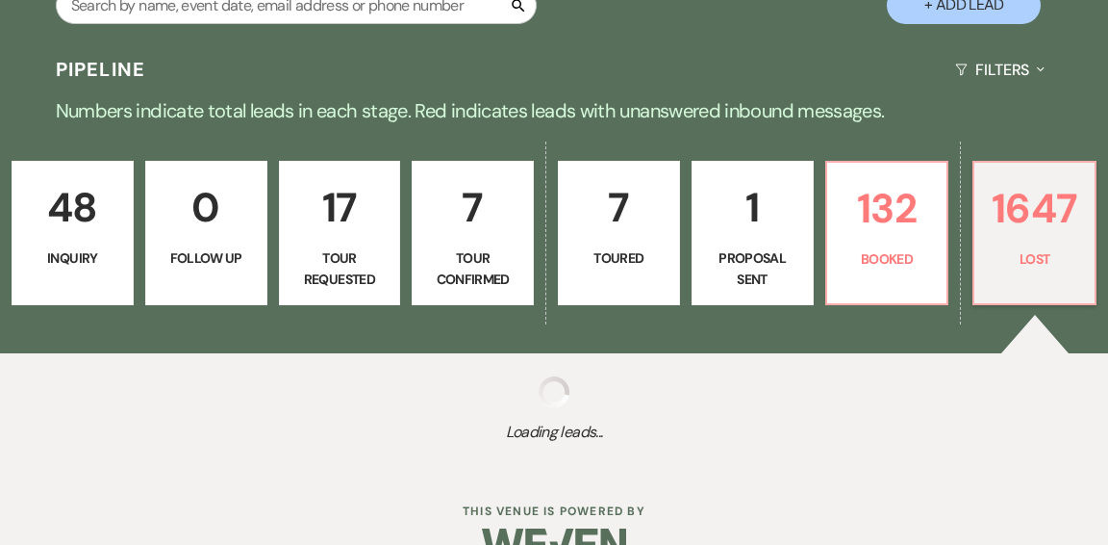
select select "8"
select select "5"
select select "8"
select select "1"
select select "8"
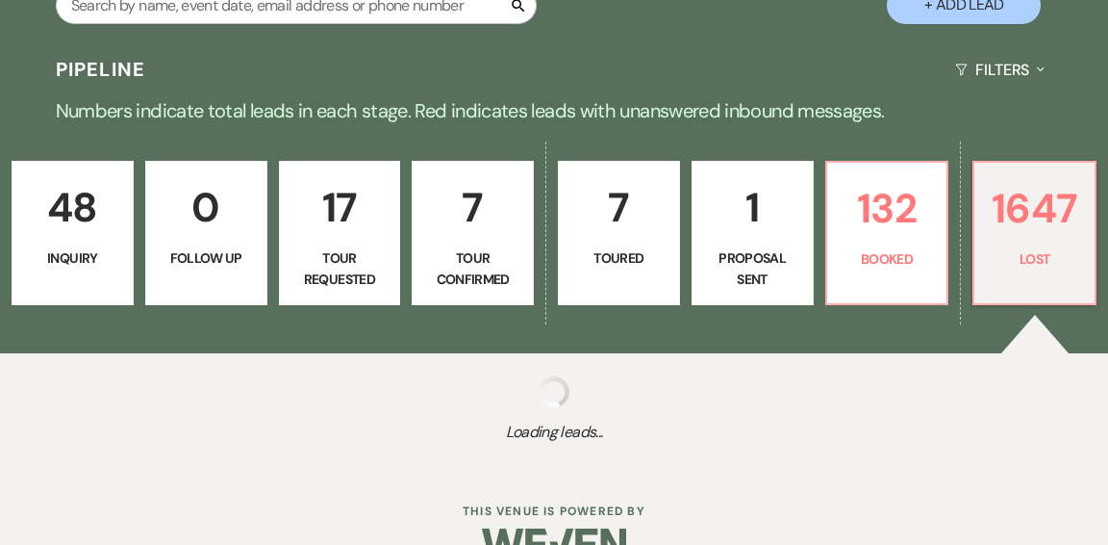
select select "11"
select select "8"
select select "1"
select select "8"
select select "1"
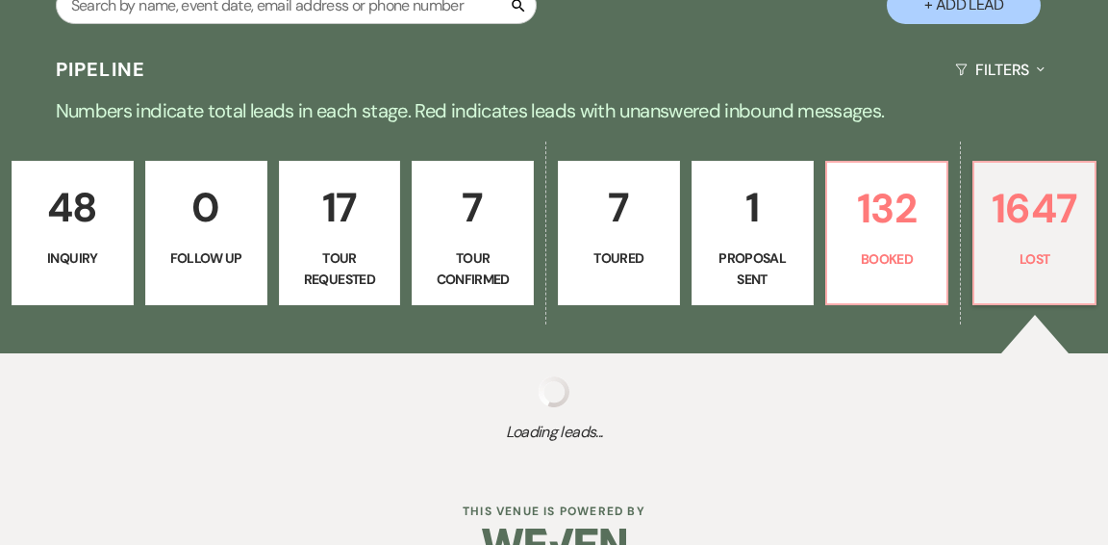
select select "8"
select select "5"
select select "8"
select select "1"
select select "8"
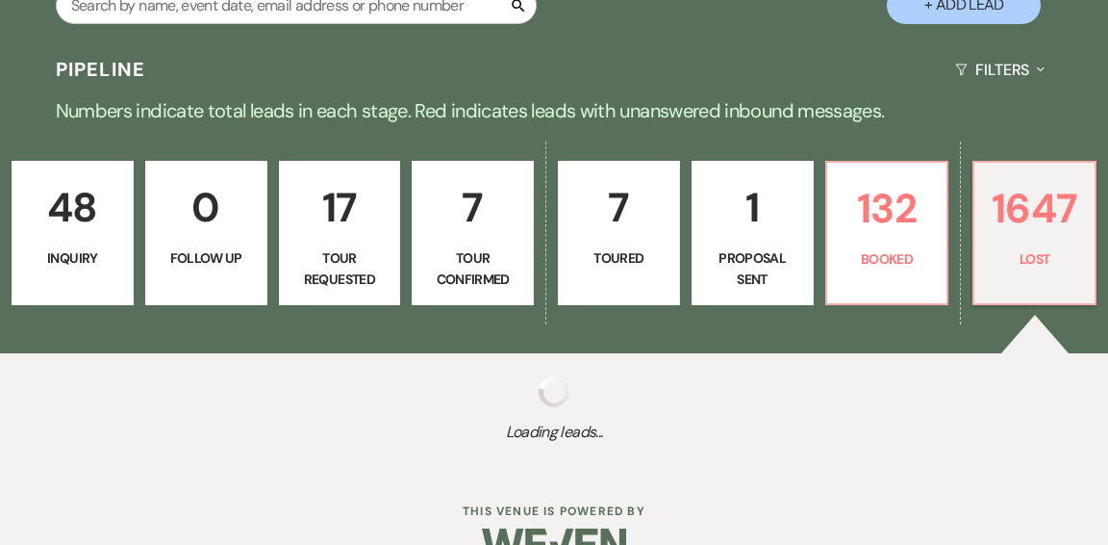
select select "6"
select select "8"
select select "10"
select select "8"
select select "10"
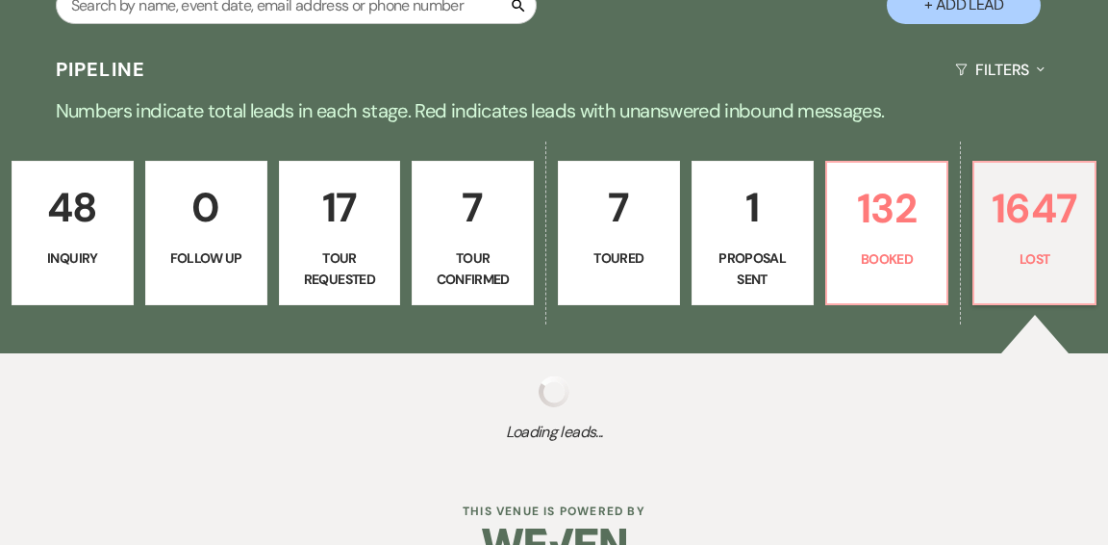
select select "8"
select select "6"
select select "8"
select select "5"
select select "8"
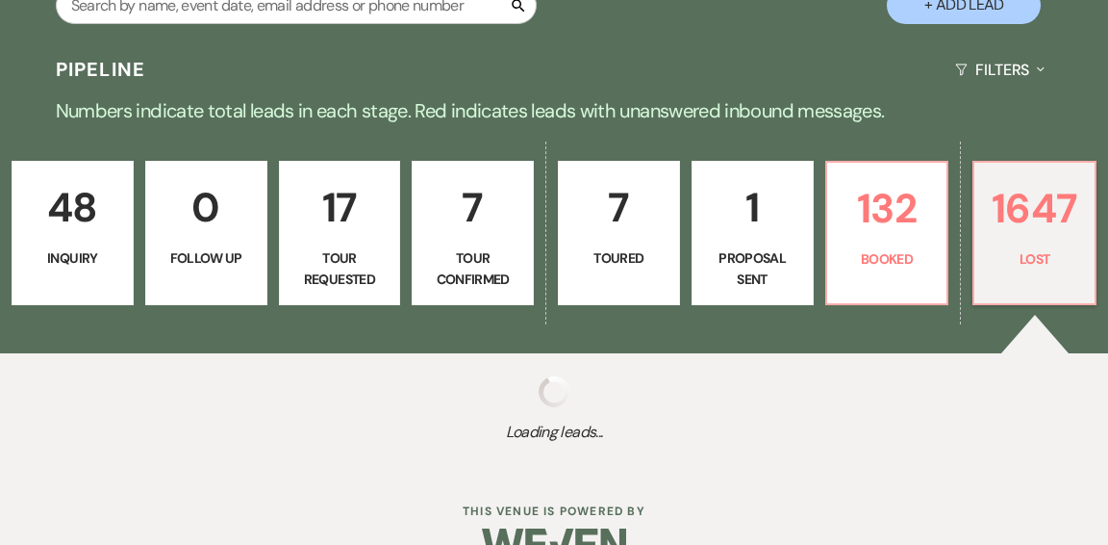
select select "1"
select select "8"
select select "1"
select select "8"
select select "1"
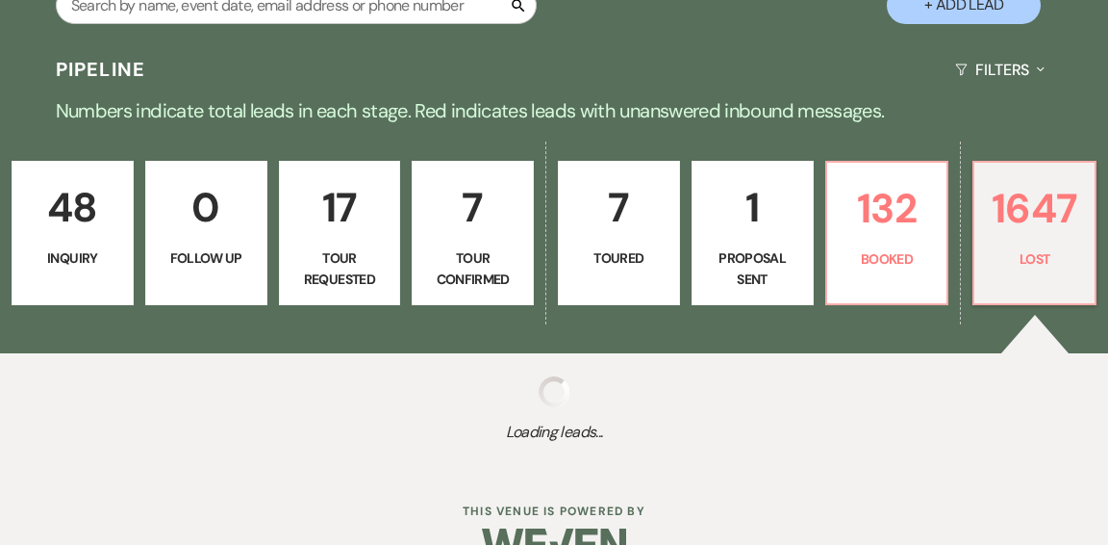
select select "8"
select select "5"
select select "8"
select select "5"
select select "8"
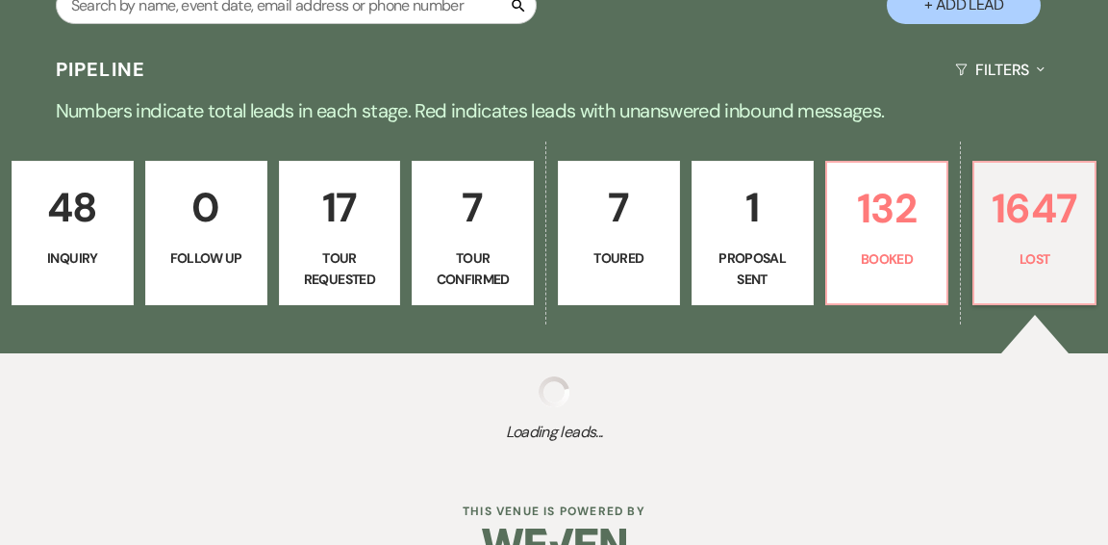
select select "5"
select select "8"
select select "5"
select select "8"
select select "5"
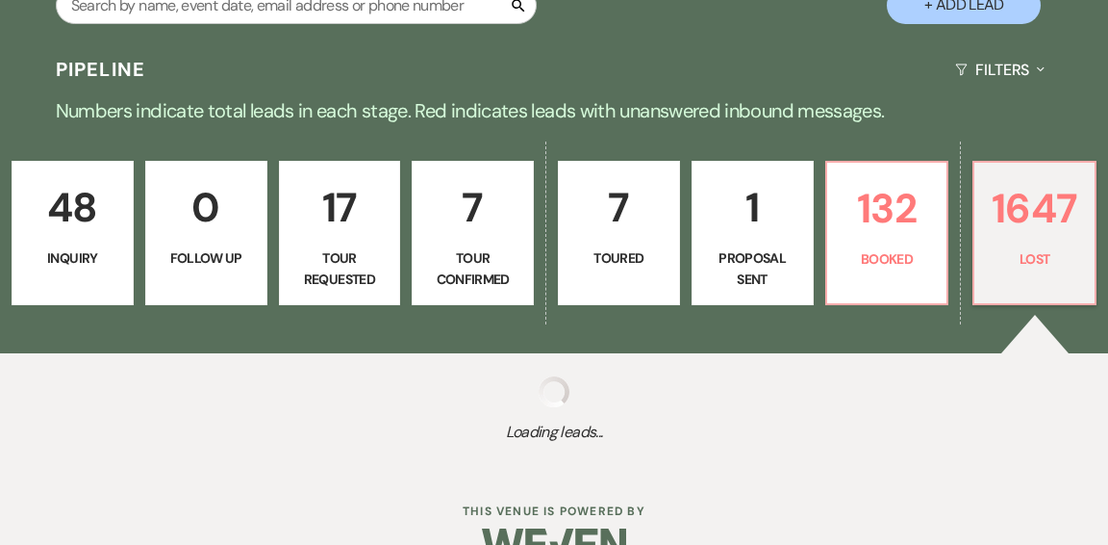
select select "8"
select select "1"
select select "8"
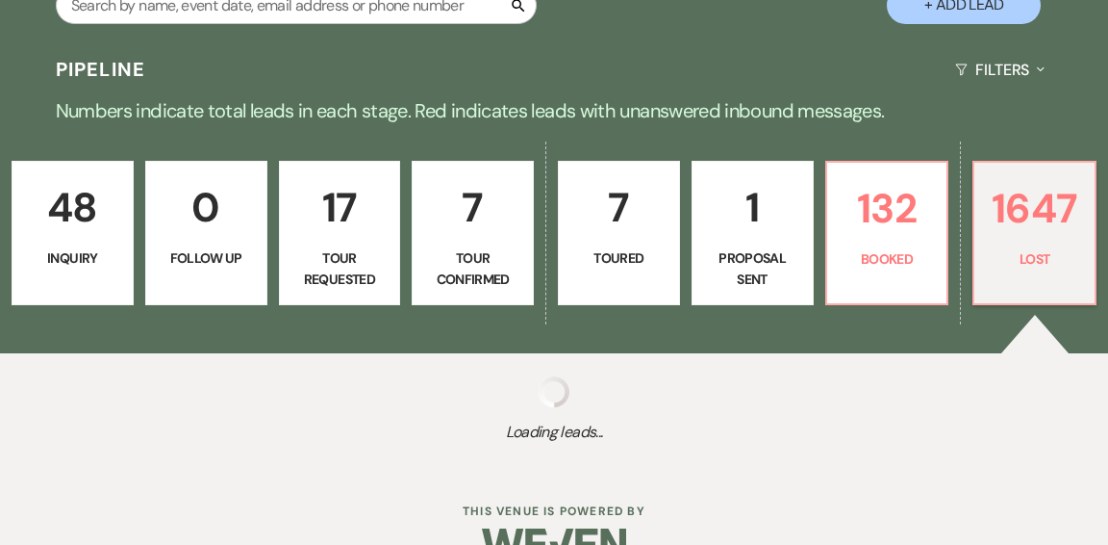
select select "10"
select select "8"
select select "1"
select select "8"
select select "11"
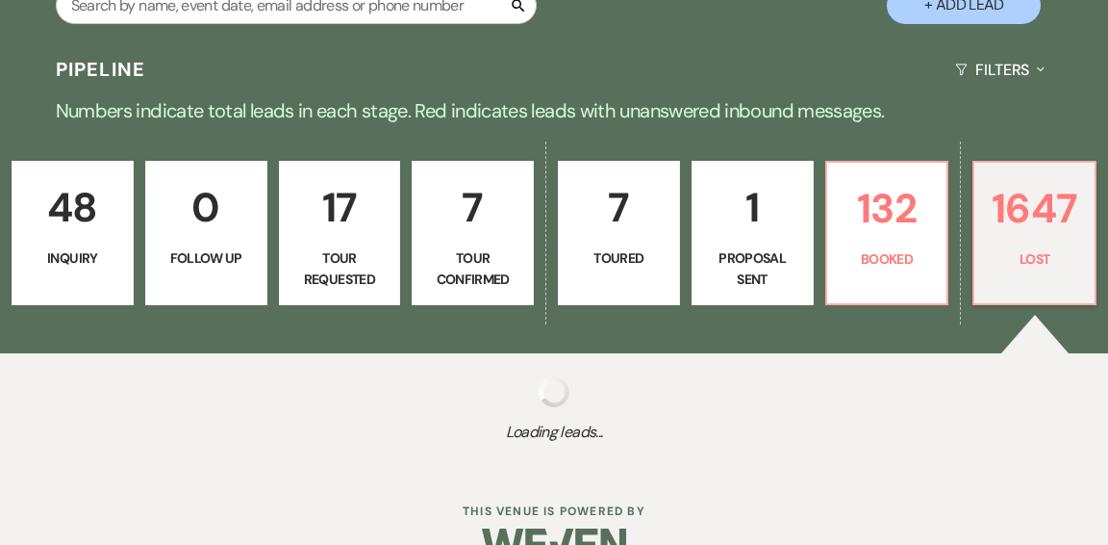
select select "8"
select select "5"
select select "8"
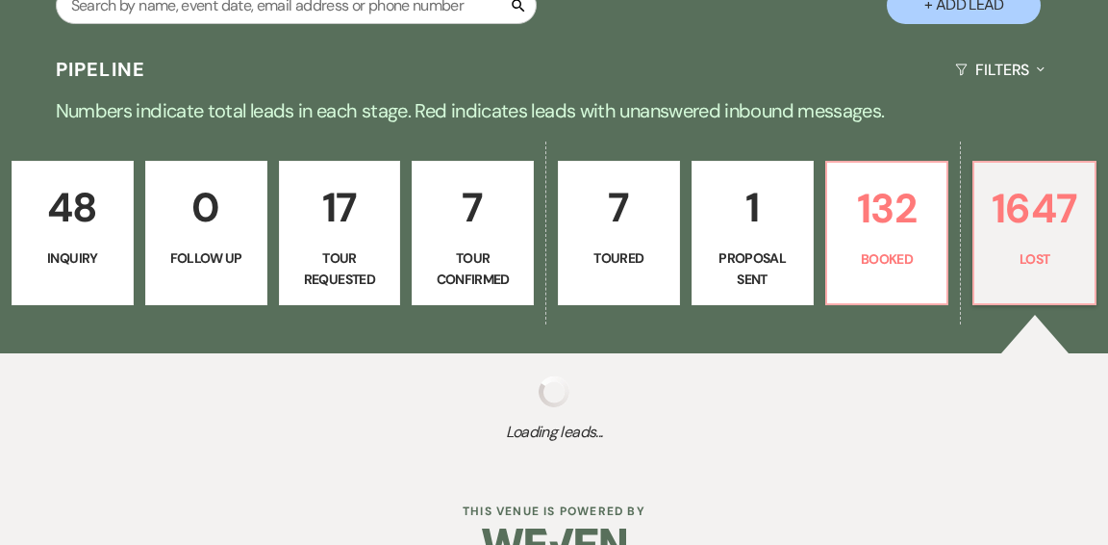
select select "1"
select select "8"
select select "5"
select select "8"
select select "5"
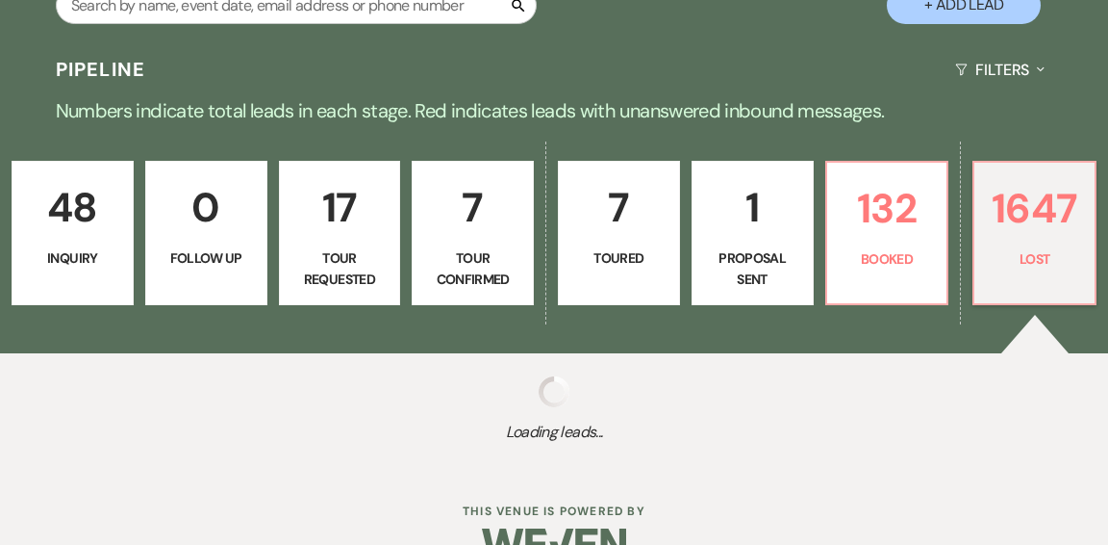
select select "8"
select select "5"
select select "8"
select select "11"
select select "8"
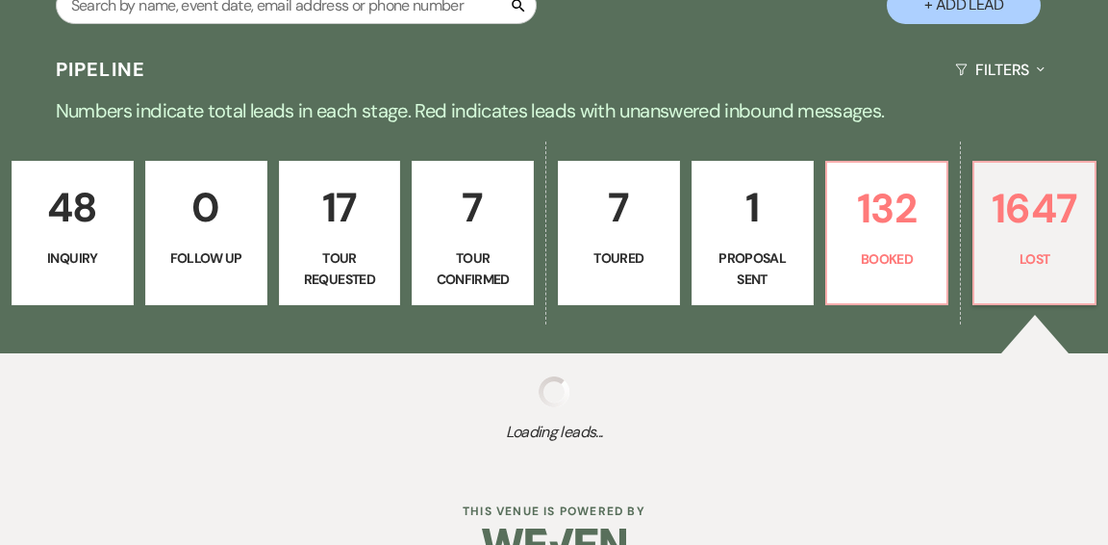
select select "5"
select select "8"
select select "5"
select select "8"
select select "5"
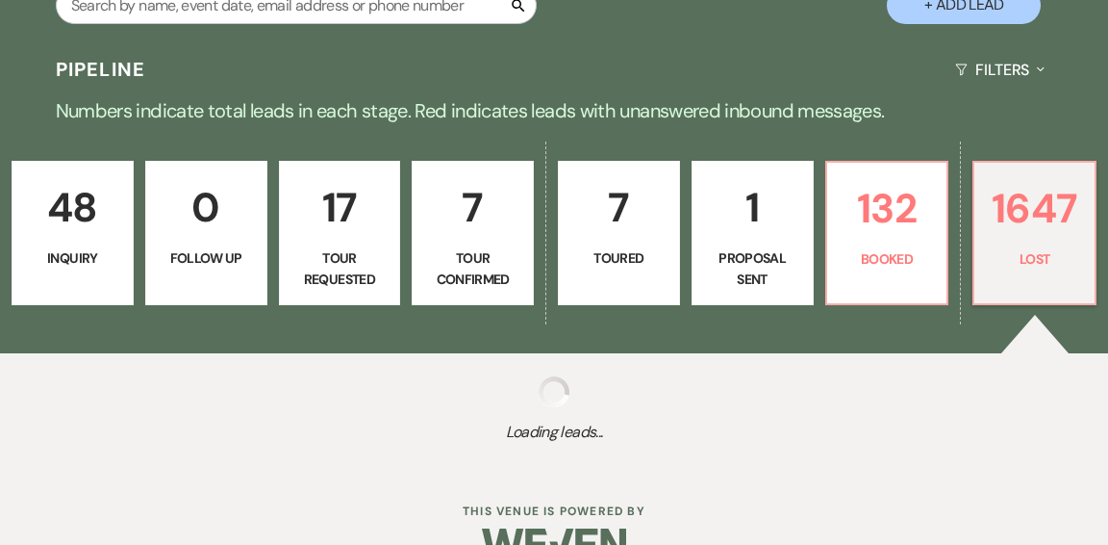
select select "8"
select select "5"
select select "8"
select select "5"
select select "8"
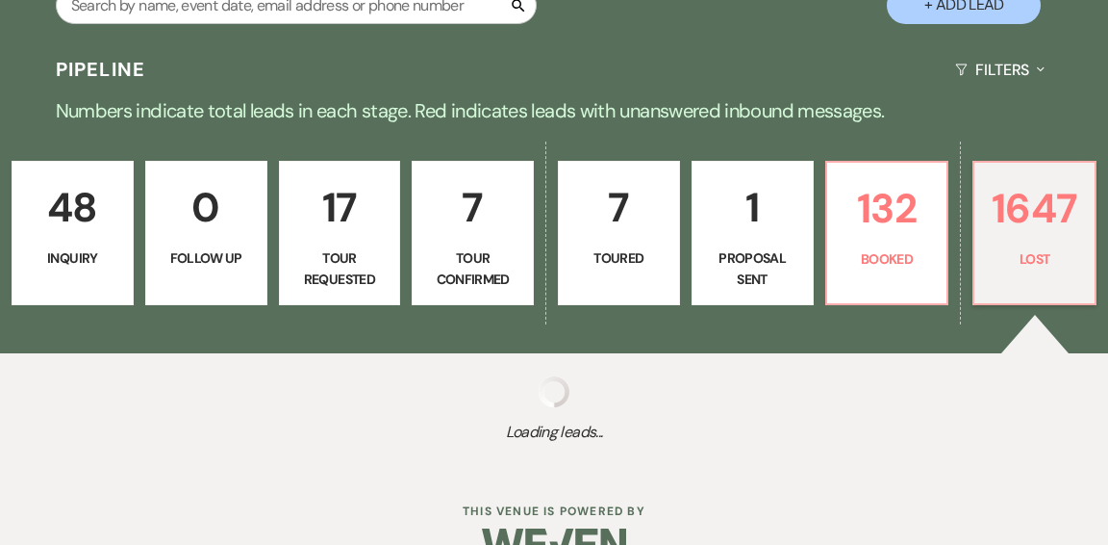
select select "5"
select select "8"
select select "9"
select select "8"
select select "5"
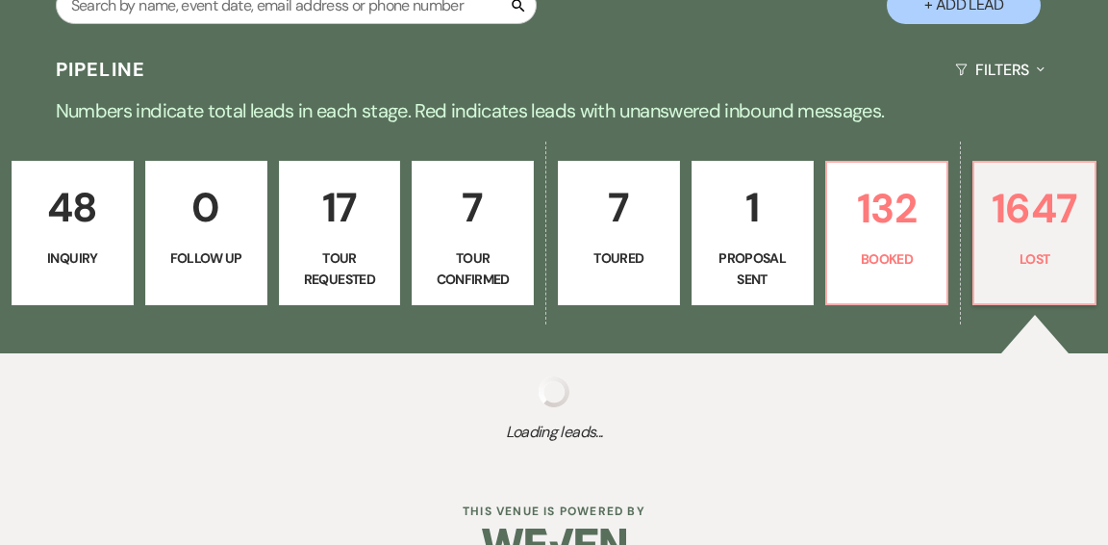
select select "8"
select select "5"
select select "8"
select select "1"
select select "8"
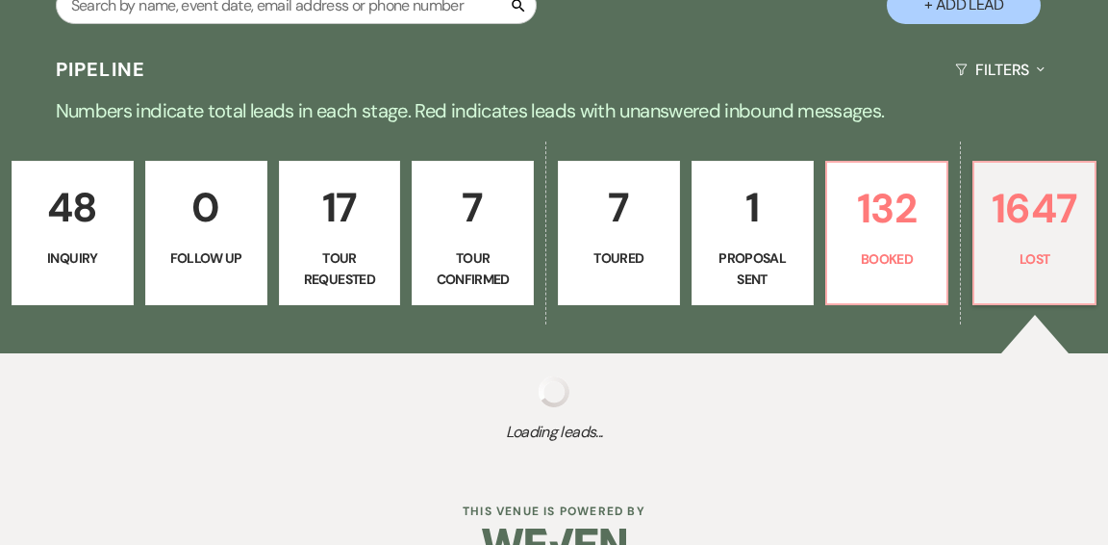
select select "11"
select select "8"
select select "11"
select select "8"
select select "5"
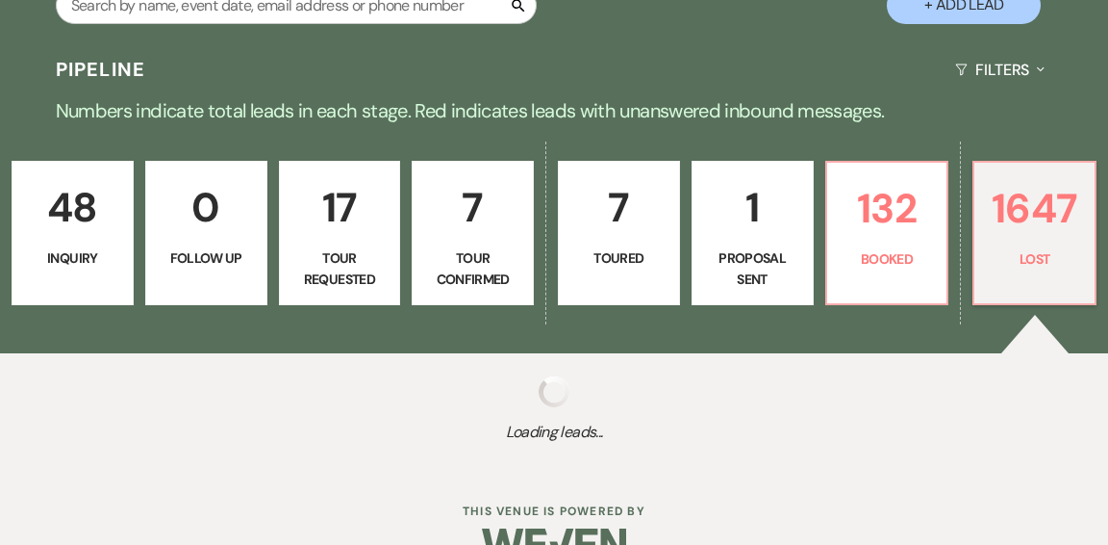
select select "8"
select select "5"
select select "8"
select select "5"
select select "8"
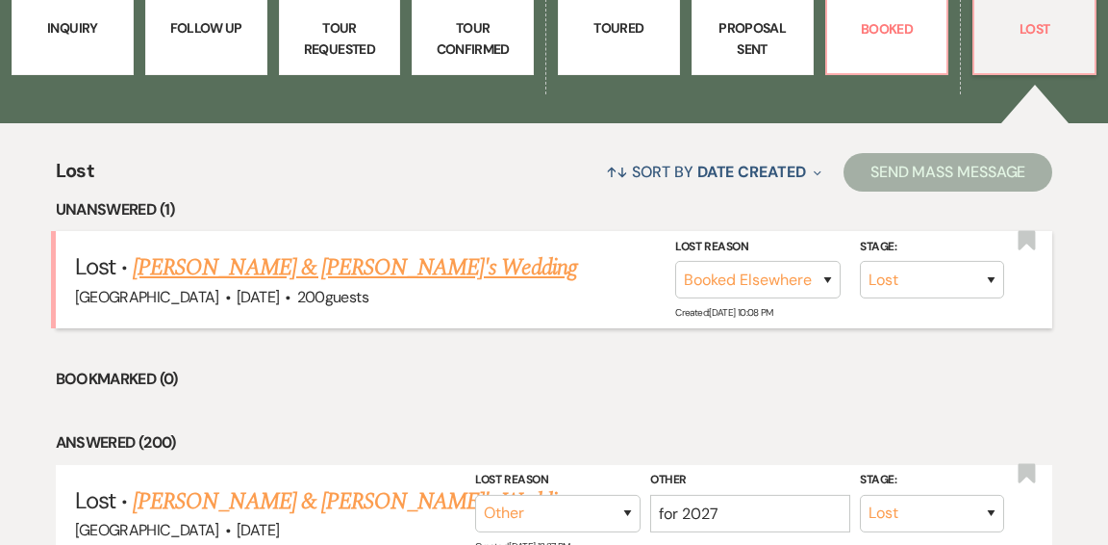
scroll to position [648, 0]
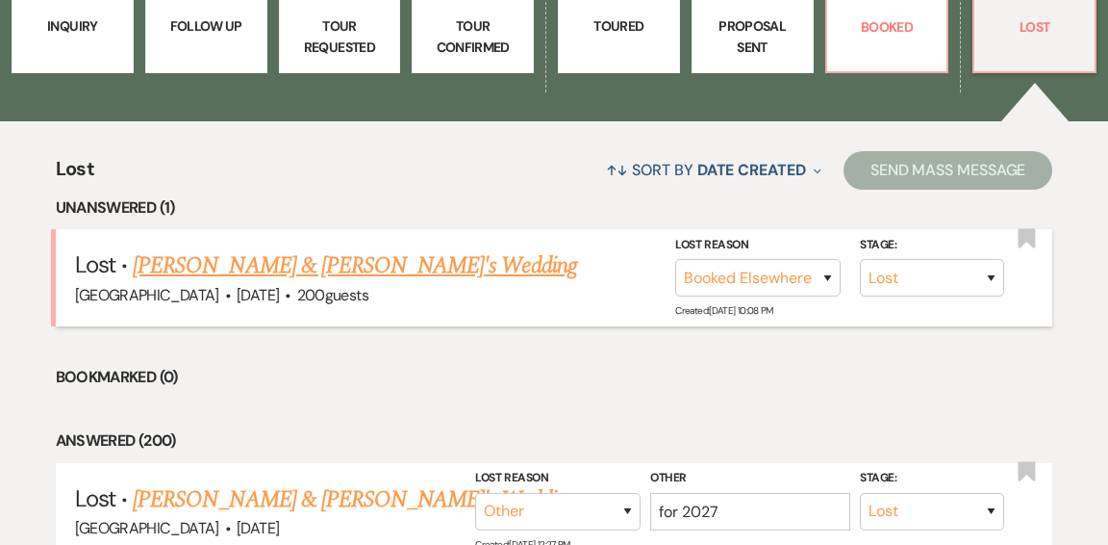
click at [352, 248] on link "Lucy Bowler & Fiance's Wedding" at bounding box center [355, 265] width 445 height 35
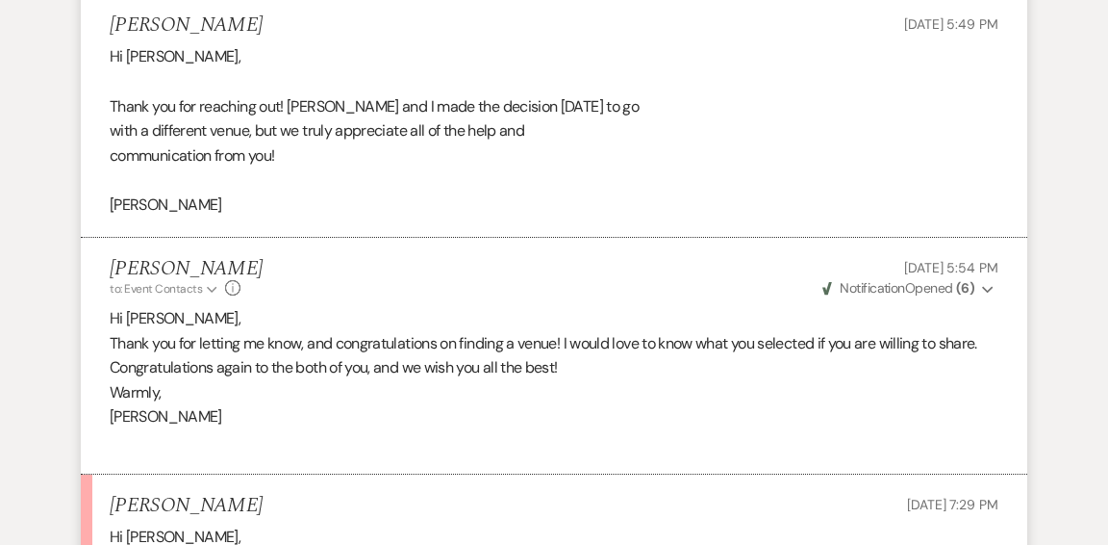
scroll to position [5771, 0]
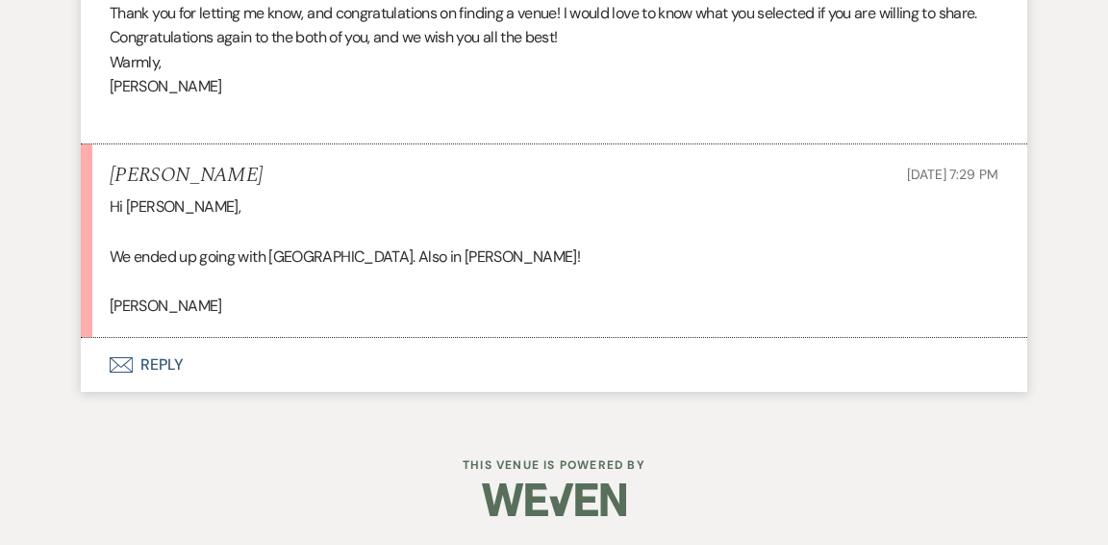
click at [153, 369] on button "Envelope Reply" at bounding box center [554, 365] width 947 height 54
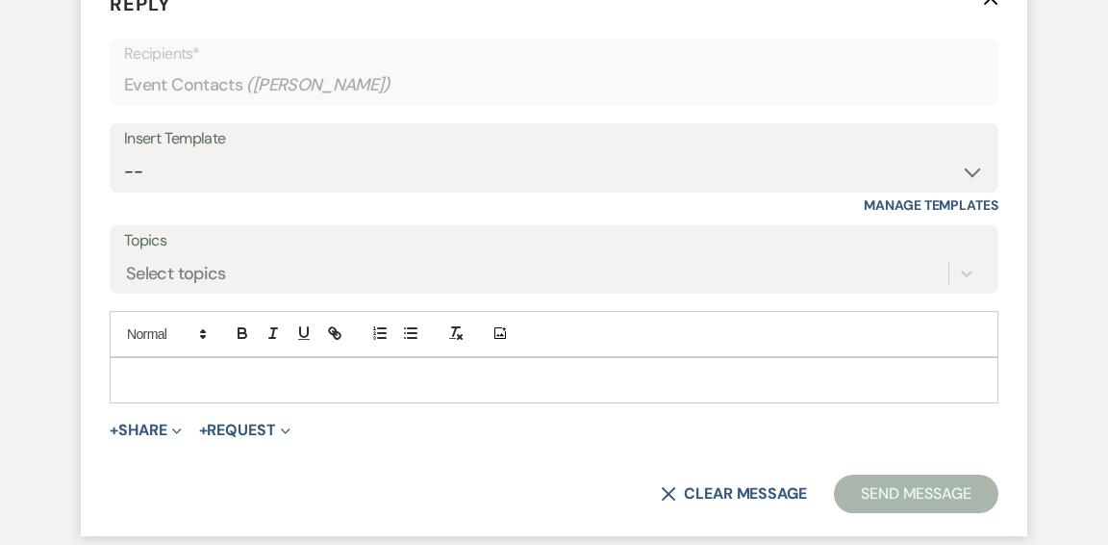
scroll to position [6121, 0]
click at [410, 391] on p "To enrich screen reader interactions, please activate Accessibility in Grammarl…" at bounding box center [554, 379] width 858 height 21
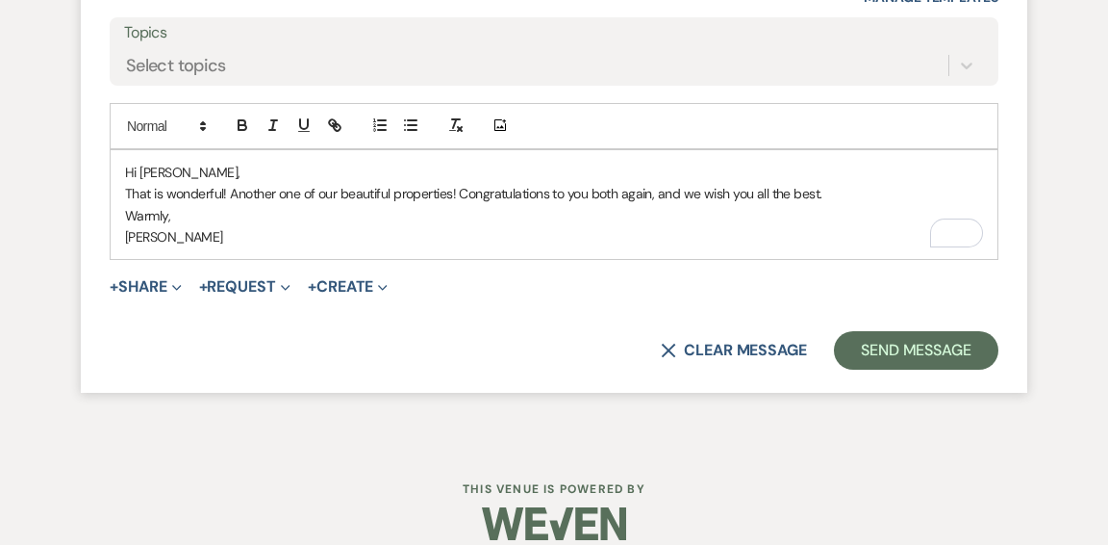
scroll to position [6373, 0]
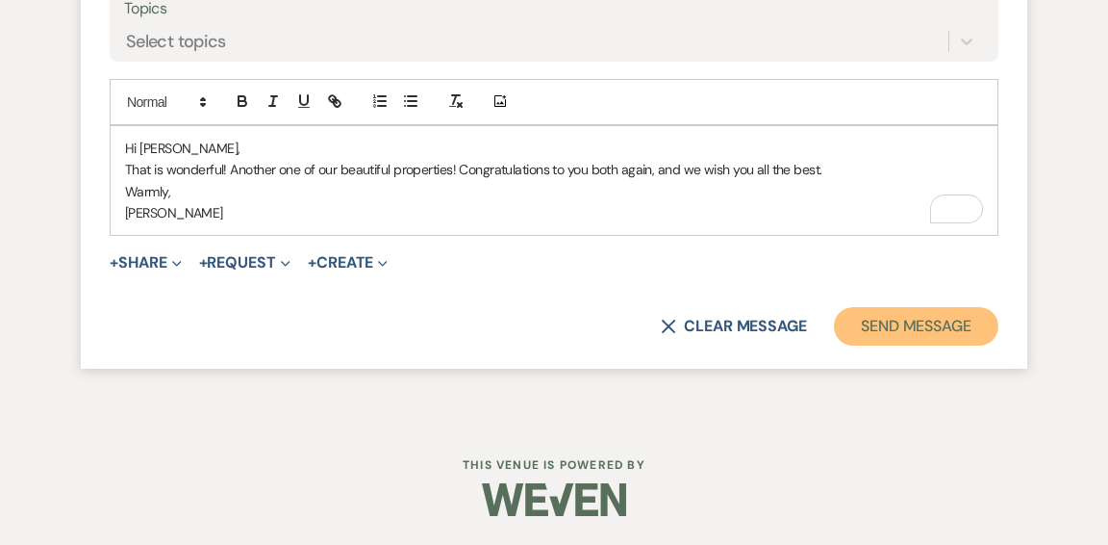
click at [938, 324] on button "Send Message" at bounding box center [916, 326] width 165 height 38
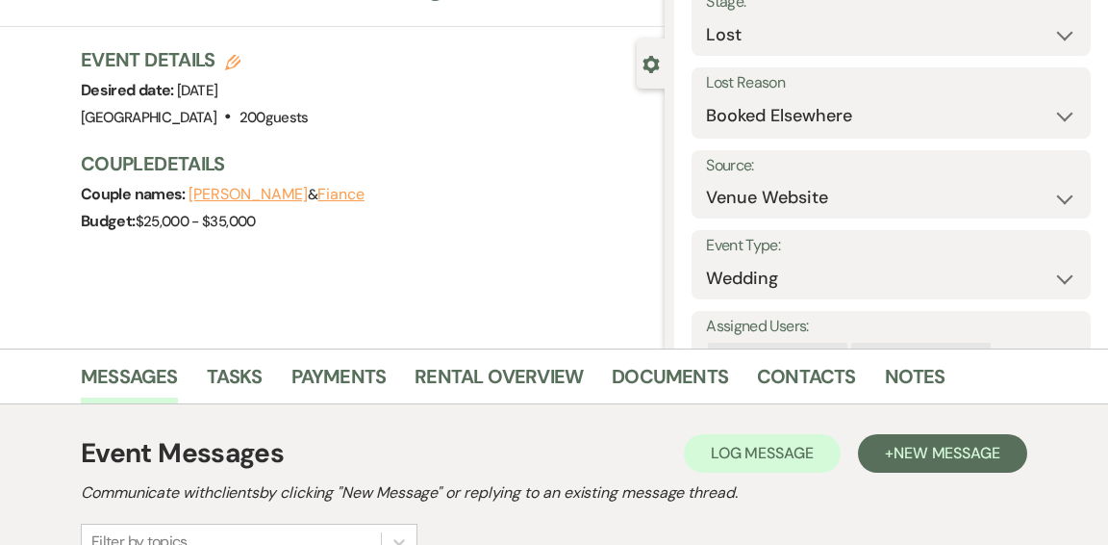
scroll to position [0, 0]
